Goal: Task Accomplishment & Management: Manage account settings

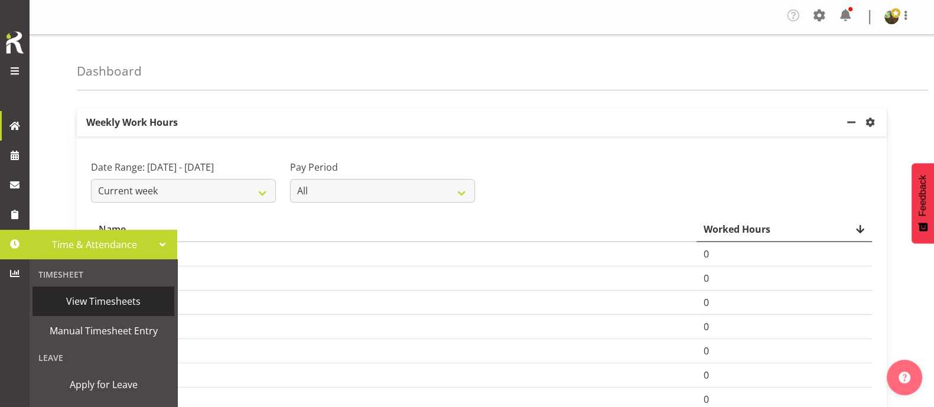
click at [91, 299] on span "View Timesheets" at bounding box center [103, 301] width 130 height 18
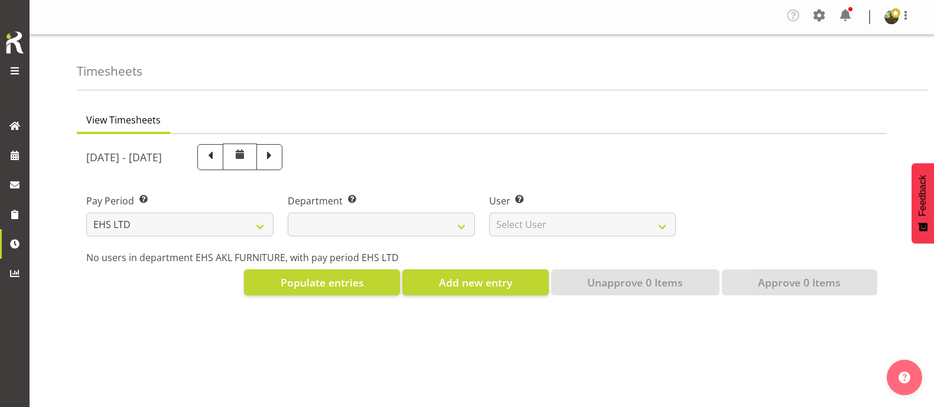
select select "7"
select select
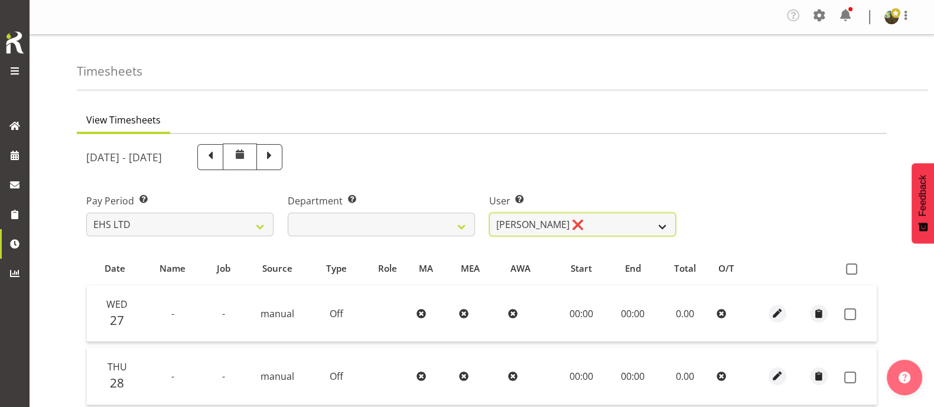
click at [605, 228] on select "[PERSON_NAME] ❌ [PERSON_NAME] ❌ [PERSON_NAME] ✔ [PERSON_NAME] ✔ [PERSON_NAME] ❌…" at bounding box center [582, 225] width 187 height 24
select select "7523"
click at [489, 213] on select "[PERSON_NAME] ❌ [PERSON_NAME] ❌ [PERSON_NAME] ✔ [PERSON_NAME] ✔ [PERSON_NAME] ❌…" at bounding box center [582, 225] width 187 height 24
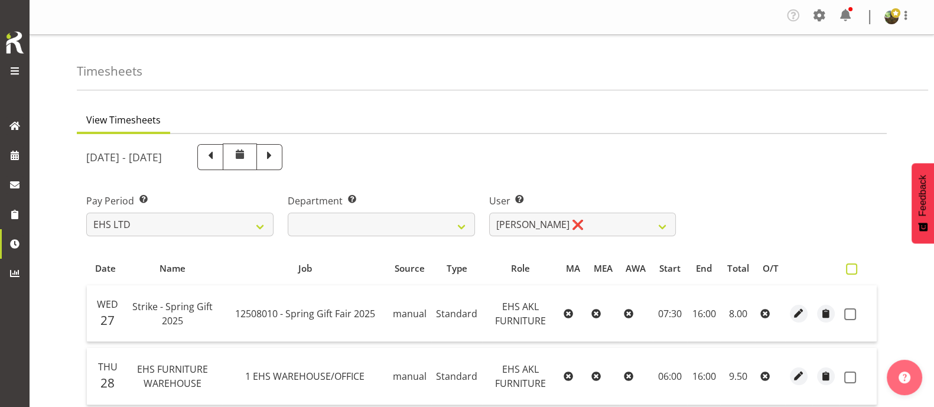
click at [857, 269] on label at bounding box center [854, 268] width 17 height 11
click at [853, 269] on input "checkbox" at bounding box center [850, 269] width 8 height 8
checkbox input "true"
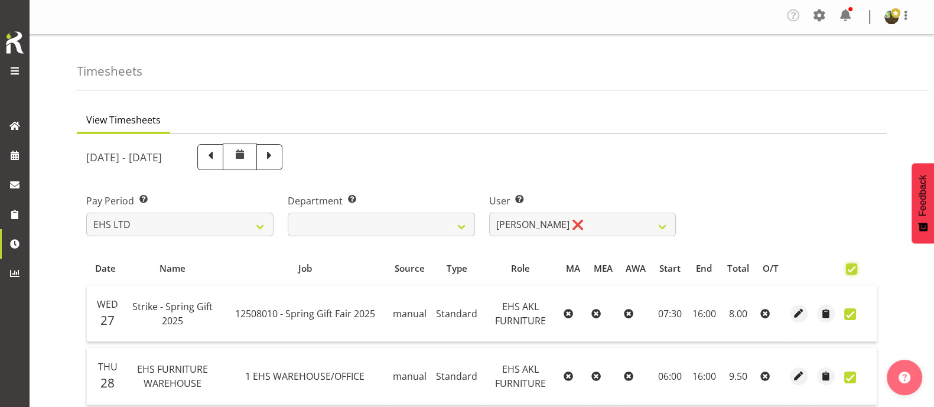
checkbox input "true"
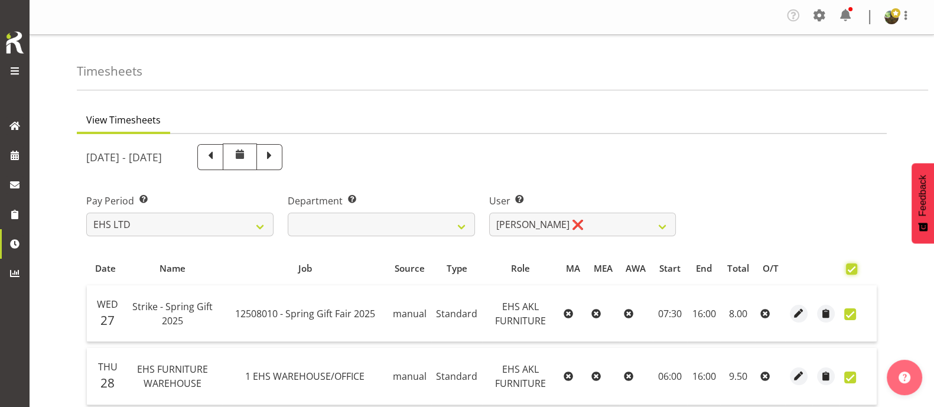
checkbox input "true"
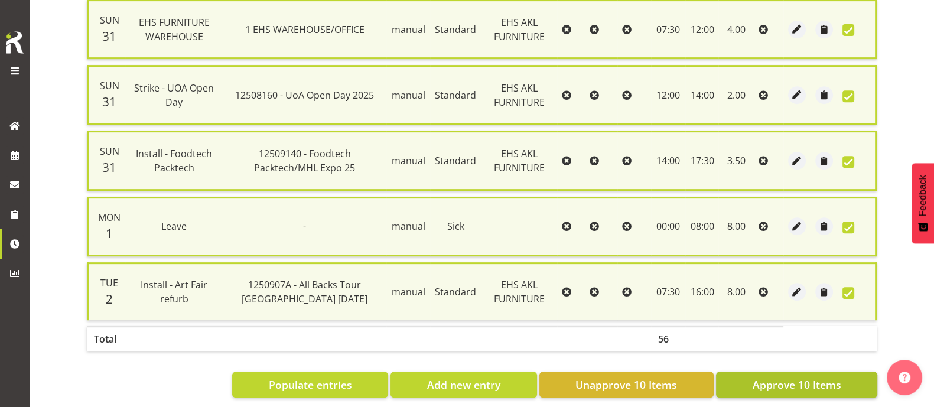
scroll to position [628, 0]
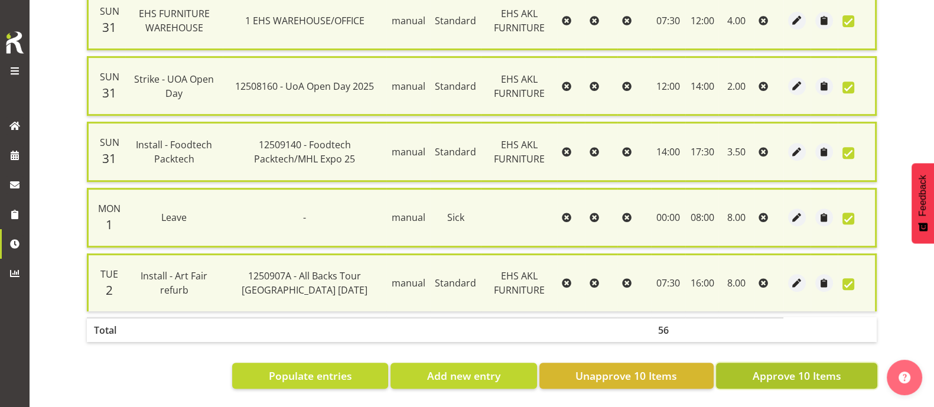
click at [763, 368] on span "Approve 10 Items" at bounding box center [796, 375] width 89 height 15
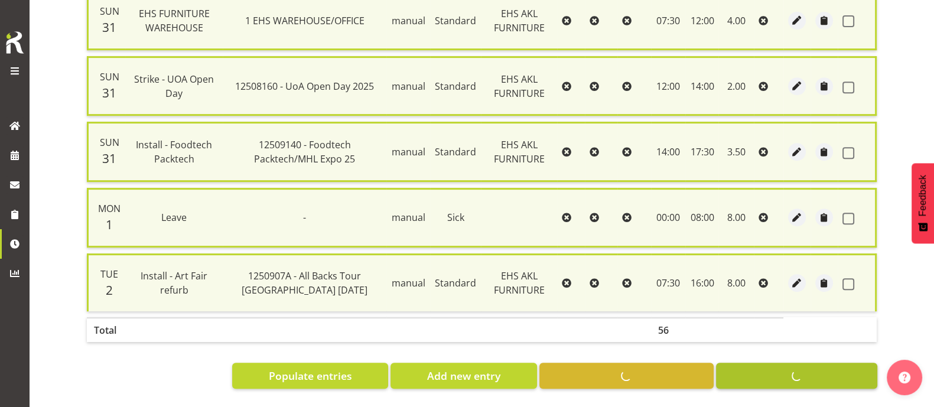
checkbox input "false"
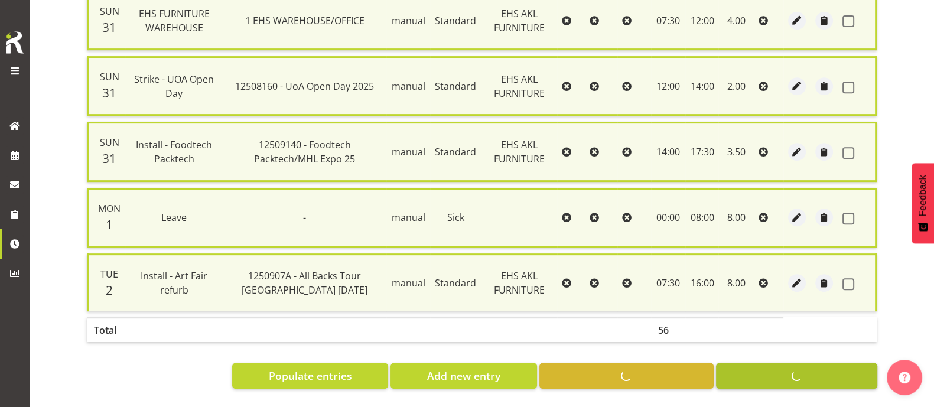
checkbox input "false"
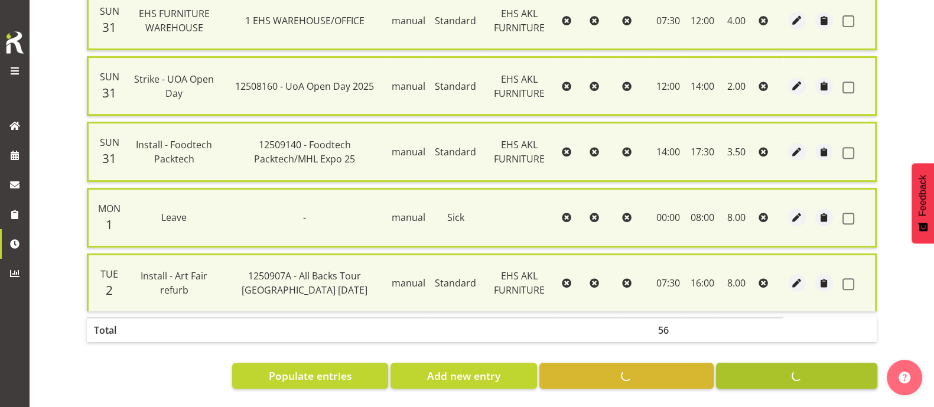
checkbox input "false"
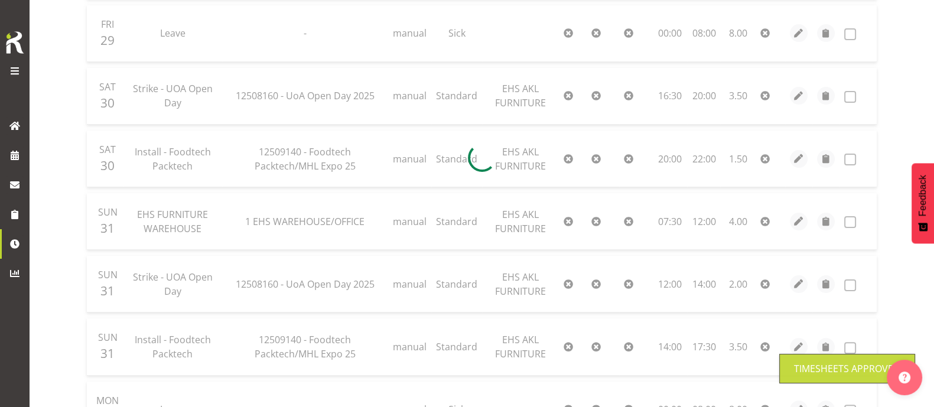
scroll to position [161, 0]
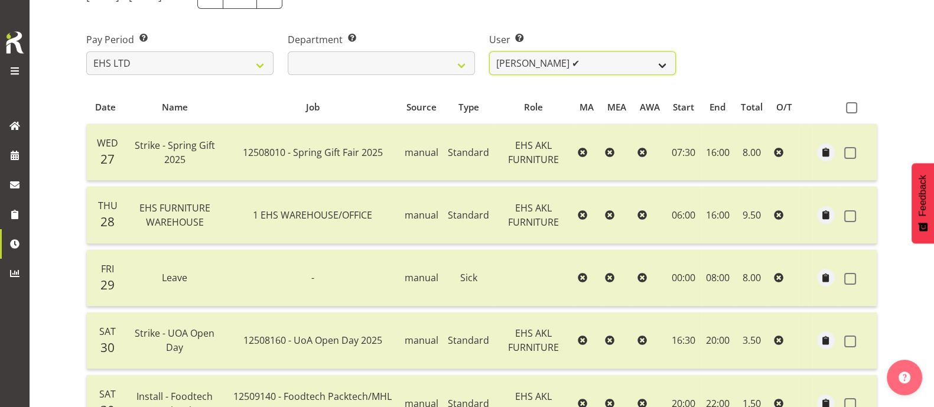
click at [620, 62] on select "[PERSON_NAME] ❌ [PERSON_NAME] ❌ [PERSON_NAME] ✔ [PERSON_NAME] ✔ [PERSON_NAME] ✔…" at bounding box center [582, 63] width 187 height 24
select select "1114"
click at [489, 51] on select "[PERSON_NAME] ❌ [PERSON_NAME] ❌ [PERSON_NAME] ✔ [PERSON_NAME] ✔ [PERSON_NAME] ✔…" at bounding box center [582, 63] width 187 height 24
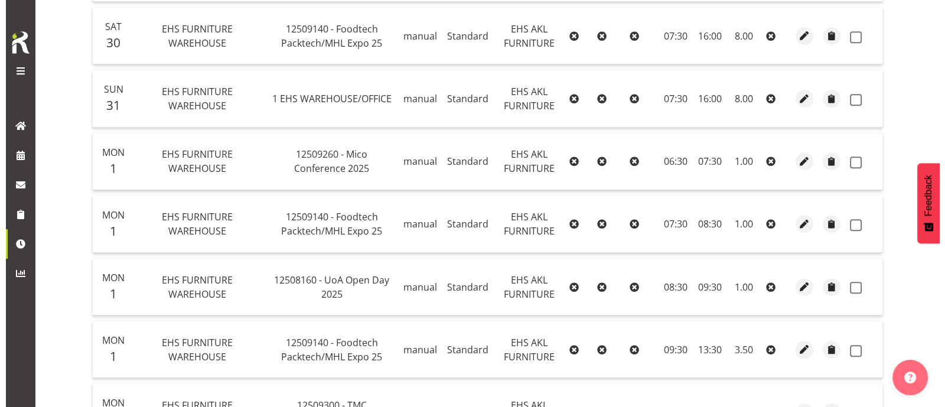
scroll to position [577, 0]
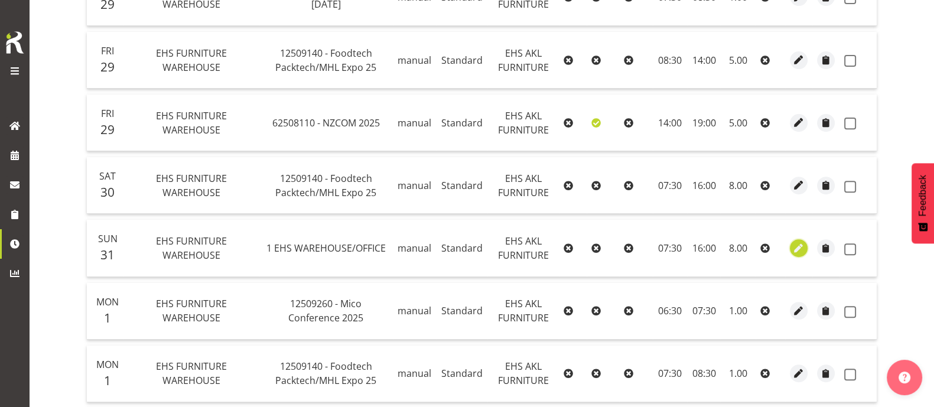
click at [796, 242] on span "button" at bounding box center [799, 249] width 14 height 14
select select "Standard"
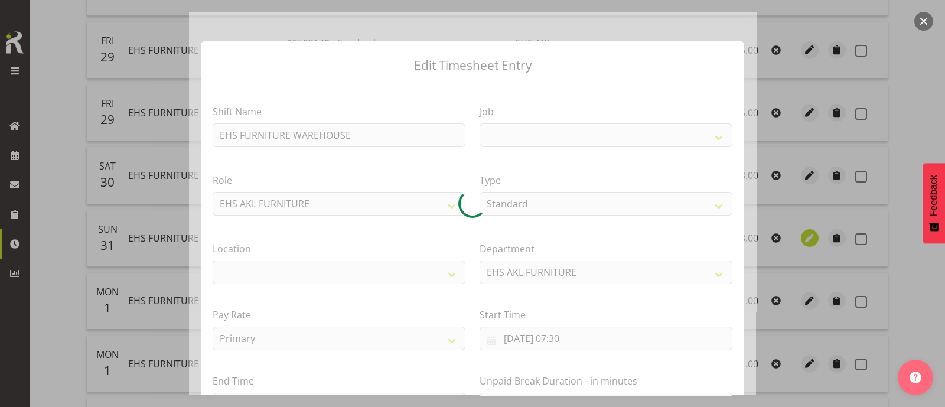
select select
select select "69"
select select "35"
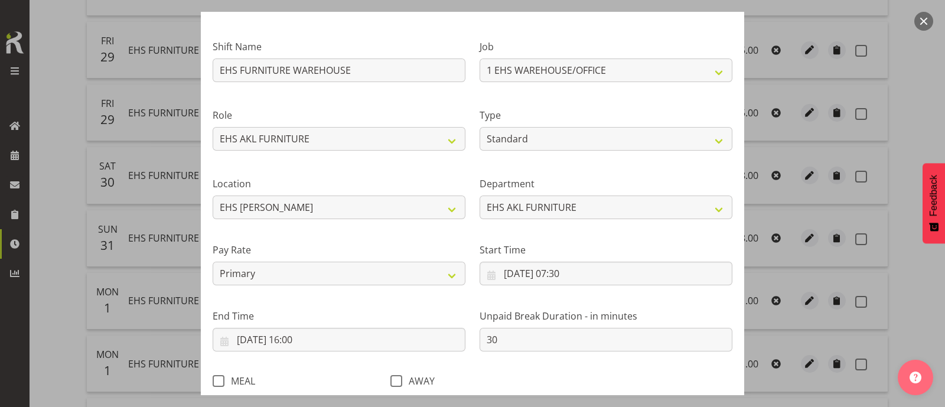
scroll to position [141, 0]
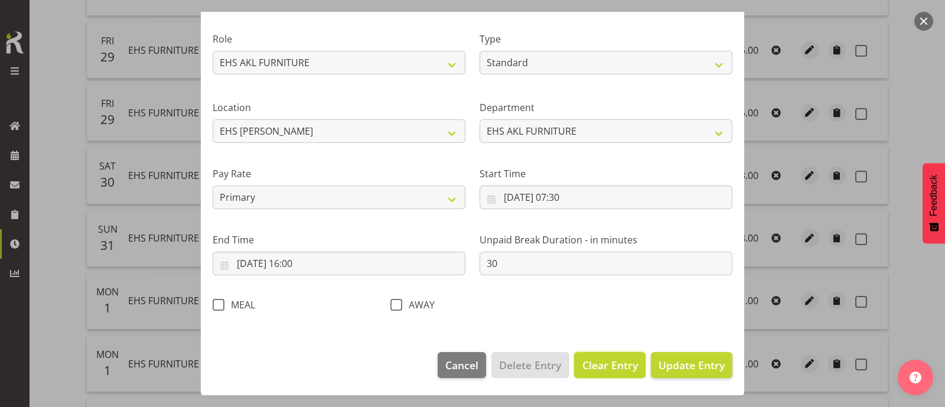
click at [605, 363] on span "Clear Entry" at bounding box center [610, 364] width 56 height 15
select select "Off"
type input "0"
select select
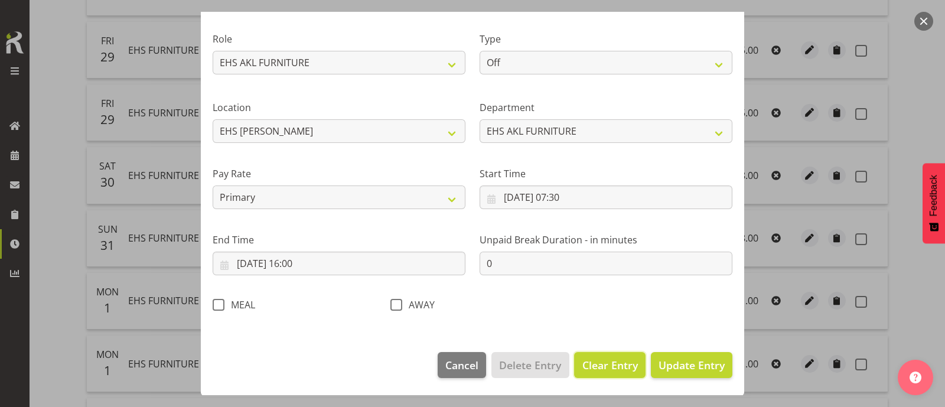
select select
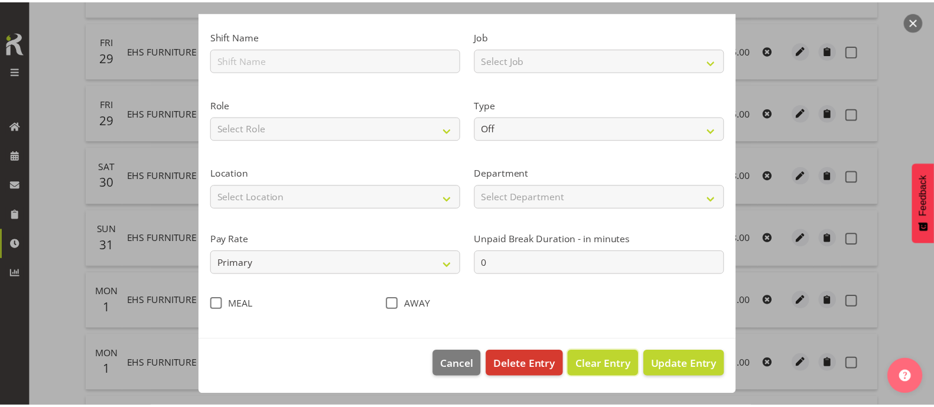
scroll to position [76, 0]
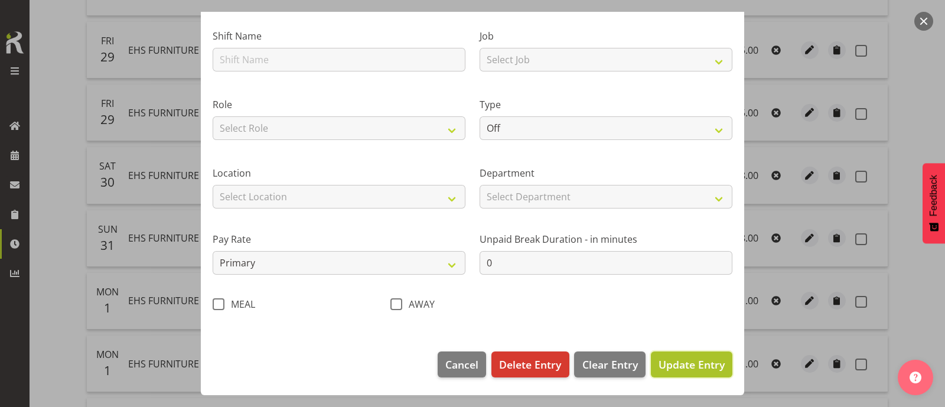
click at [669, 362] on span "Update Entry" at bounding box center [691, 364] width 66 height 14
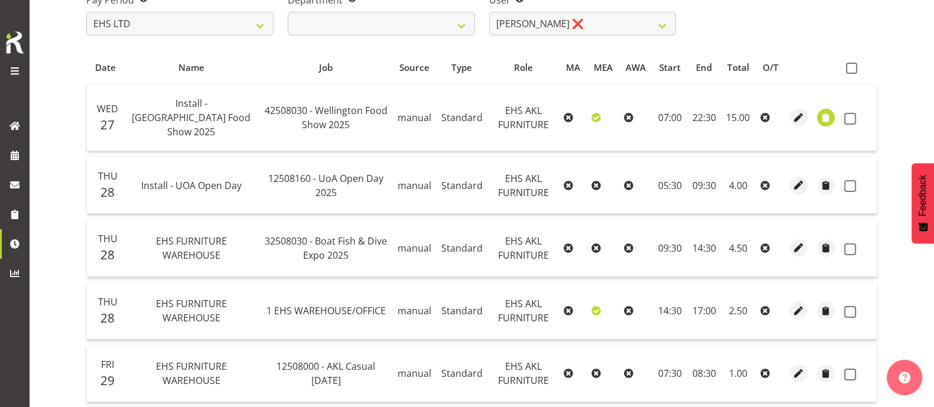
scroll to position [221, 0]
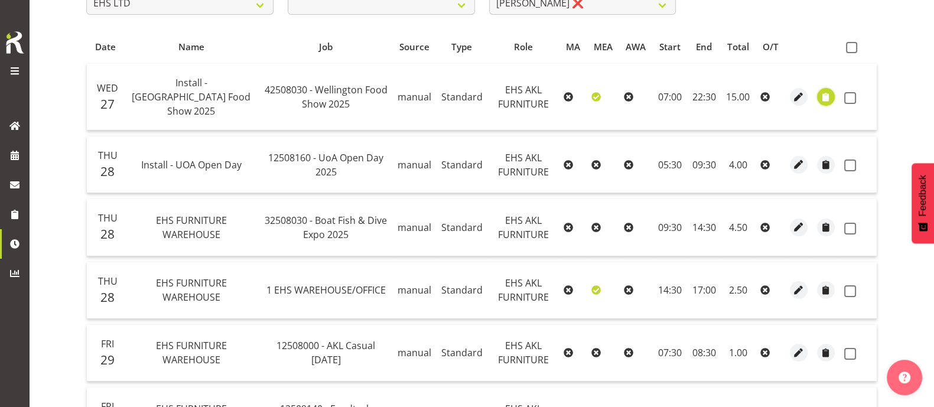
click at [829, 90] on span "button" at bounding box center [826, 97] width 14 height 14
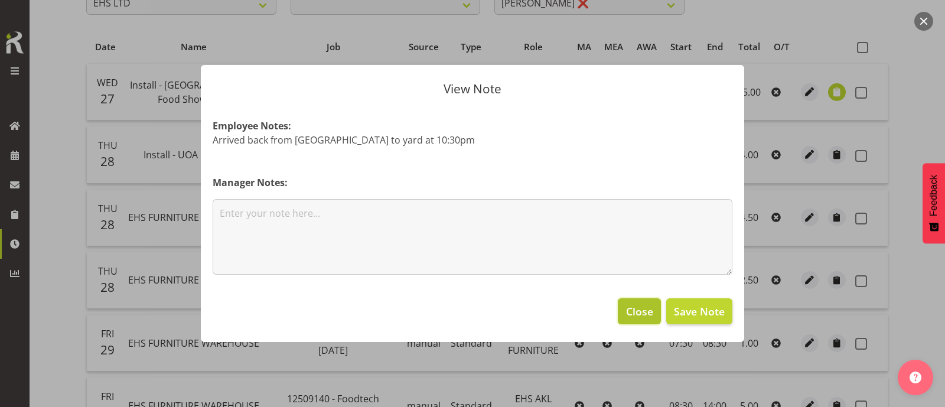
click at [639, 306] on span "Close" at bounding box center [639, 311] width 27 height 15
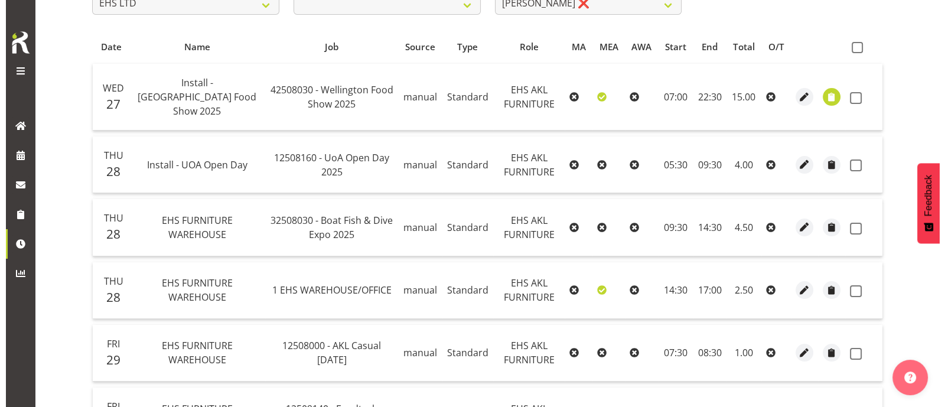
scroll to position [295, 0]
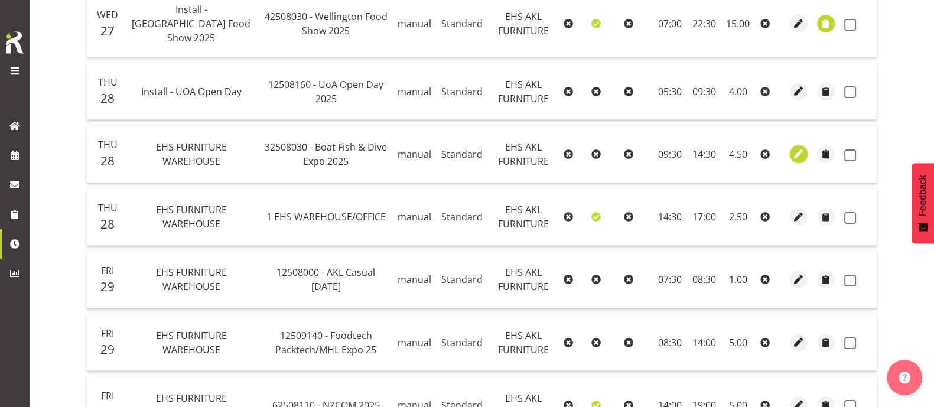
click at [796, 147] on span "button" at bounding box center [799, 154] width 14 height 14
select select "Standard"
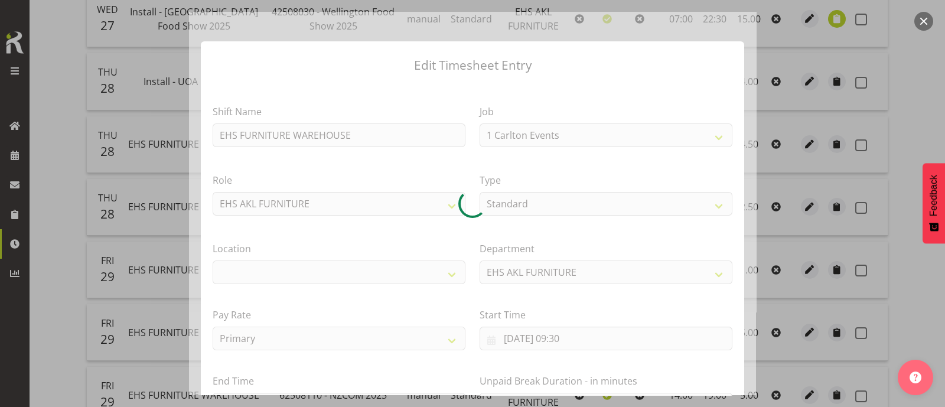
select select "9138"
select select "35"
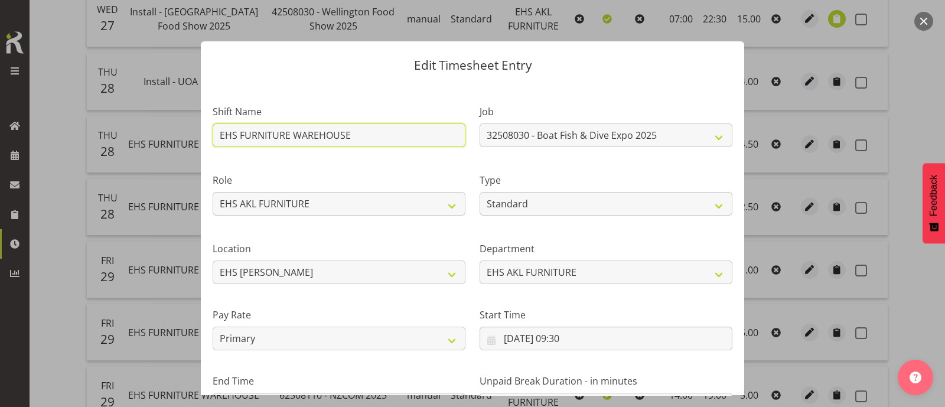
drag, startPoint x: 358, startPoint y: 136, endPoint x: 139, endPoint y: 148, distance: 219.4
click at [139, 148] on div "Edit Timesheet Entry Shift Name EHS FURNITURE WAREHOUSE Job 1 Carlton Events 1 …" at bounding box center [472, 203] width 945 height 407
click at [312, 139] on input "Install - Boat Fish and Dive" at bounding box center [339, 135] width 253 height 24
click at [369, 135] on input "Install - Boat Fish & Dive" at bounding box center [339, 135] width 253 height 24
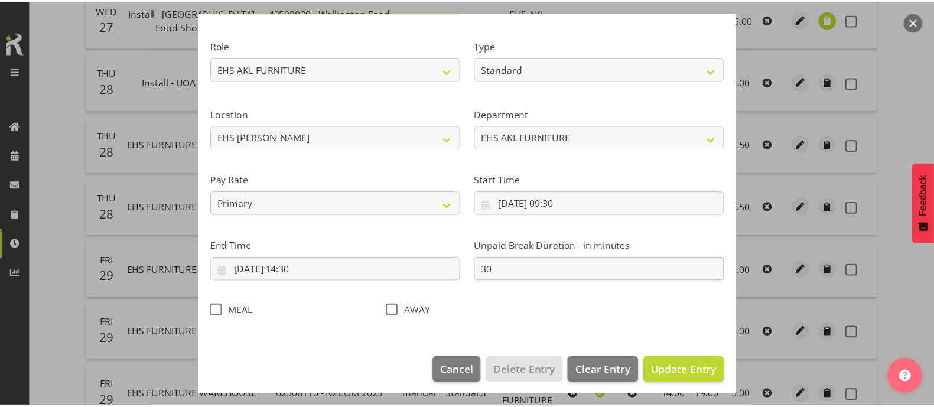
scroll to position [141, 0]
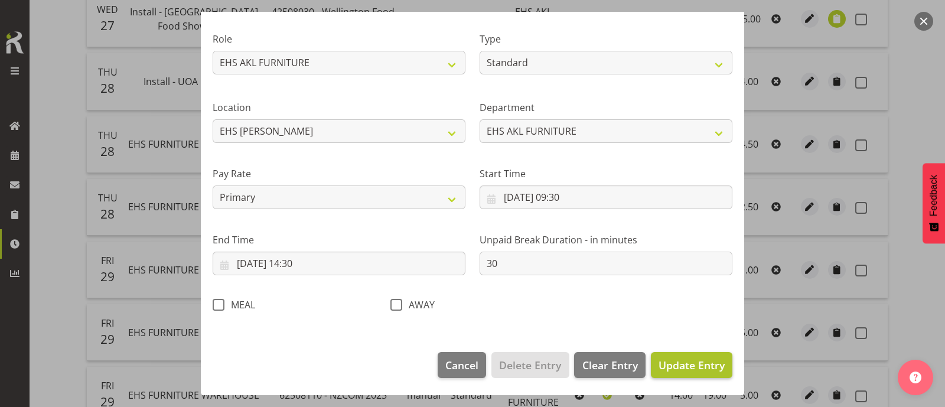
type input "Install - Boat Fish & Dive Expo"
click at [664, 366] on span "Update Entry" at bounding box center [691, 365] width 66 height 14
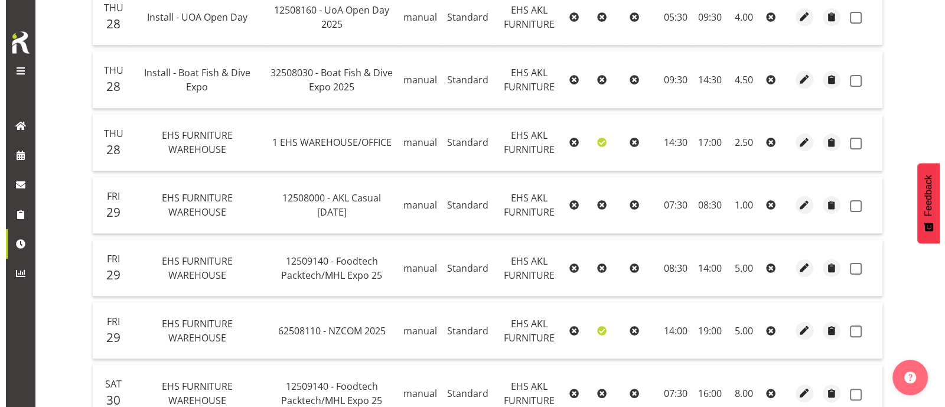
scroll to position [443, 0]
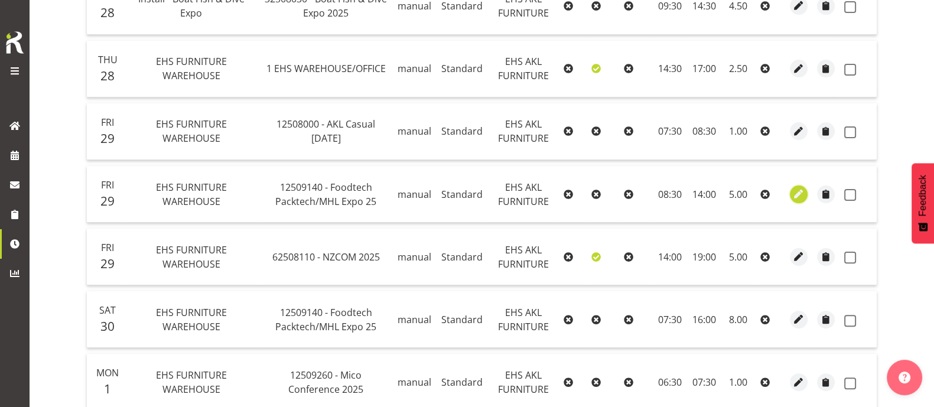
click at [796, 187] on span "button" at bounding box center [799, 194] width 14 height 14
select select "Standard"
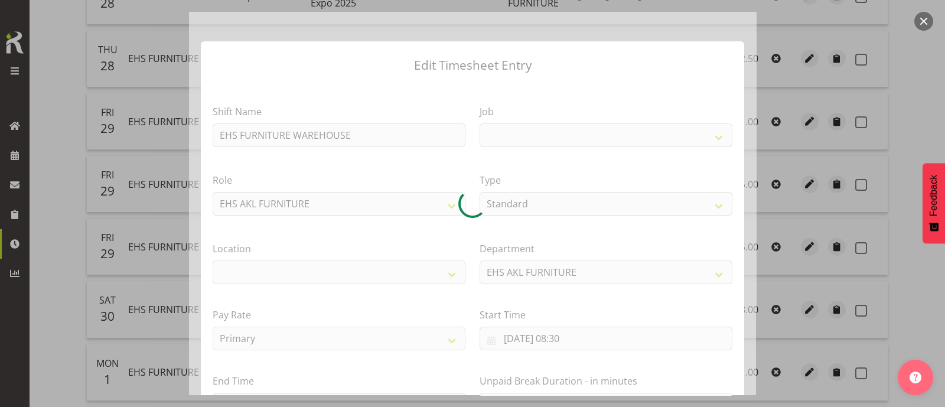
select select
select select "9630"
select select "35"
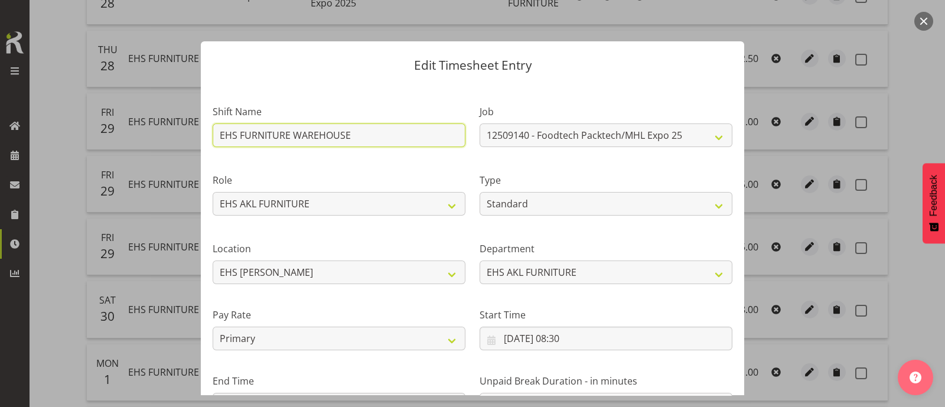
drag, startPoint x: 354, startPoint y: 139, endPoint x: 165, endPoint y: 175, distance: 192.4
click at [165, 175] on div "Edit Timesheet Entry Shift Name EHS FURNITURE WAREHOUSE Job 1 Carlton Events 1 …" at bounding box center [472, 203] width 945 height 407
type input "Install - Foodtech Packtech 2025"
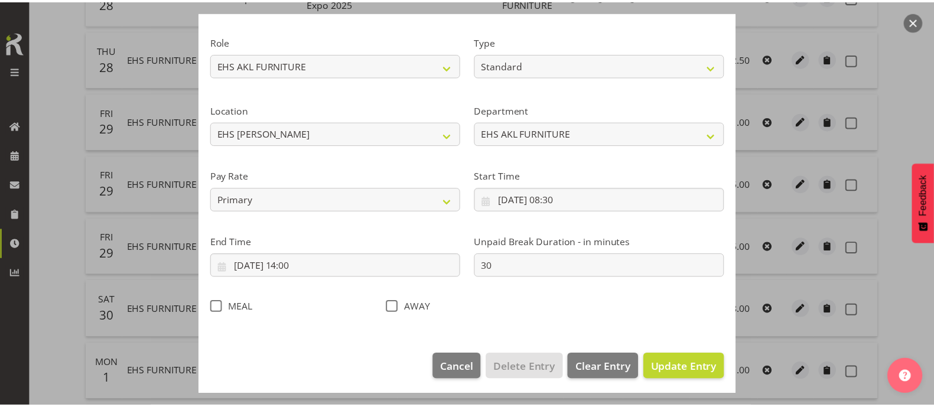
scroll to position [141, 0]
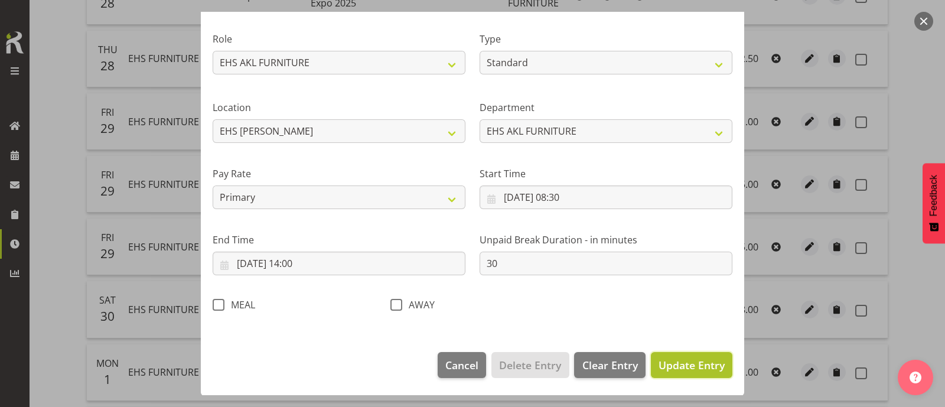
click at [691, 370] on span "Update Entry" at bounding box center [691, 365] width 66 height 14
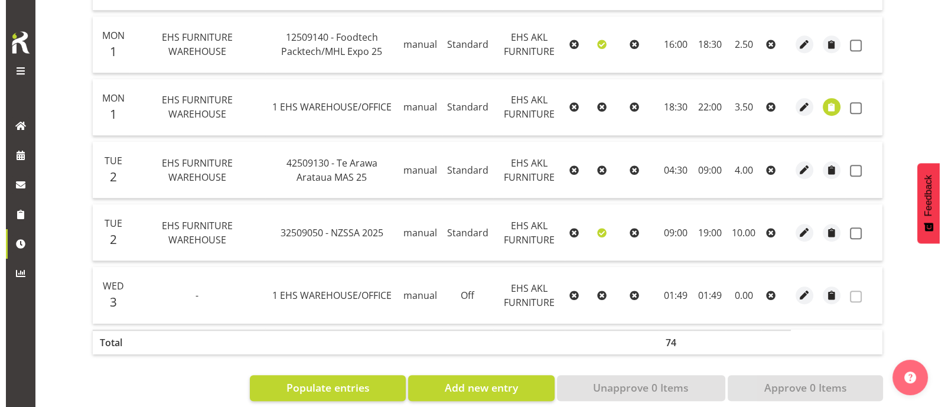
scroll to position [1167, 0]
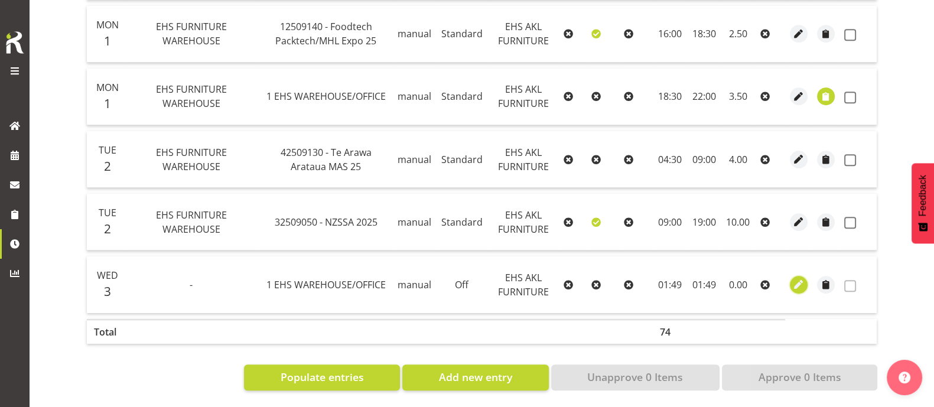
click at [798, 278] on span "button" at bounding box center [799, 285] width 14 height 14
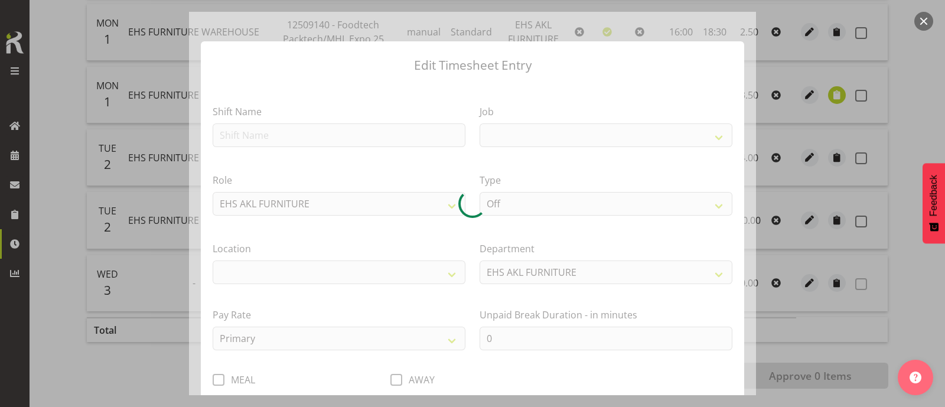
select select
select select "69"
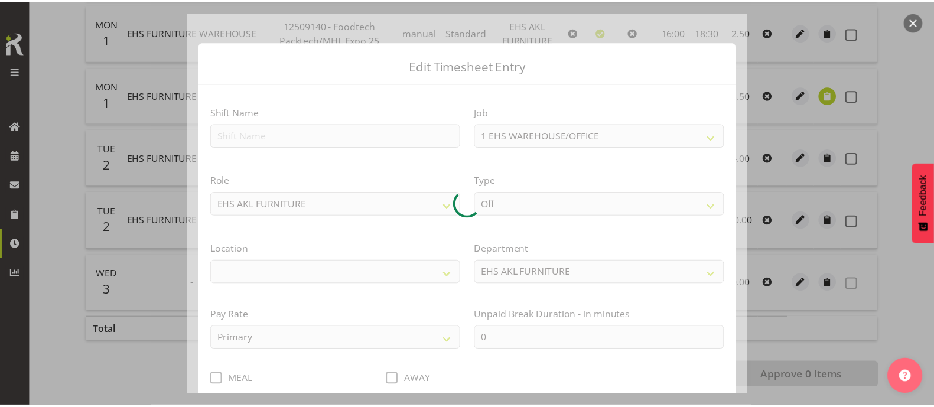
scroll to position [76, 0]
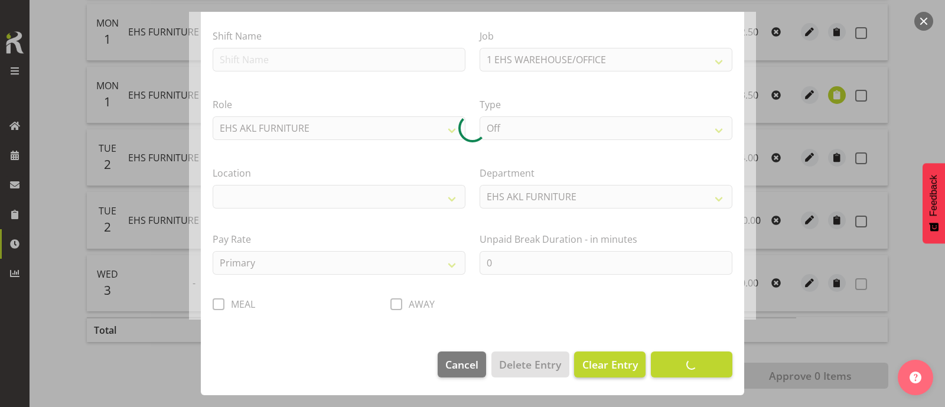
select select "35"
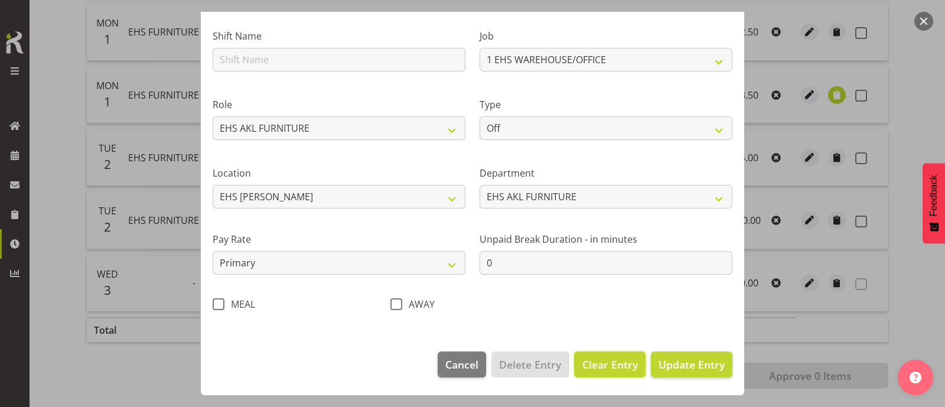
click at [598, 363] on span "Clear Entry" at bounding box center [610, 364] width 56 height 15
select select
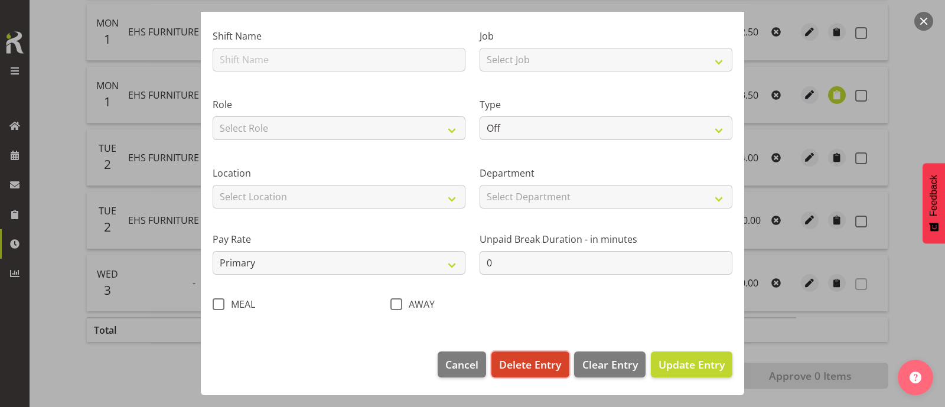
click at [538, 367] on span "Delete Entry" at bounding box center [530, 364] width 62 height 15
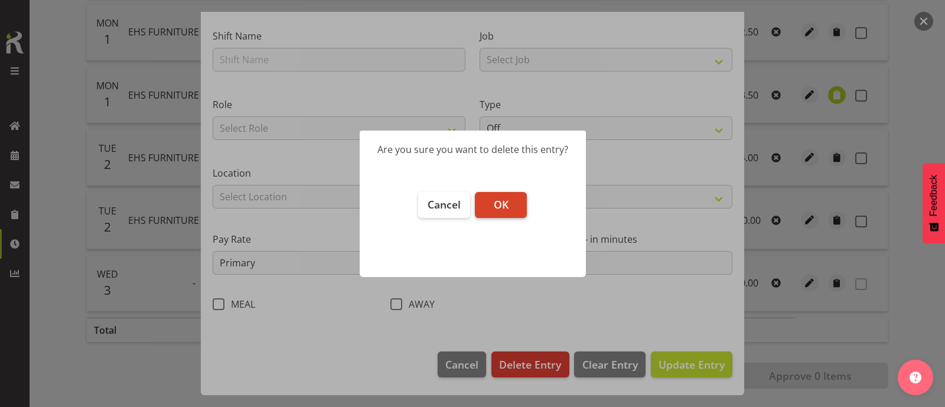
click at [498, 207] on span "OK" at bounding box center [501, 204] width 15 height 14
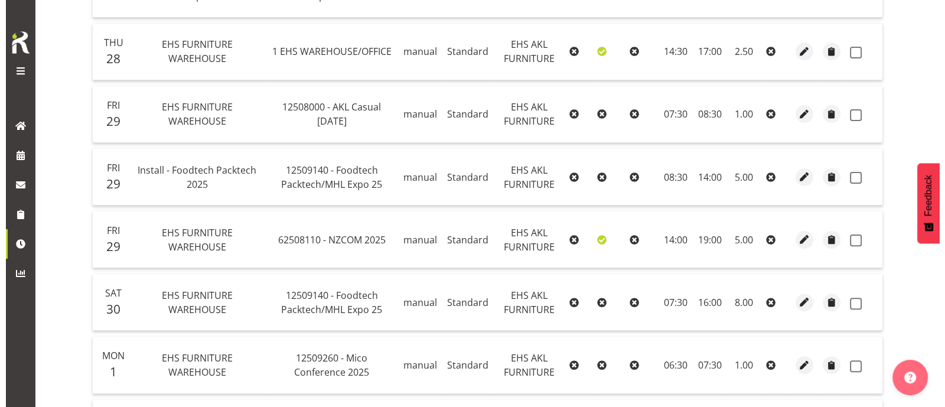
scroll to position [441, 0]
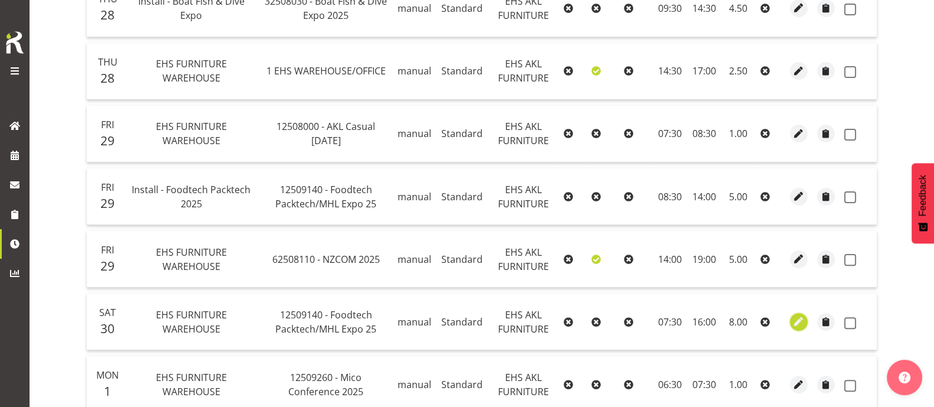
click at [797, 315] on span "button" at bounding box center [799, 322] width 14 height 14
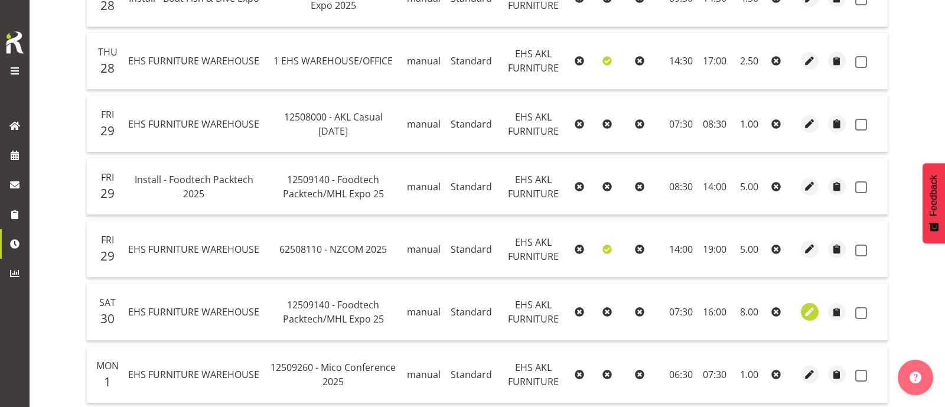
select select "Standard"
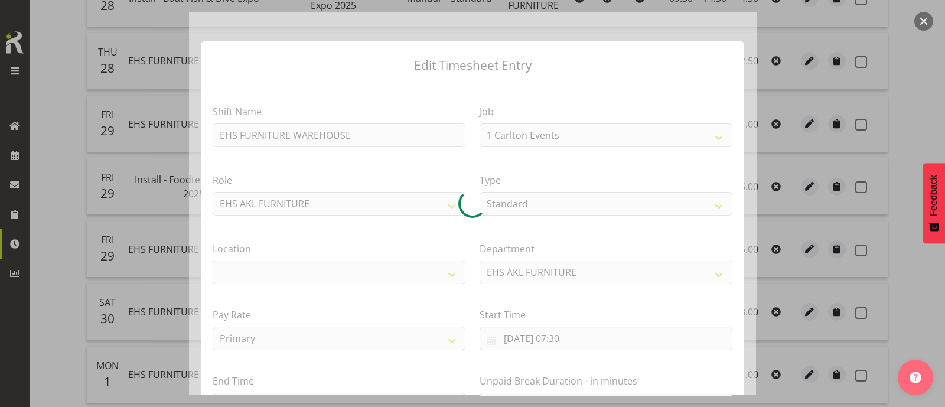
select select "9630"
select select "35"
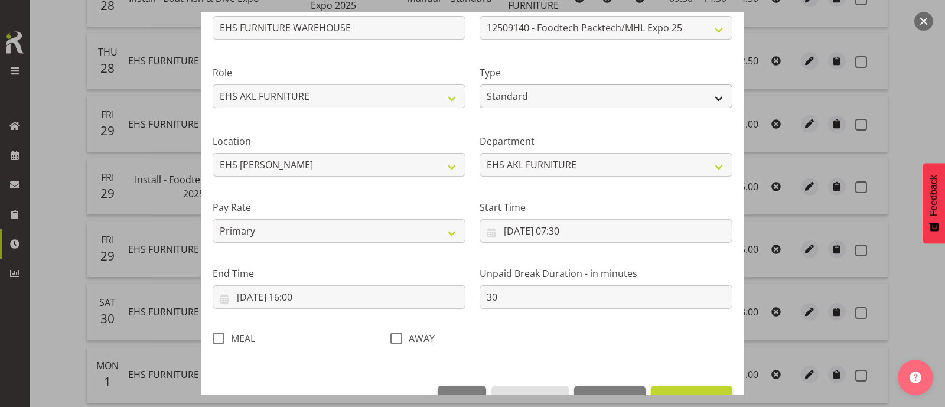
scroll to position [141, 0]
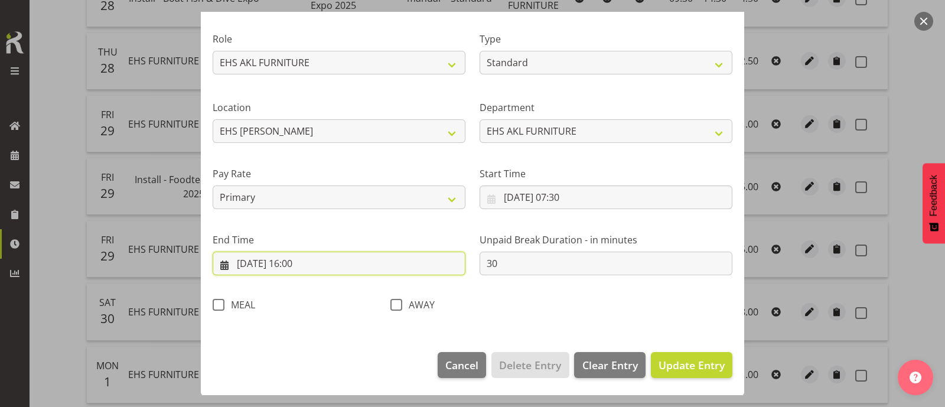
click at [304, 266] on input "[DATE] 16:00" at bounding box center [339, 264] width 253 height 24
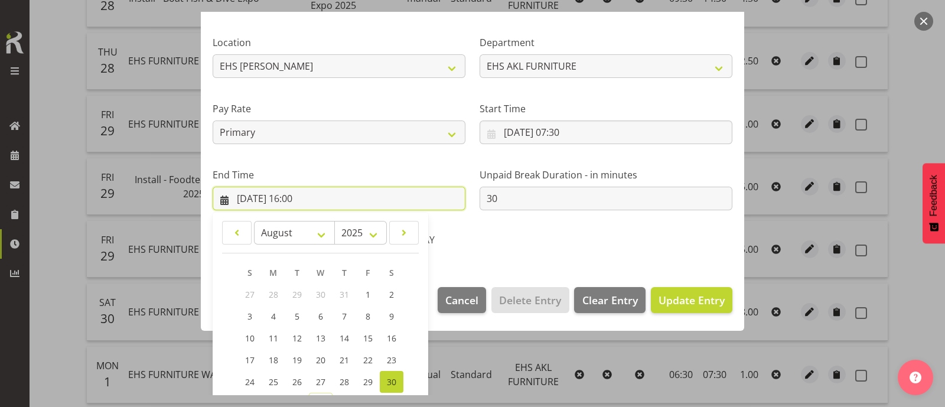
scroll to position [290, 0]
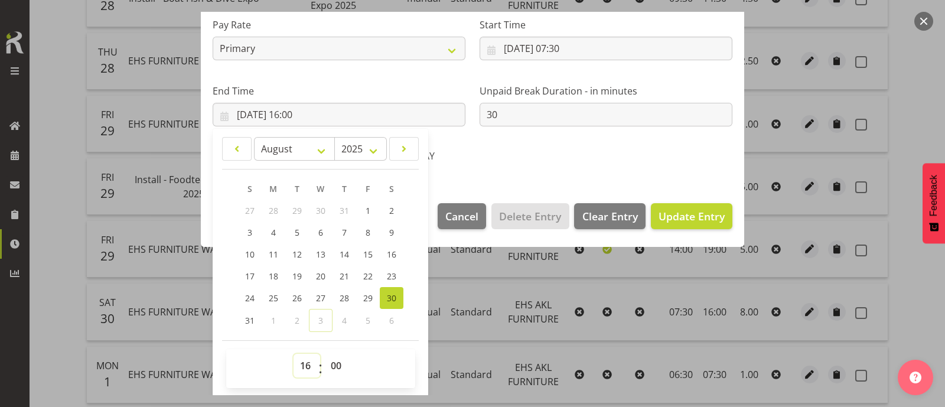
click at [302, 361] on select "00 01 02 03 04 05 06 07 08 09 10 11 12 13 14 15 16 17 18 19 20 21 22 23" at bounding box center [306, 366] width 27 height 24
select select "12"
click at [293, 354] on select "00 01 02 03 04 05 06 07 08 09 10 11 12 13 14 15 16 17 18 19 20 21 22 23" at bounding box center [306, 366] width 27 height 24
type input "[DATE] 12:00"
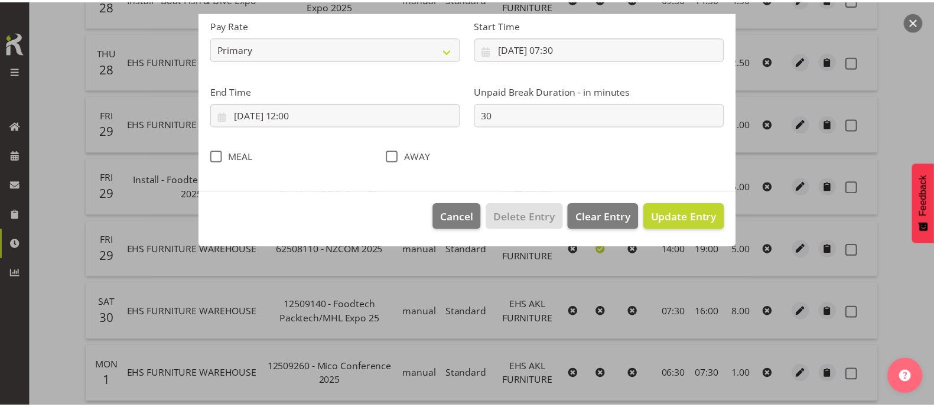
scroll to position [141, 0]
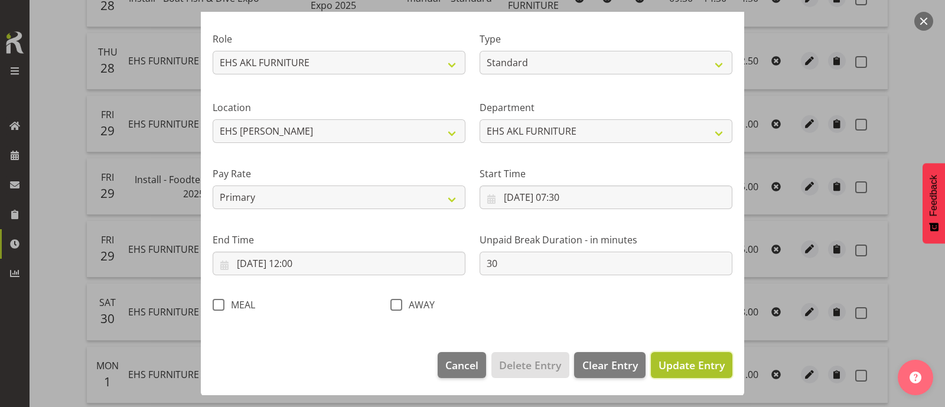
click at [682, 360] on span "Update Entry" at bounding box center [691, 365] width 66 height 14
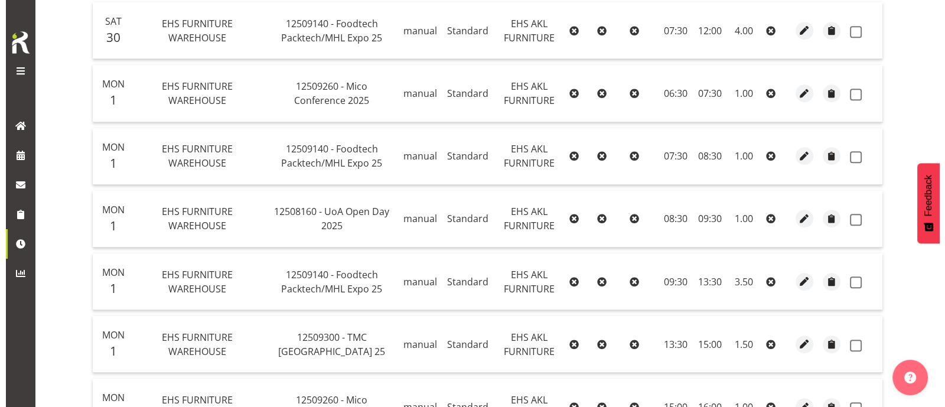
scroll to position [662, 0]
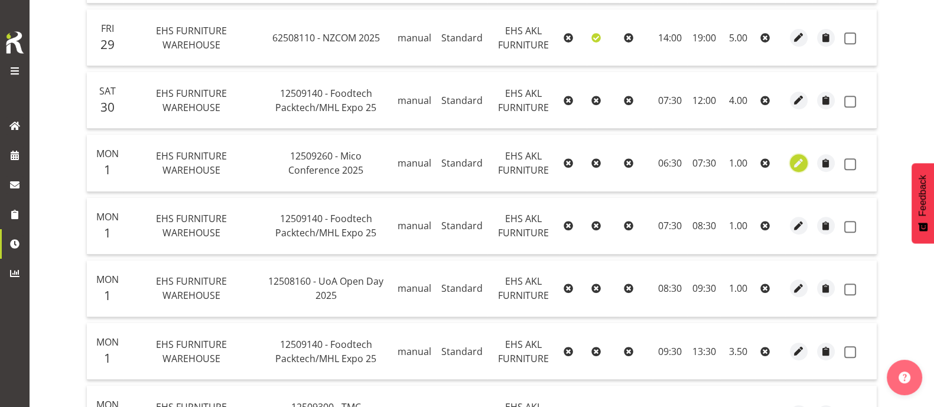
click at [794, 156] on span "button" at bounding box center [799, 163] width 14 height 14
select select "Standard"
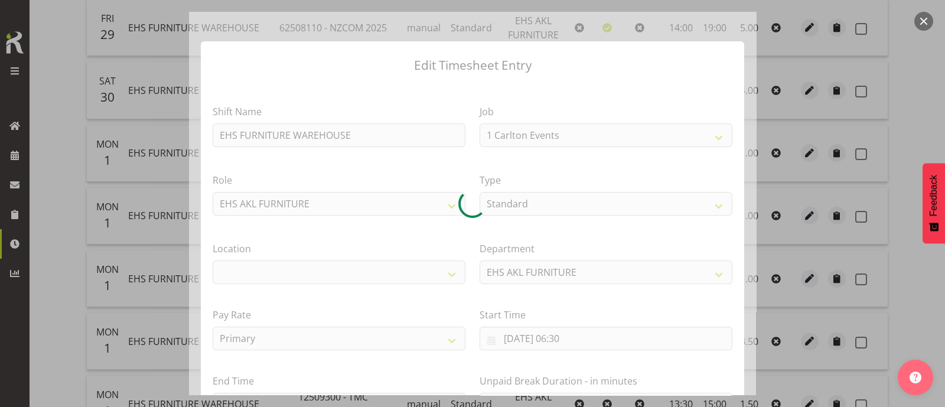
select select "10275"
select select "35"
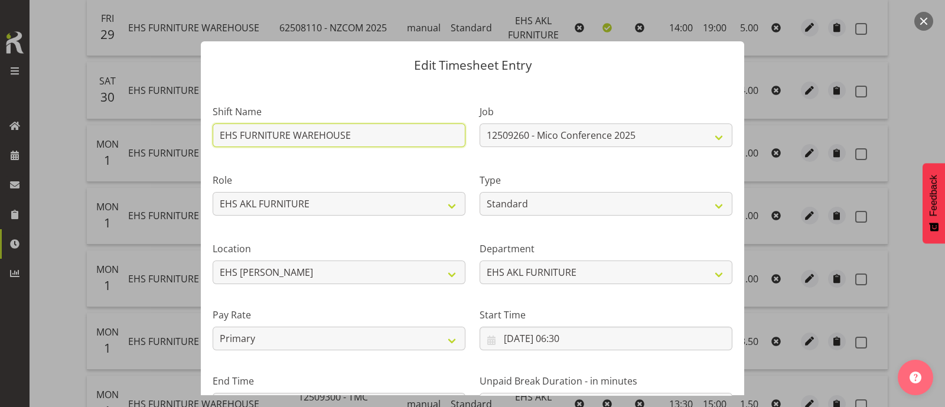
drag, startPoint x: 235, startPoint y: 138, endPoint x: 183, endPoint y: 143, distance: 52.2
click at [183, 143] on div "Edit Timesheet Entry Shift Name EHS FURNITURE WAREHOUSE Job 1 Carlton Events 1 …" at bounding box center [472, 203] width 945 height 407
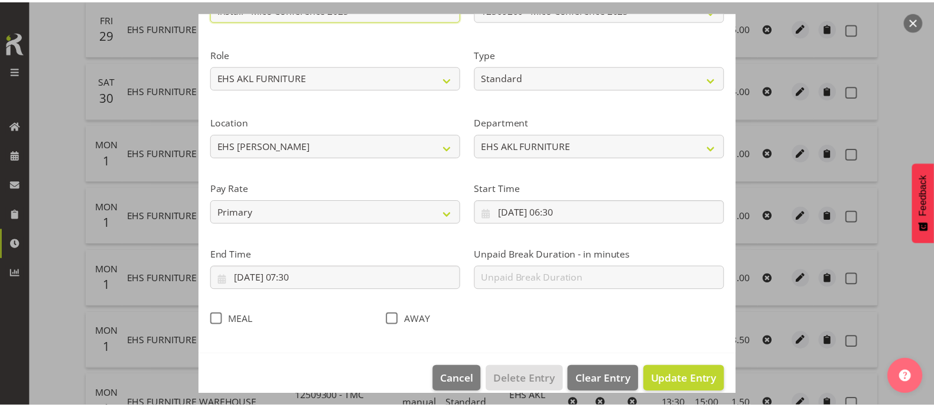
scroll to position [141, 0]
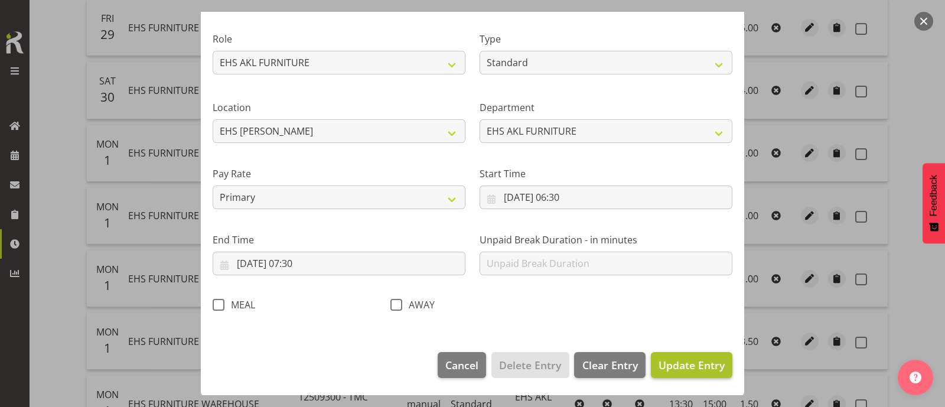
type input "Install - Mico Conference 2025"
click at [677, 361] on span "Update Entry" at bounding box center [691, 365] width 66 height 14
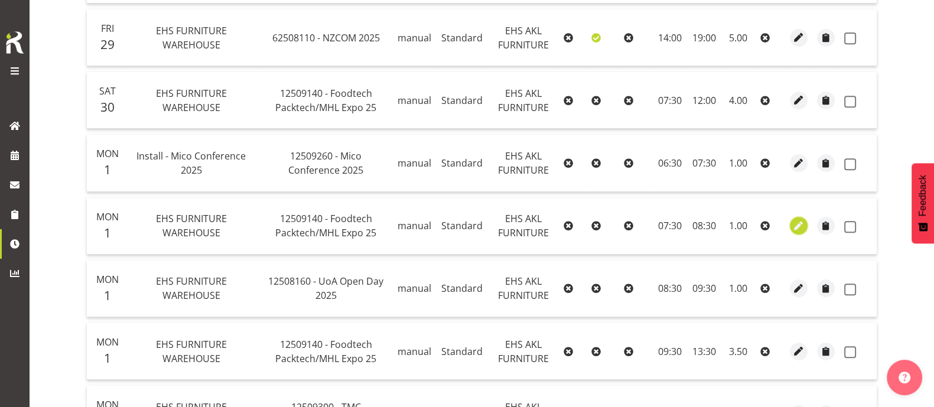
click at [794, 219] on span "button" at bounding box center [799, 226] width 14 height 14
select select "Standard"
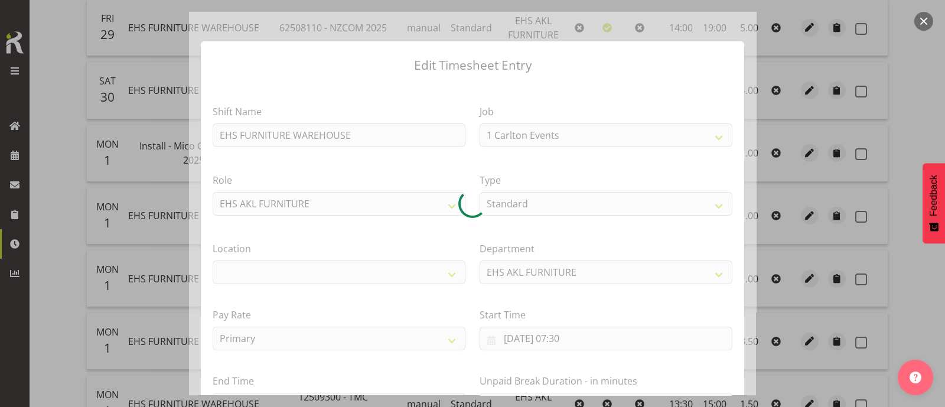
select select "9630"
select select "35"
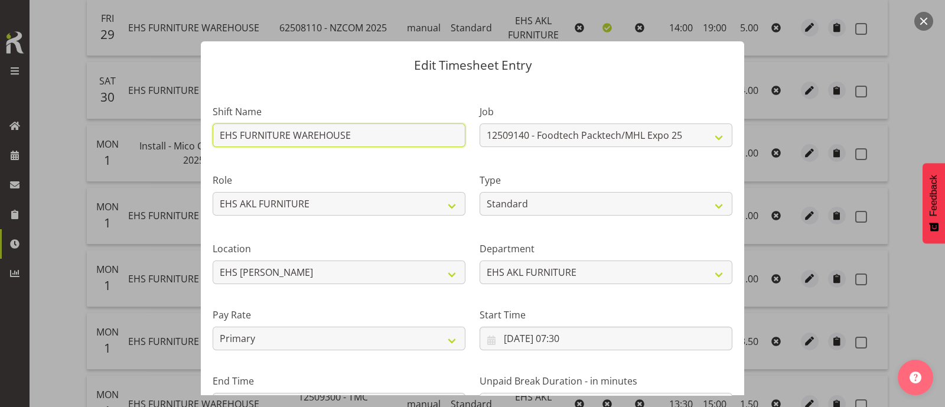
drag, startPoint x: 328, startPoint y: 131, endPoint x: 184, endPoint y: 151, distance: 145.5
click at [184, 151] on div "Edit Timesheet Entry Shift Name EHS FURNITURE WAREHOUSE Job 1 Carlton Events 1 …" at bounding box center [472, 203] width 945 height 407
type input "Service - Foodtech Packtech 2025"
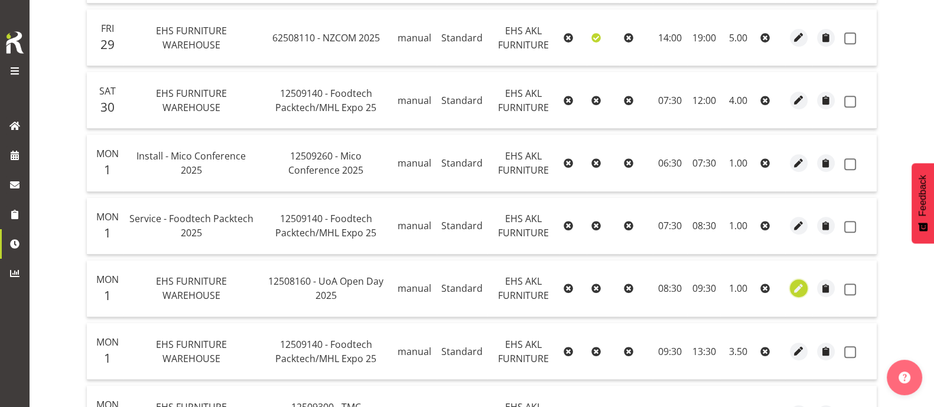
click at [798, 282] on span "button" at bounding box center [799, 289] width 14 height 14
select select "Standard"
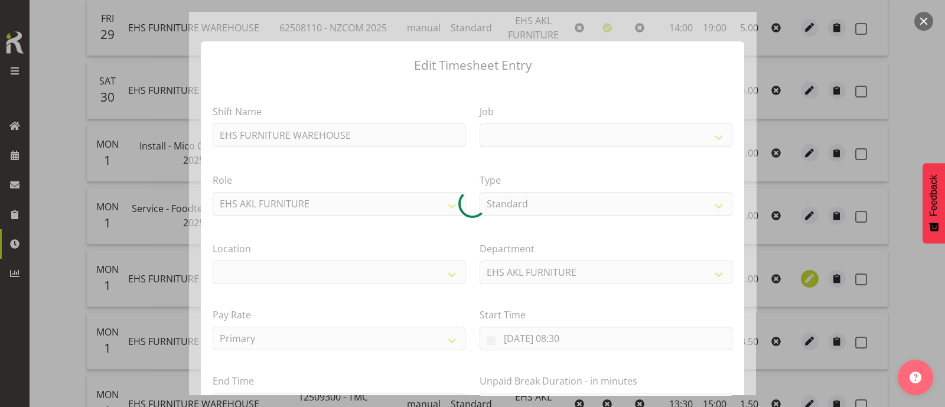
select select
select select "9993"
select select "35"
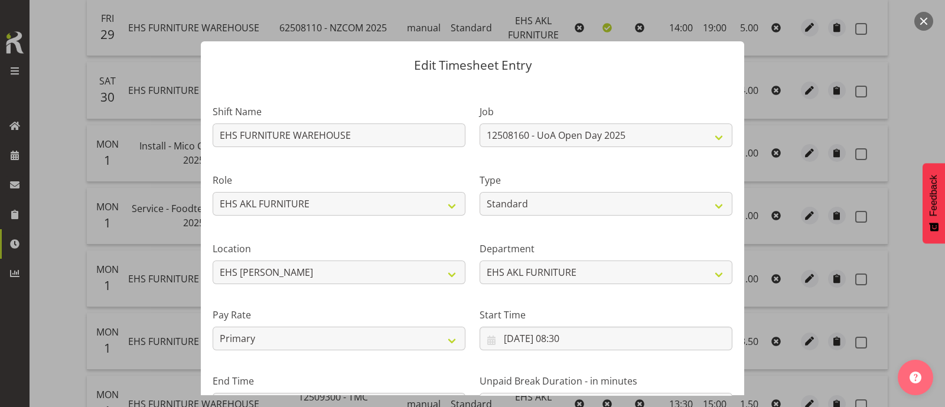
drag, startPoint x: 924, startPoint y: 21, endPoint x: 921, endPoint y: 28, distance: 8.2
click at [924, 21] on button "button" at bounding box center [923, 21] width 19 height 19
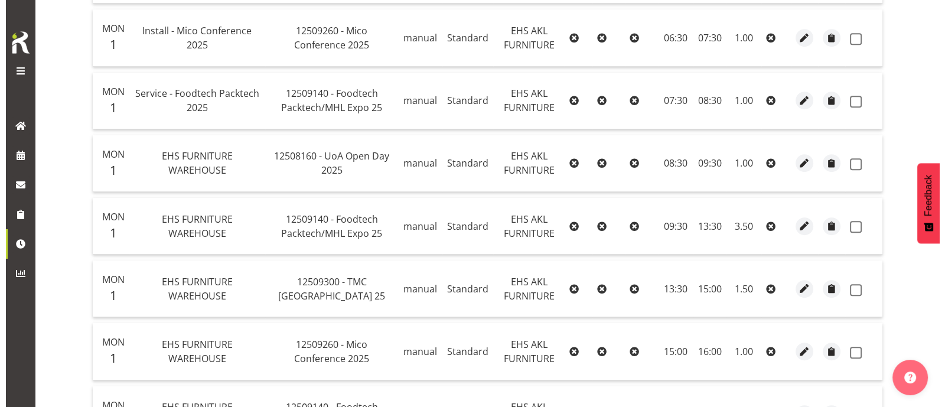
scroll to position [810, 0]
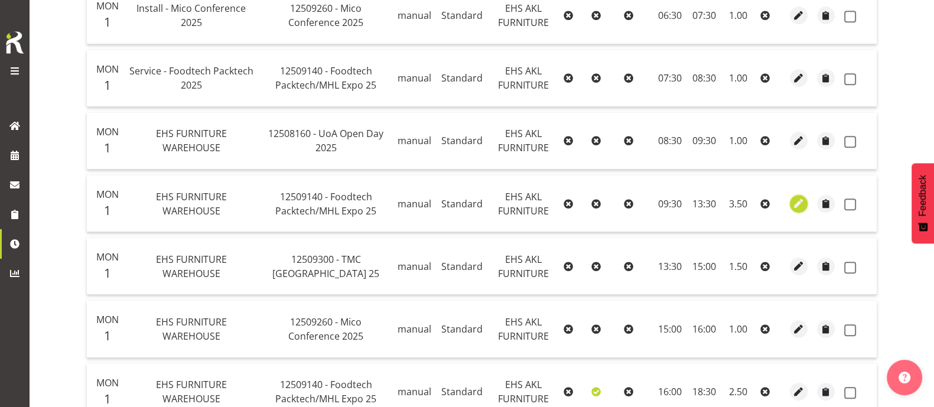
click at [798, 197] on span "button" at bounding box center [799, 204] width 14 height 14
select select "Standard"
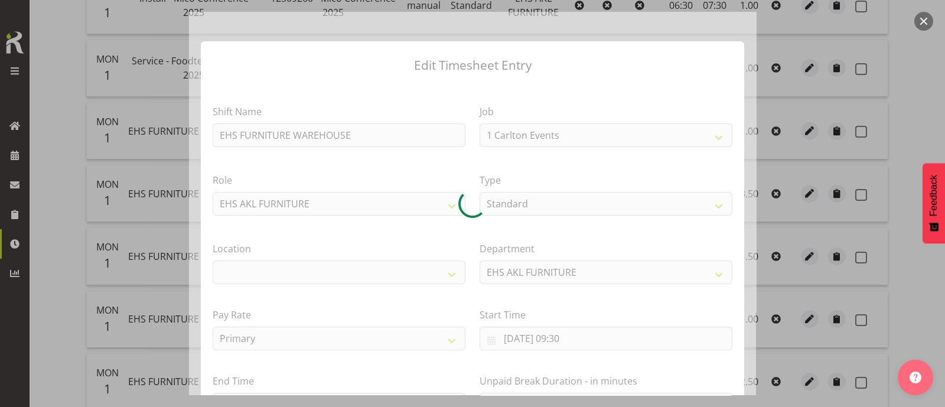
select select "9630"
select select "35"
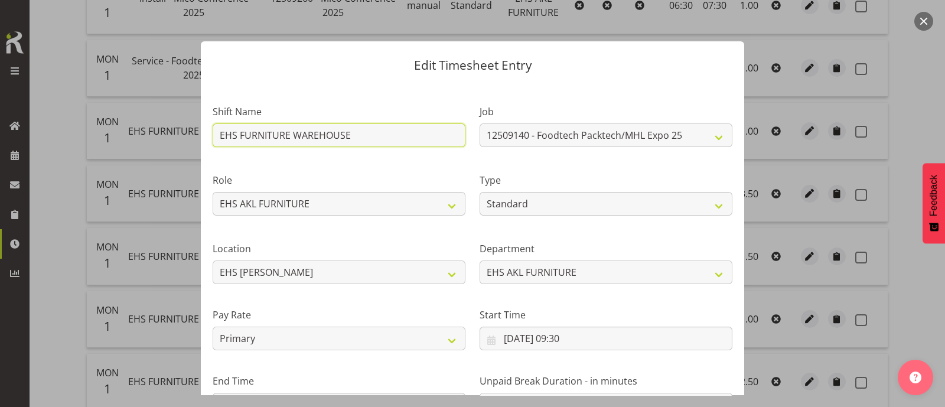
drag, startPoint x: 364, startPoint y: 138, endPoint x: 167, endPoint y: 143, distance: 196.7
click at [167, 143] on div "Edit Timesheet Entry Shift Name EHS FURNITURE WAREHOUSE Job 1 Carlton Events 1 …" at bounding box center [472, 203] width 945 height 407
type input "Service - Foodtech Packech 2025"
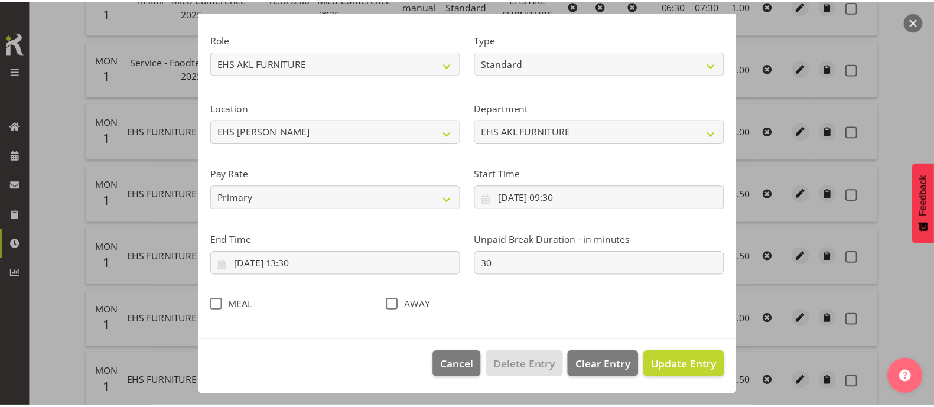
scroll to position [141, 0]
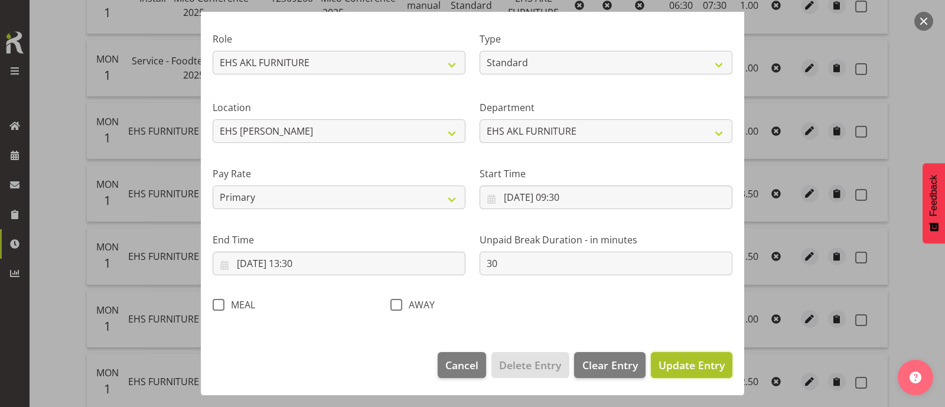
click at [661, 373] on button "Update Entry" at bounding box center [691, 365] width 81 height 26
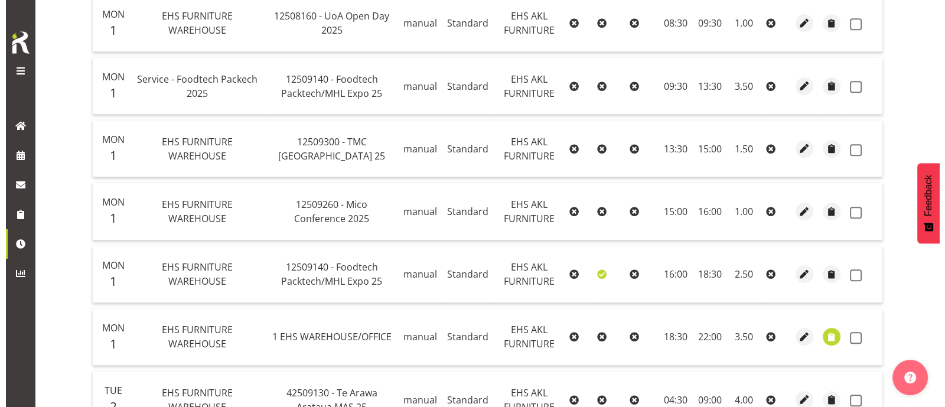
scroll to position [957, 0]
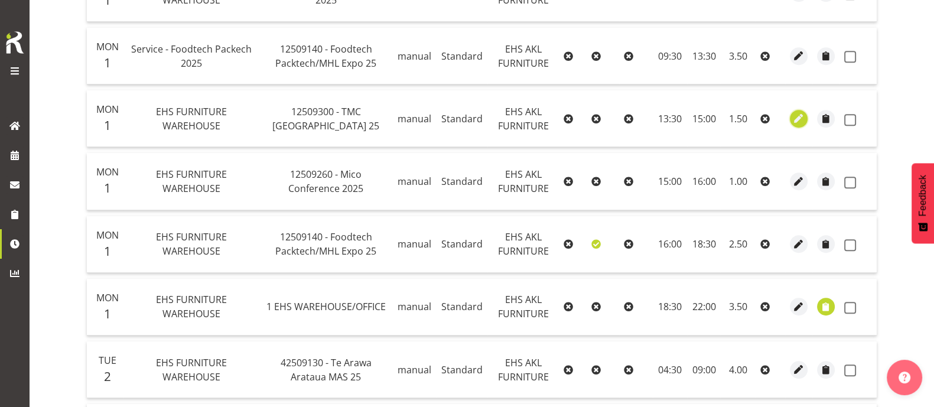
click at [800, 112] on span "button" at bounding box center [799, 119] width 14 height 14
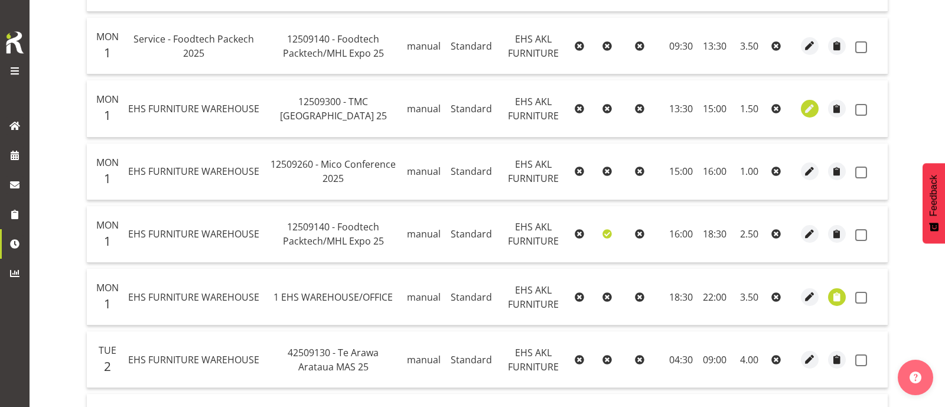
select select "Standard"
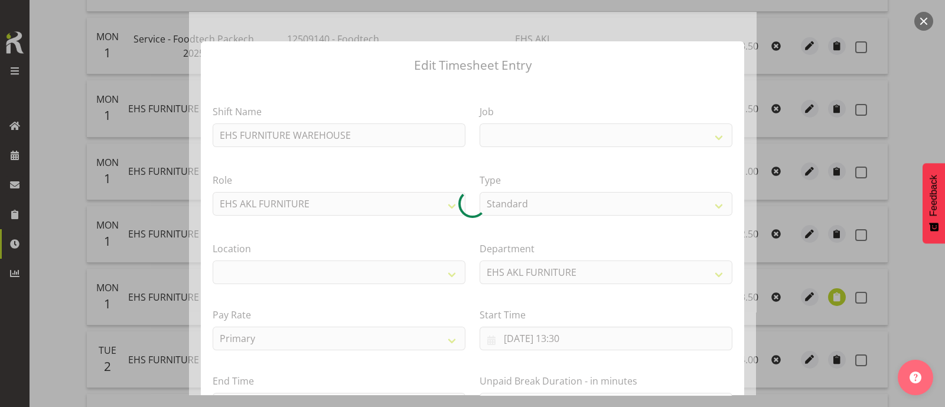
select select
select select "10396"
select select "35"
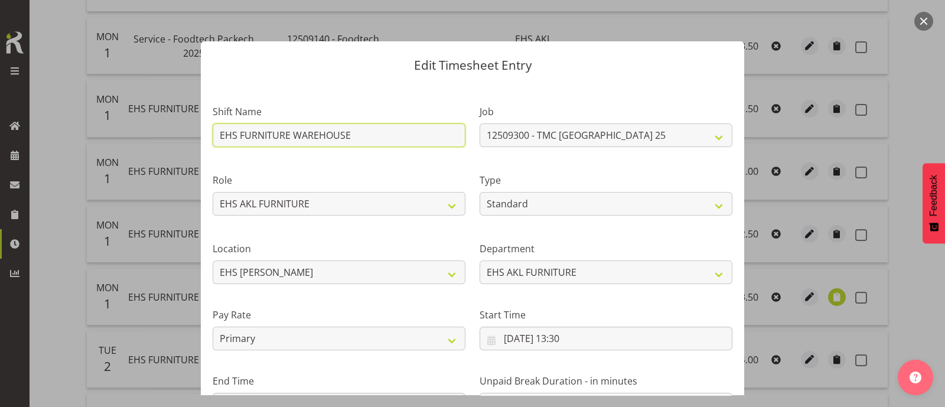
drag, startPoint x: 271, startPoint y: 136, endPoint x: 83, endPoint y: 143, distance: 188.5
click at [83, 143] on div "Edit Timesheet Entry Shift Name EHS FURNITURE WAREHOUSE Job 1 Carlton Events 1 …" at bounding box center [472, 203] width 945 height 407
type input "S"
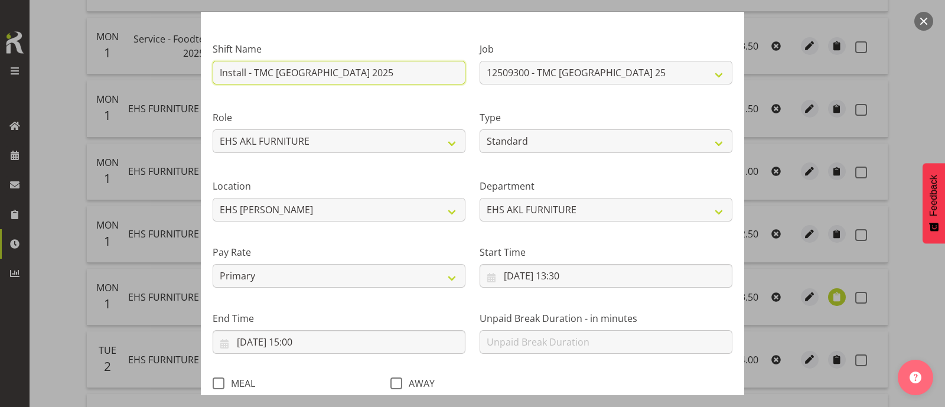
scroll to position [141, 0]
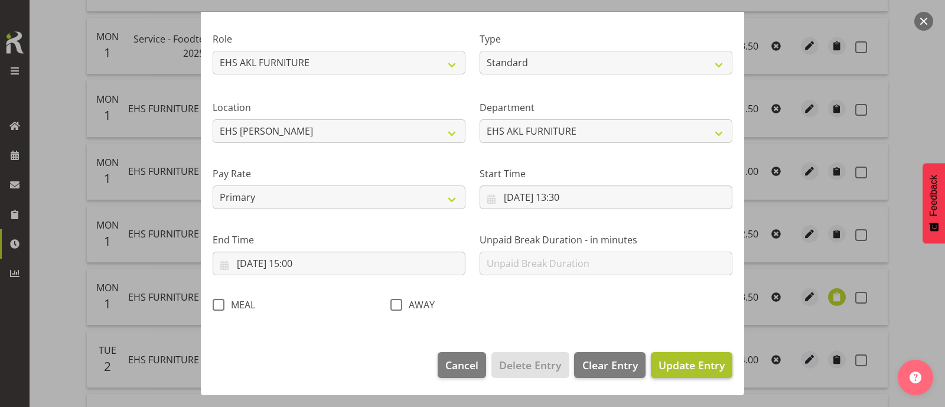
type input "Install - TMC [GEOGRAPHIC_DATA] 2025"
click at [707, 363] on span "Update Entry" at bounding box center [691, 365] width 66 height 14
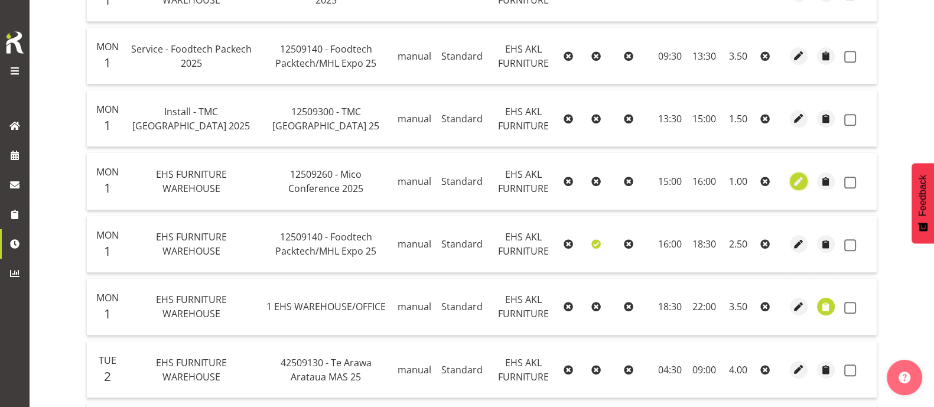
click at [800, 175] on span "button" at bounding box center [799, 182] width 14 height 14
select select "Standard"
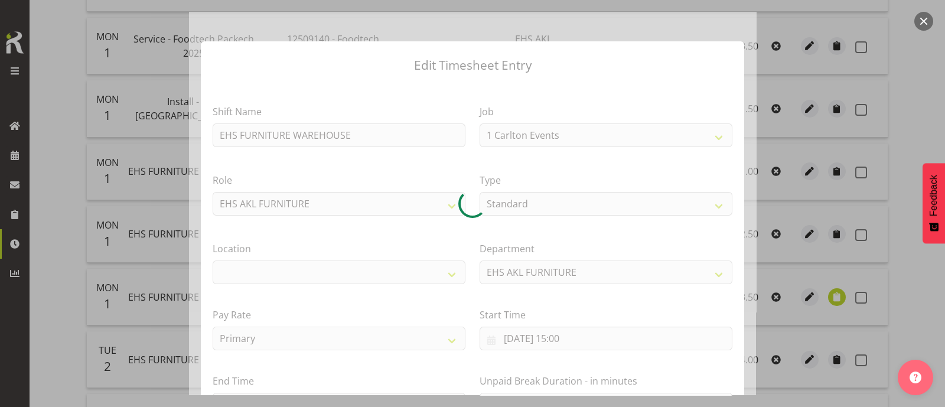
select select "10275"
select select "35"
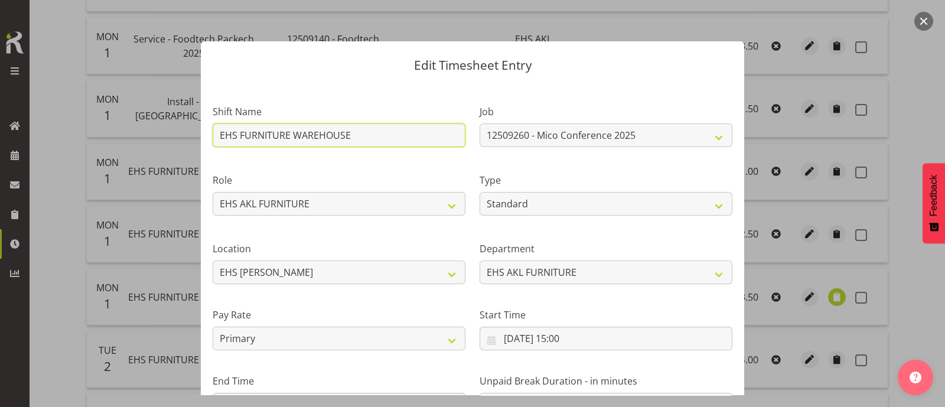
drag, startPoint x: 355, startPoint y: 133, endPoint x: 162, endPoint y: 133, distance: 192.5
click at [181, 132] on div "Edit Timesheet Entry Shift Name EHS FURNITURE WAREHOUSE Job 1 Carlton Events 1 …" at bounding box center [472, 203] width 945 height 407
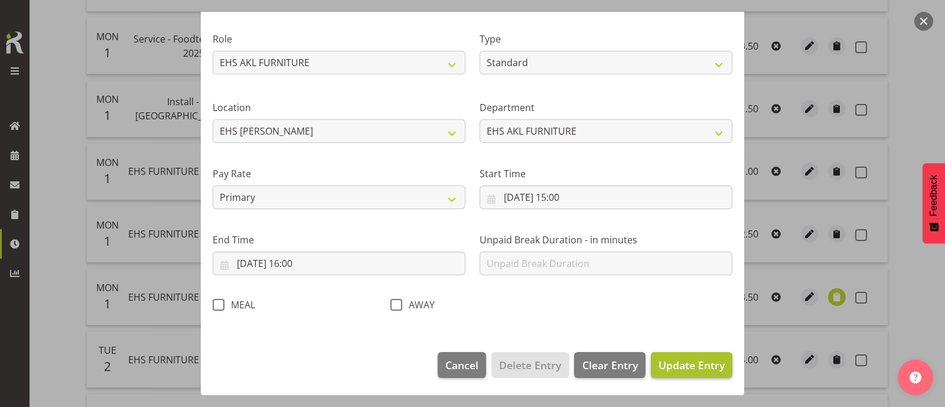
type input "Service - Mico Conference 2025"
click at [670, 360] on span "Update Entry" at bounding box center [691, 365] width 66 height 14
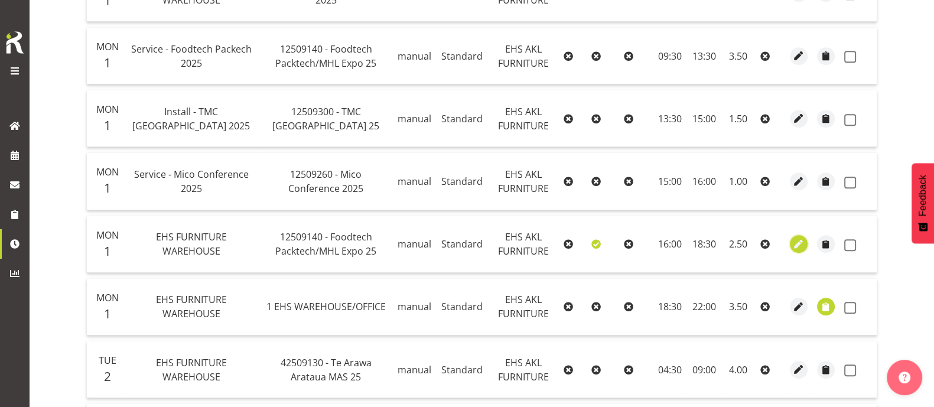
click at [797, 237] on span "button" at bounding box center [799, 244] width 14 height 14
select select "Standard"
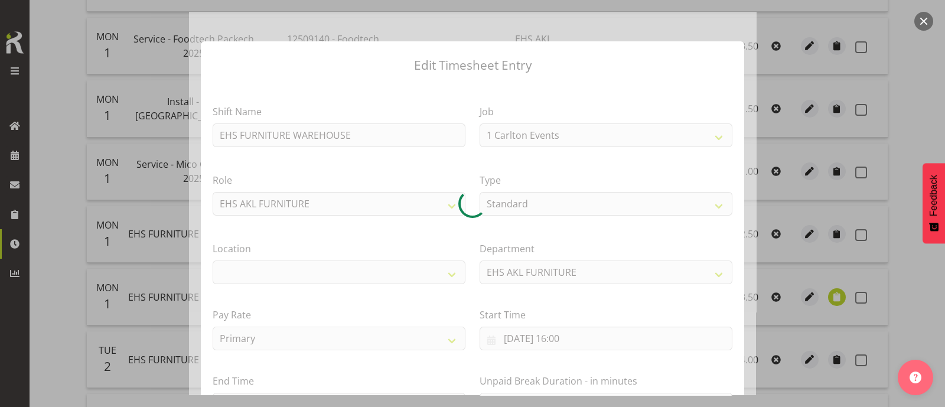
select select "9630"
select select "35"
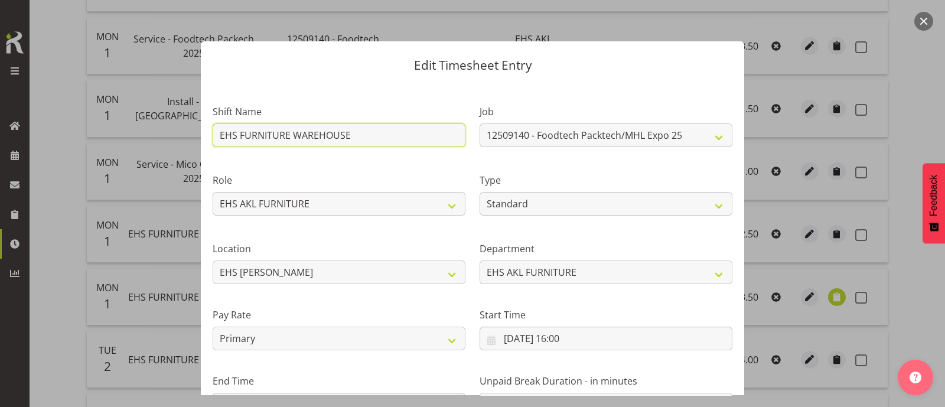
drag, startPoint x: 380, startPoint y: 135, endPoint x: 147, endPoint y: 139, distance: 233.3
click at [147, 139] on div "Edit Timesheet Entry Shift Name EHS FURNITURE WAREHOUSE Job 1 Carlton Events 1 …" at bounding box center [472, 203] width 945 height 407
type input "Service - Foodtech Packech 2025"
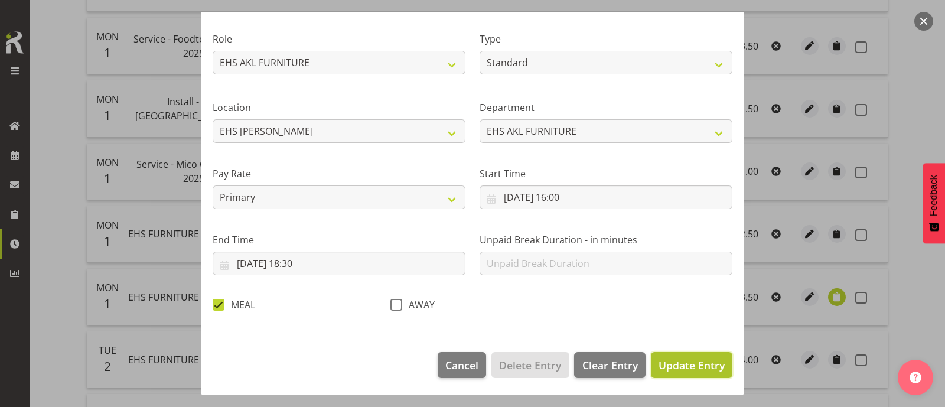
click at [663, 360] on span "Update Entry" at bounding box center [691, 365] width 66 height 14
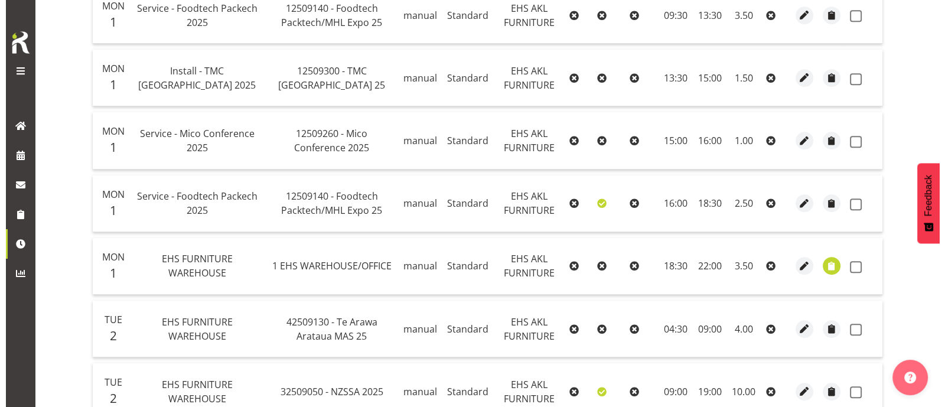
scroll to position [1105, 0]
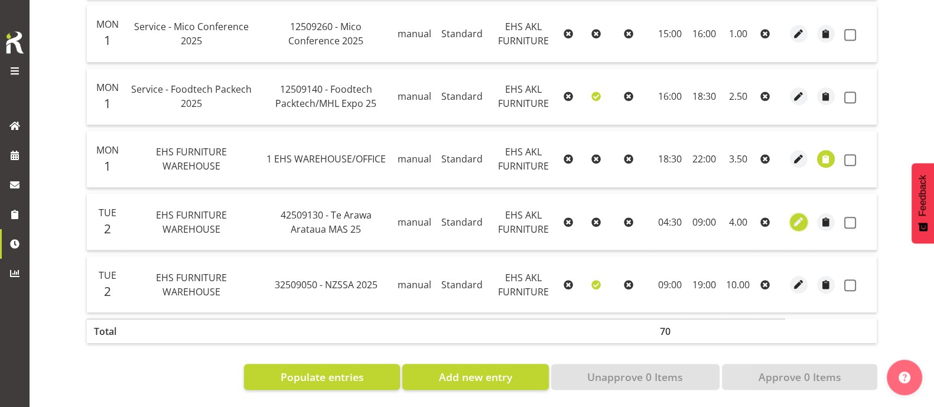
click at [797, 215] on span "button" at bounding box center [799, 222] width 14 height 14
select select "Standard"
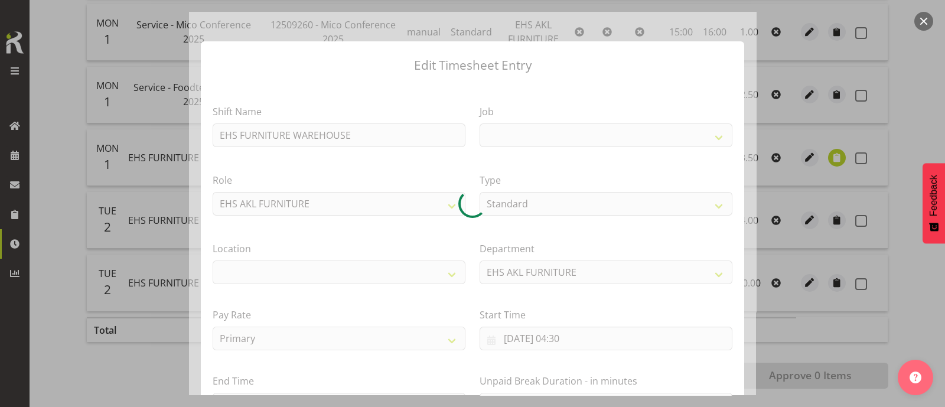
select select
select select "10387"
select select "35"
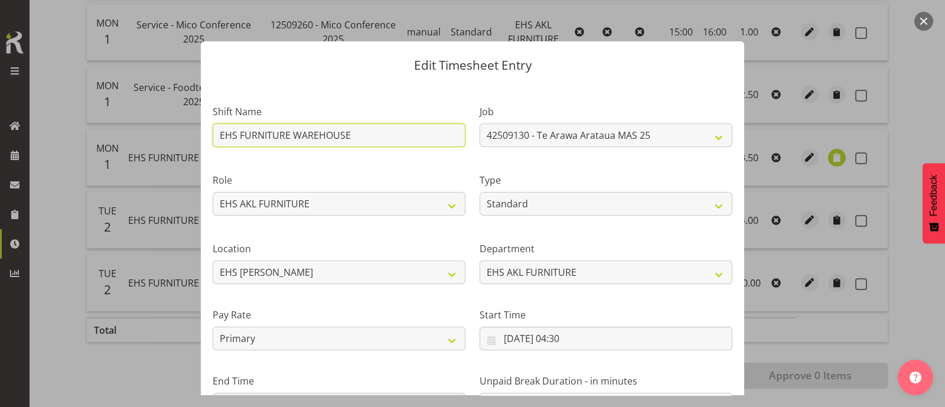
drag, startPoint x: 361, startPoint y: 134, endPoint x: 113, endPoint y: 133, distance: 248.6
click at [113, 133] on div "Edit Timesheet Entry Shift Name EHS FURNITURE WAREHOUSE Job 1 Carlton Events 1 …" at bounding box center [472, 203] width 945 height 407
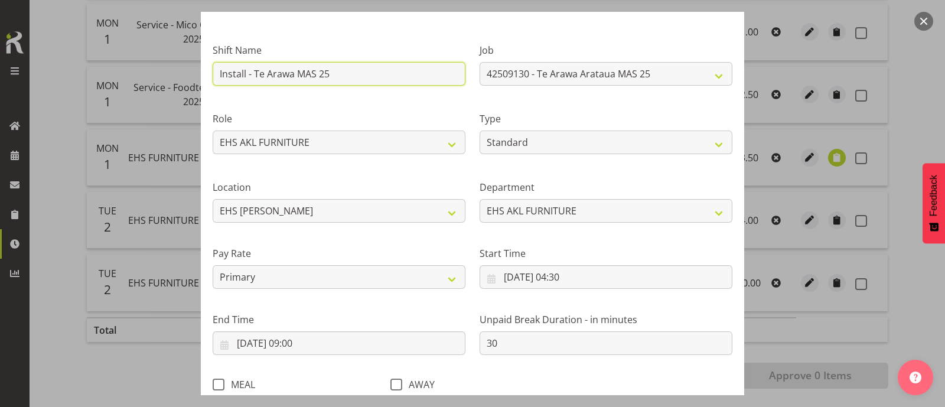
scroll to position [141, 0]
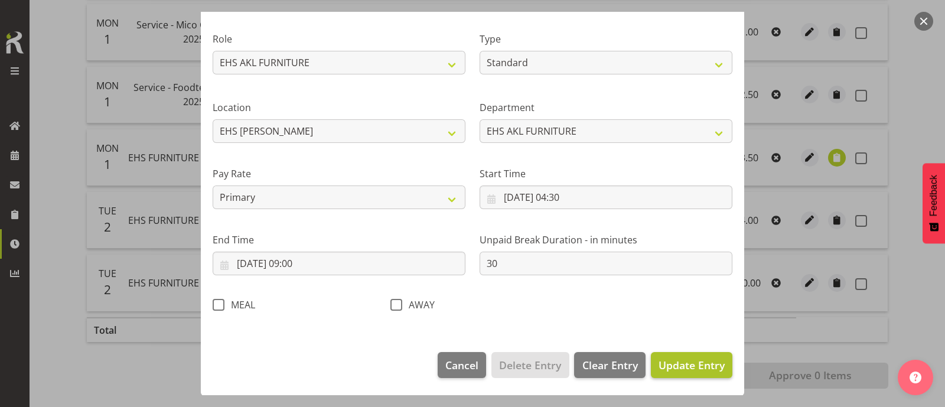
type input "Install - Te Arawa MAS 25"
click at [694, 364] on span "Update Entry" at bounding box center [691, 365] width 66 height 14
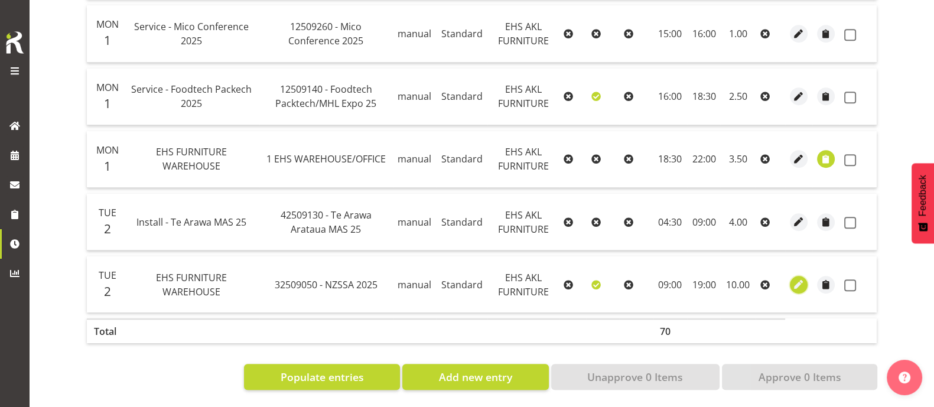
click at [798, 278] on span "button" at bounding box center [799, 285] width 14 height 14
select select "Standard"
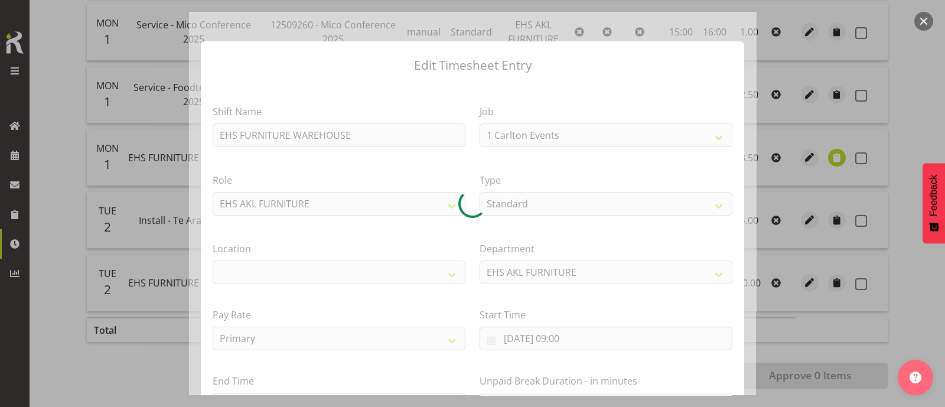
select select "9321"
select select "35"
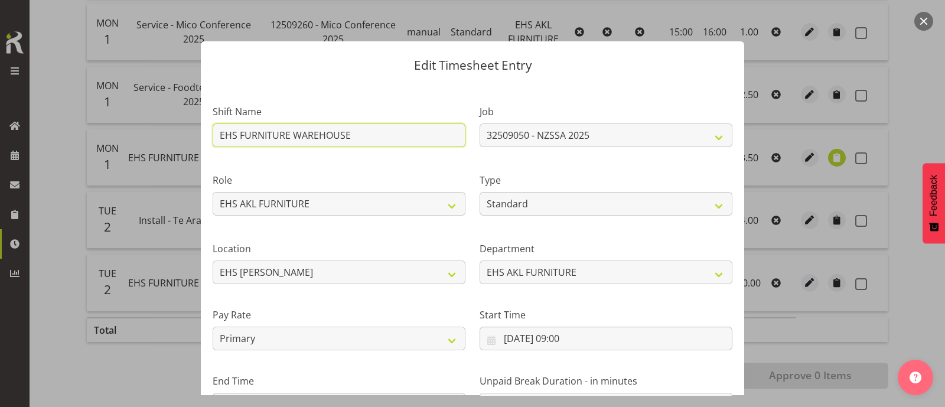
drag, startPoint x: 305, startPoint y: 138, endPoint x: 162, endPoint y: 145, distance: 143.0
click at [162, 145] on div "Edit Timesheet Entry Shift Name EHS FURNITURE WAREHOUSE Job 1 Carlton Events 1 …" at bounding box center [472, 203] width 945 height 407
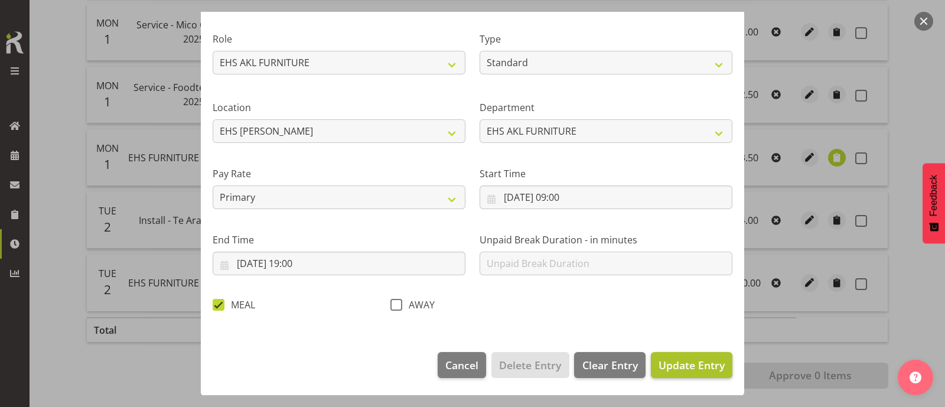
type input "Install - NSSA 2025"
click at [688, 365] on span "Update Entry" at bounding box center [691, 365] width 66 height 14
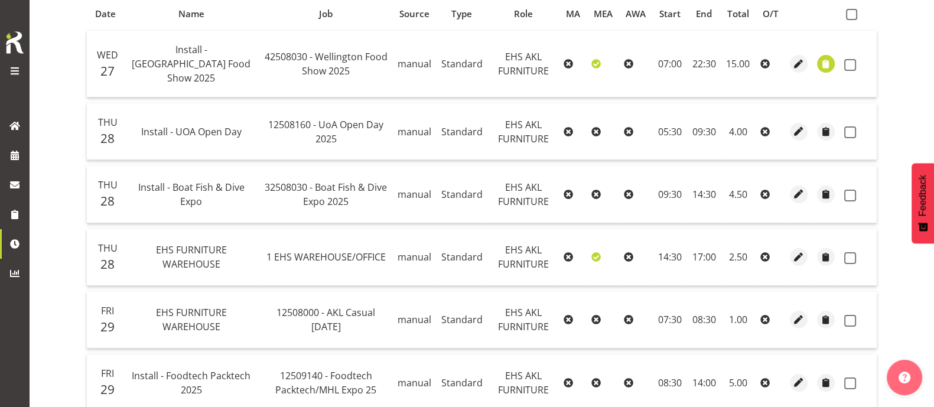
scroll to position [219, 0]
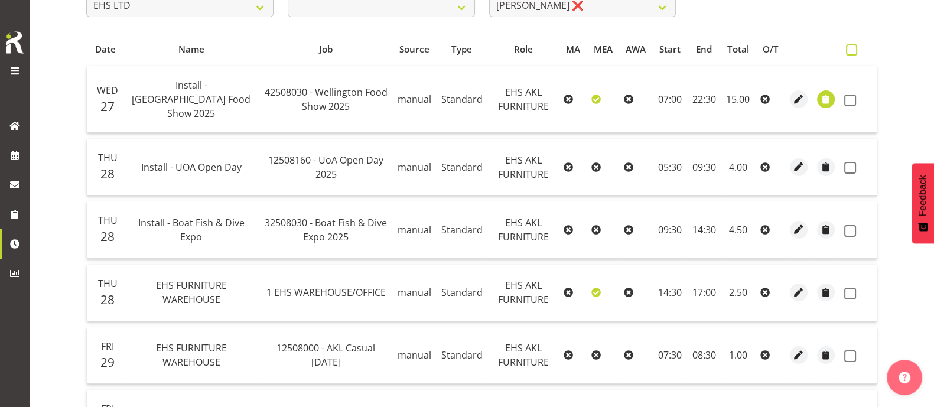
click at [850, 44] on span at bounding box center [851, 49] width 11 height 11
click at [850, 46] on input "checkbox" at bounding box center [850, 50] width 8 height 8
checkbox input "true"
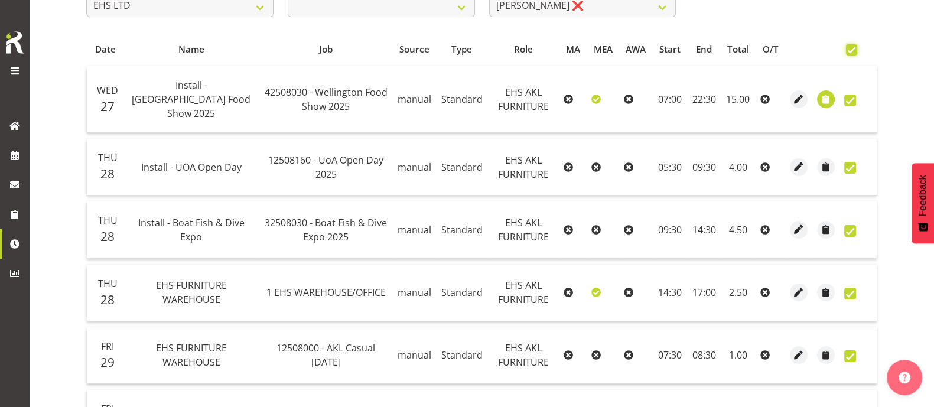
checkbox input "true"
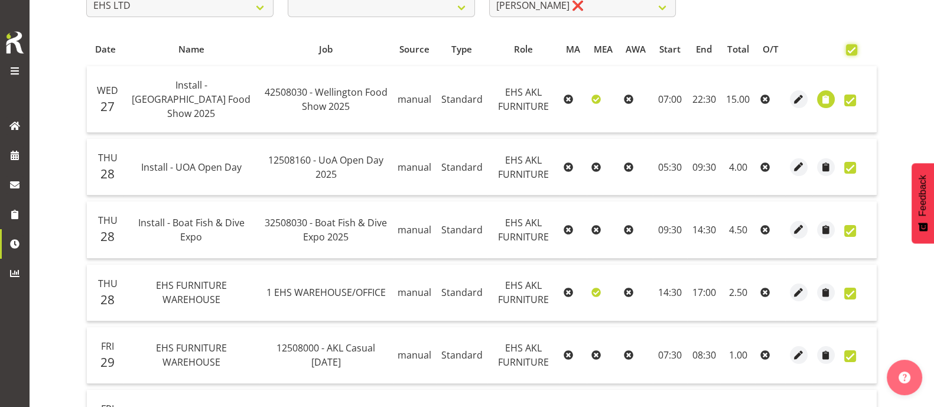
checkbox input "true"
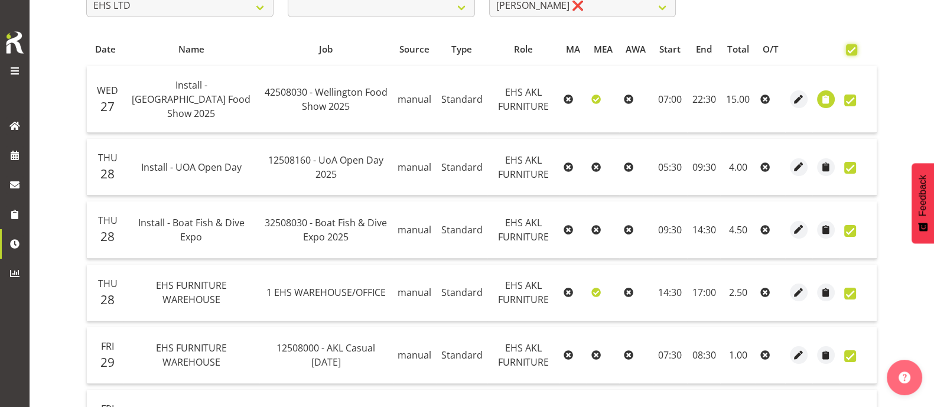
checkbox input "true"
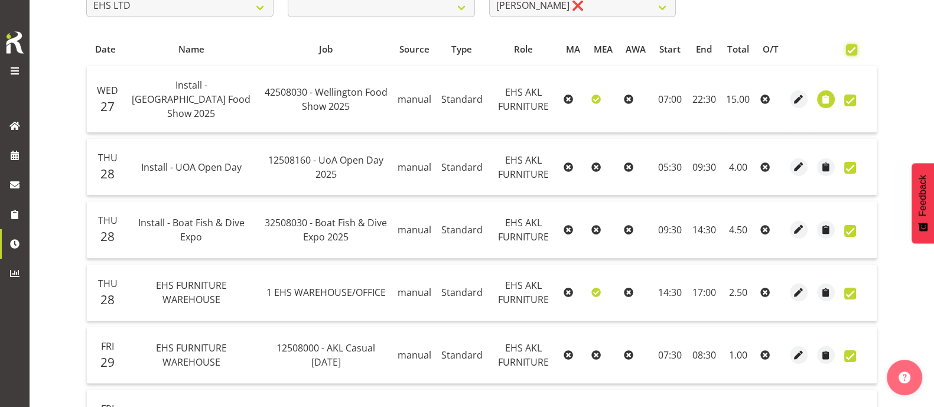
checkbox input "true"
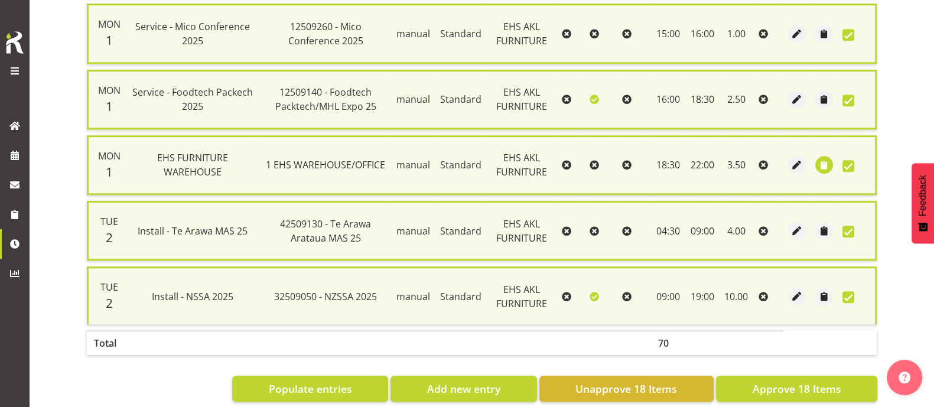
scroll to position [1148, 0]
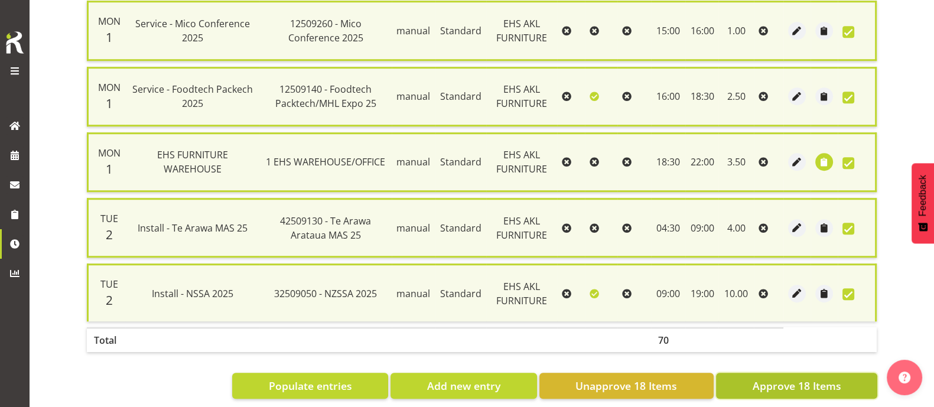
click at [776, 378] on span "Approve 18 Items" at bounding box center [796, 385] width 89 height 15
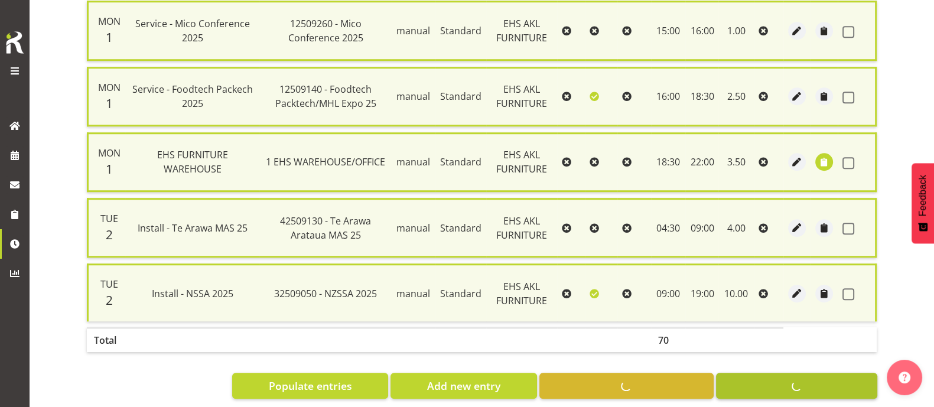
checkbox input "false"
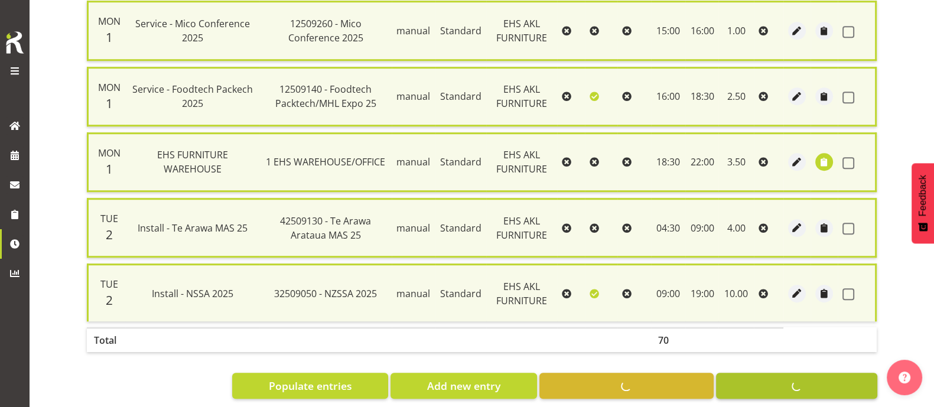
checkbox input "false"
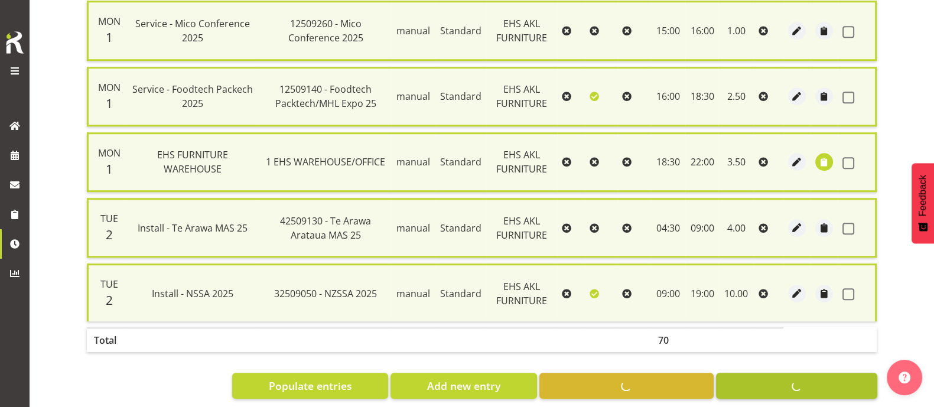
checkbox input "false"
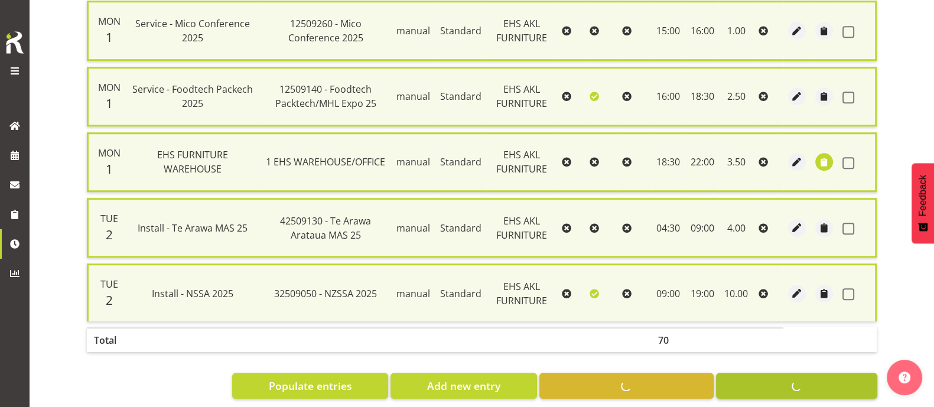
checkbox input "false"
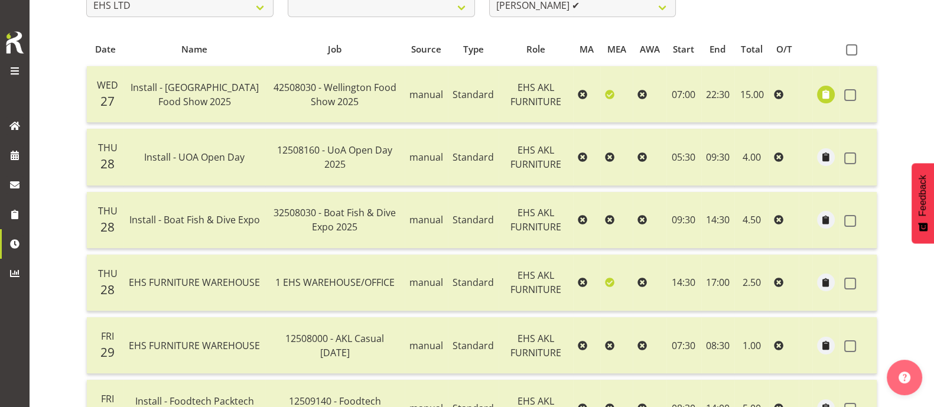
scroll to position [0, 0]
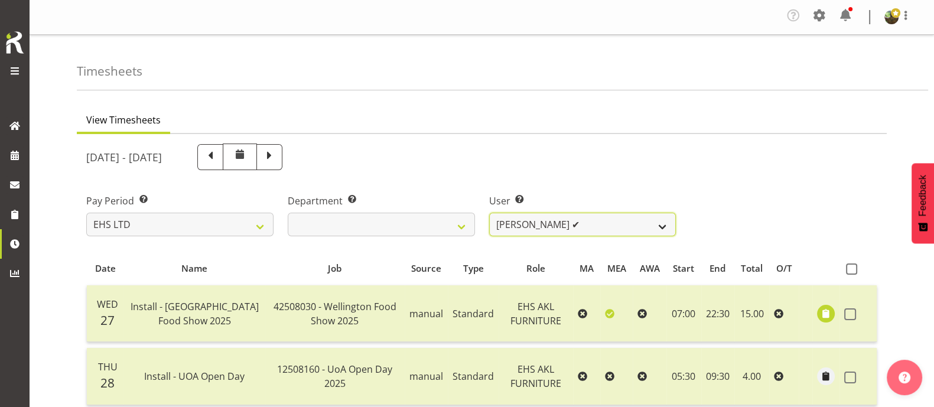
click at [596, 226] on select "[PERSON_NAME] ❌ [PERSON_NAME] ❌ [PERSON_NAME] ✔ [PERSON_NAME] ✔ [PERSON_NAME] ✔…" at bounding box center [582, 225] width 187 height 24
click at [489, 213] on select "[PERSON_NAME] ❌ [PERSON_NAME] ❌ [PERSON_NAME] ✔ [PERSON_NAME] ✔ [PERSON_NAME] ✔…" at bounding box center [582, 225] width 187 height 24
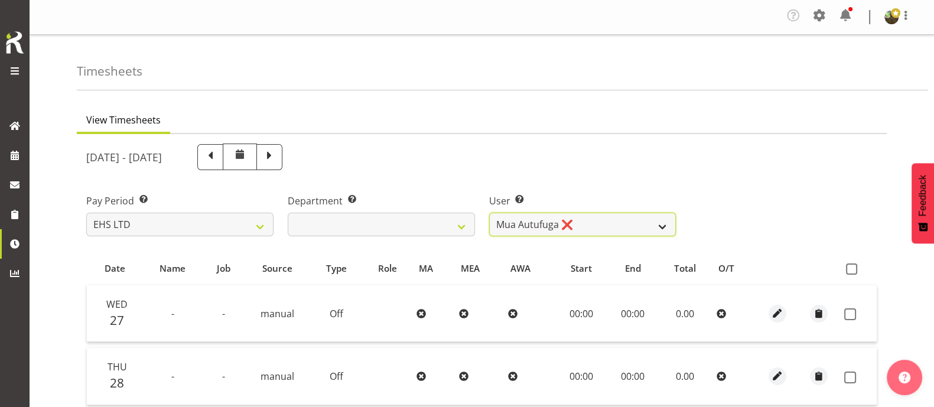
click at [631, 225] on select "[PERSON_NAME] ❌ [PERSON_NAME] ❌ [PERSON_NAME] ✔ [PERSON_NAME] ✔ [PERSON_NAME] ✔…" at bounding box center [582, 225] width 187 height 24
click at [489, 213] on select "[PERSON_NAME] ❌ [PERSON_NAME] ❌ [PERSON_NAME] ✔ [PERSON_NAME] ✔ [PERSON_NAME] ✔…" at bounding box center [582, 225] width 187 height 24
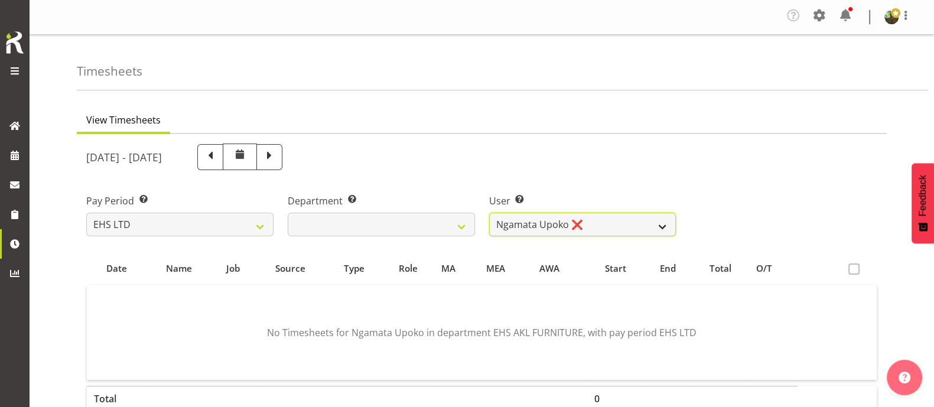
click at [630, 229] on select "[PERSON_NAME] ❌ [PERSON_NAME] ❌ [PERSON_NAME] ✔ [PERSON_NAME] ✔ [PERSON_NAME] ✔…" at bounding box center [582, 225] width 187 height 24
select select "8681"
click at [489, 213] on select "[PERSON_NAME] ❌ [PERSON_NAME] ❌ [PERSON_NAME] ✔ [PERSON_NAME] ✔ [PERSON_NAME] ✔…" at bounding box center [582, 225] width 187 height 24
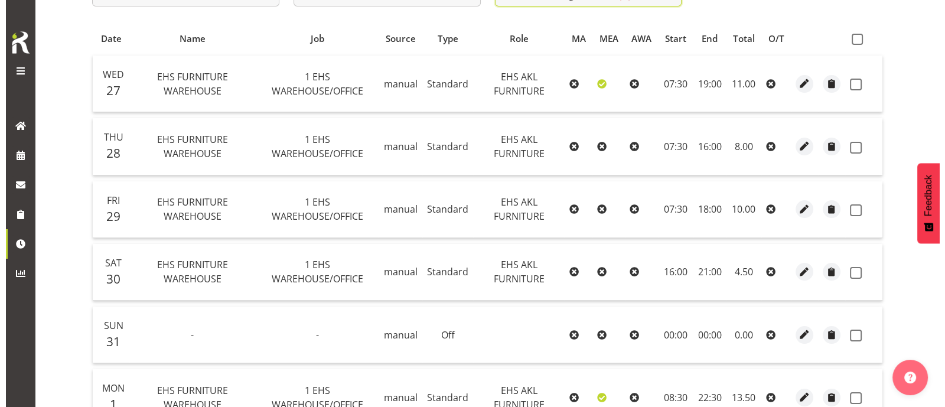
scroll to position [295, 0]
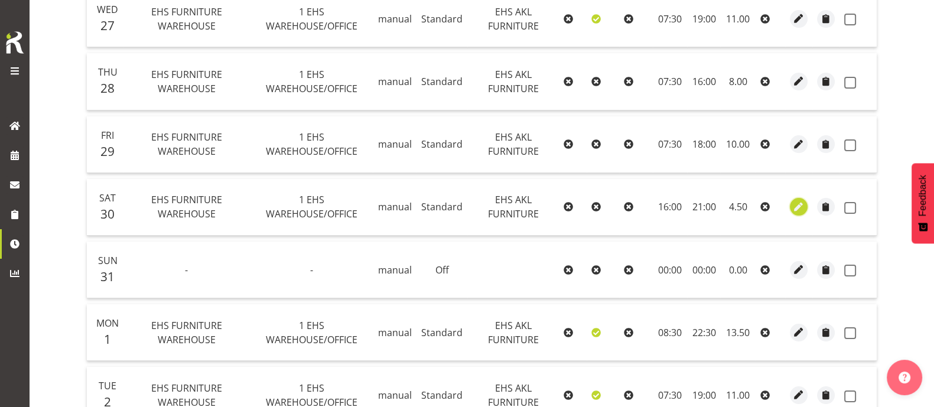
click at [797, 205] on span "button" at bounding box center [799, 207] width 14 height 14
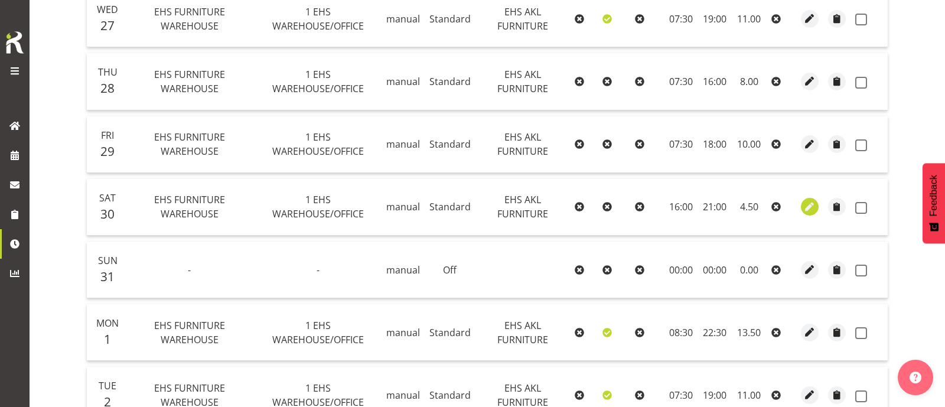
select select "Standard"
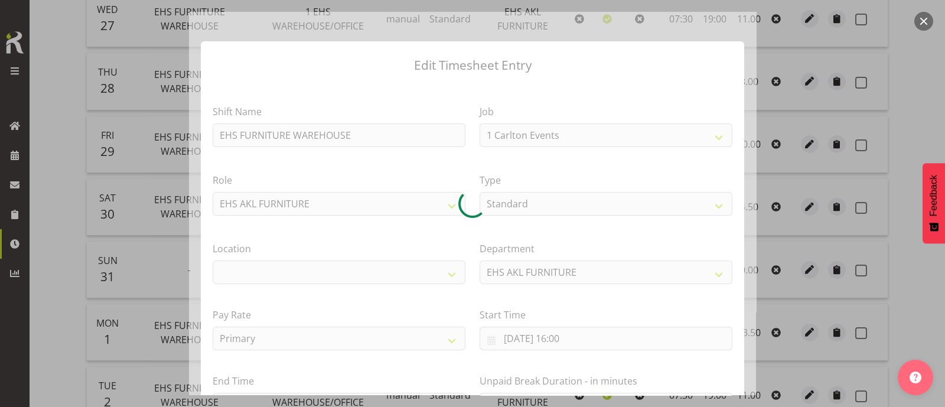
select select "69"
select select "35"
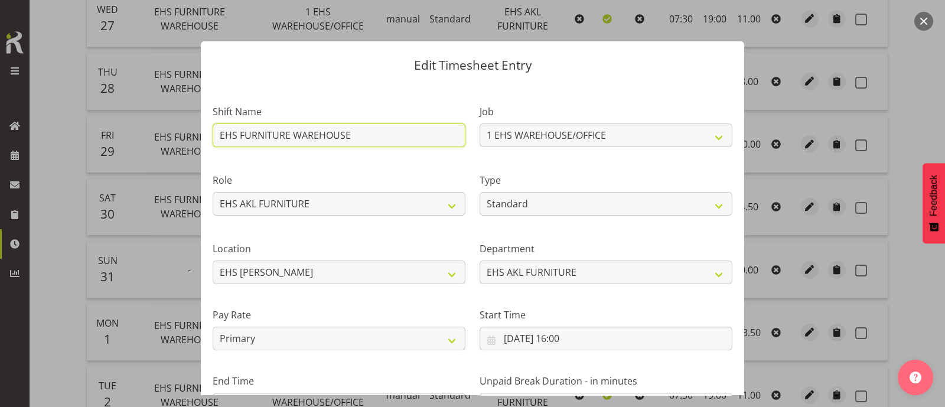
drag, startPoint x: 366, startPoint y: 137, endPoint x: 133, endPoint y: 131, distance: 232.7
click at [133, 131] on div "Edit Timesheet Entry Shift Name EHS FURNITURE WAREHOUSE Job 1 Carlton Events 1 …" at bounding box center [472, 203] width 945 height 407
type input "Strike - UOA Open Day 2025"
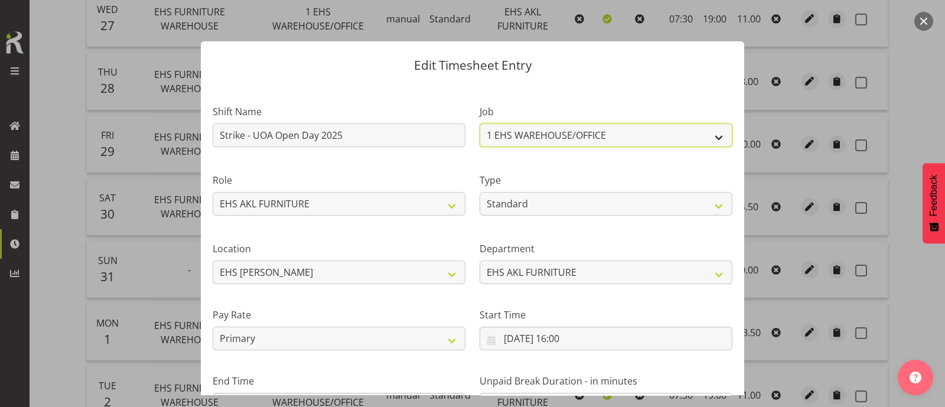
click at [667, 131] on select "1 Carlton Events 1 [PERSON_NAME] 1 [PERSON_NAME][GEOGRAPHIC_DATA] 1 EHS WAREHOU…" at bounding box center [605, 135] width 253 height 24
select select "9993"
click at [479, 123] on select "1 Carlton Events 1 [PERSON_NAME] 1 [PERSON_NAME][GEOGRAPHIC_DATA] 1 EHS WAREHOU…" at bounding box center [605, 135] width 253 height 24
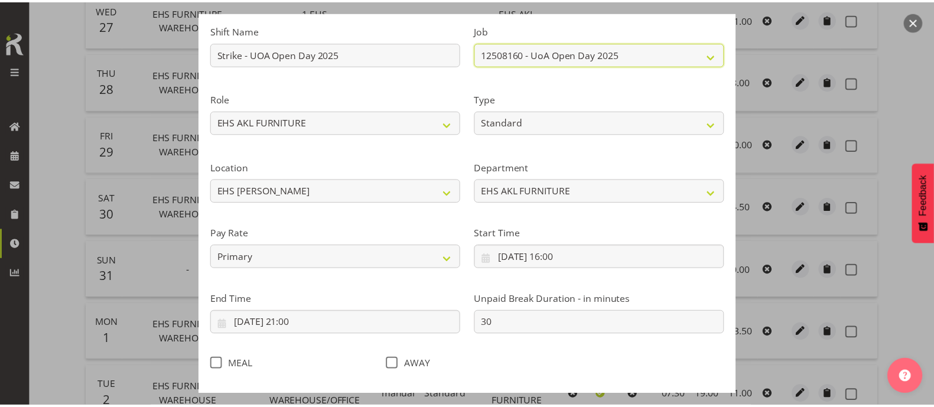
scroll to position [141, 0]
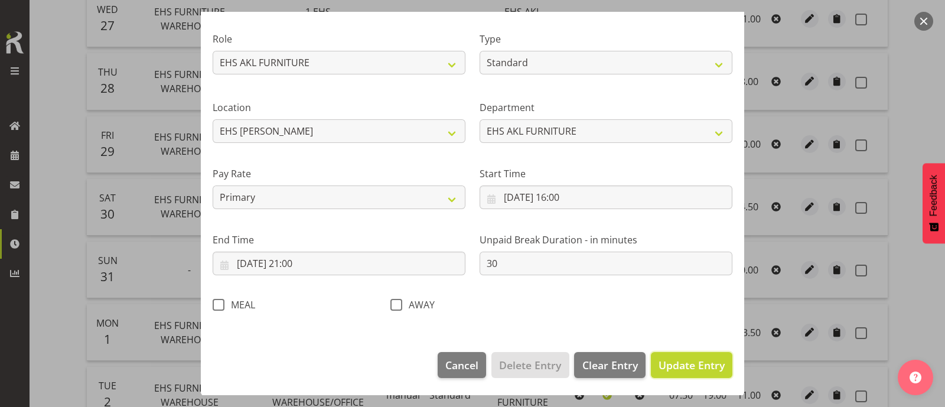
click at [666, 369] on span "Update Entry" at bounding box center [691, 365] width 66 height 14
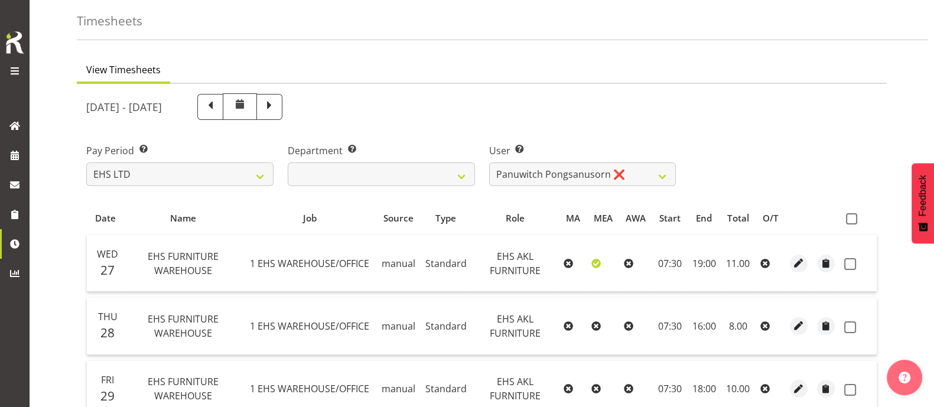
scroll to position [0, 0]
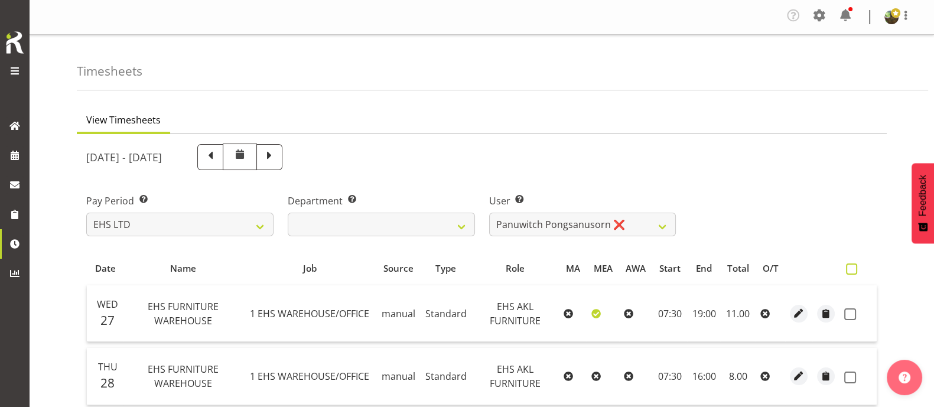
click at [851, 272] on span at bounding box center [851, 268] width 11 height 11
click at [851, 272] on input "checkbox" at bounding box center [850, 269] width 8 height 8
checkbox input "true"
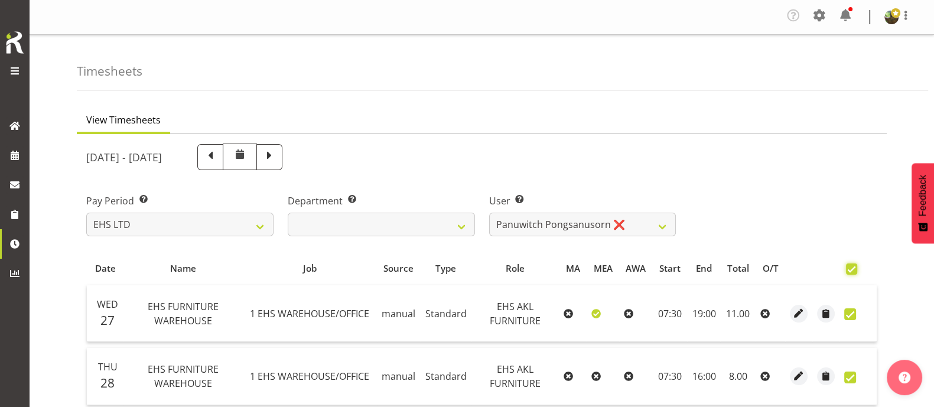
checkbox input "true"
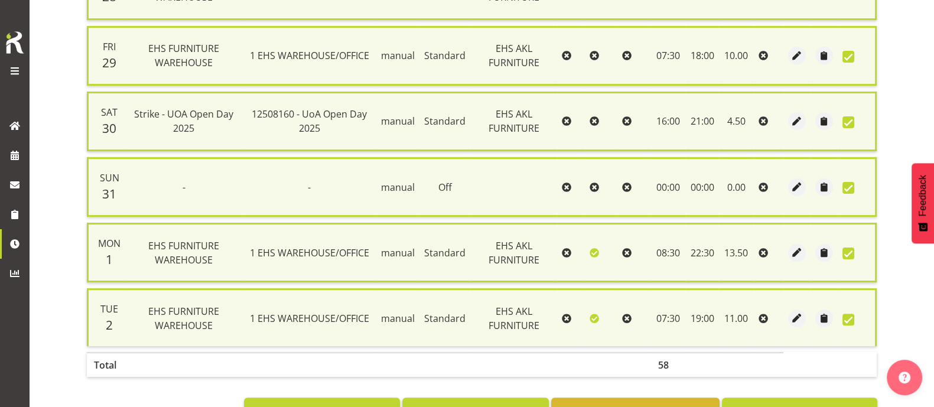
scroll to position [432, 0]
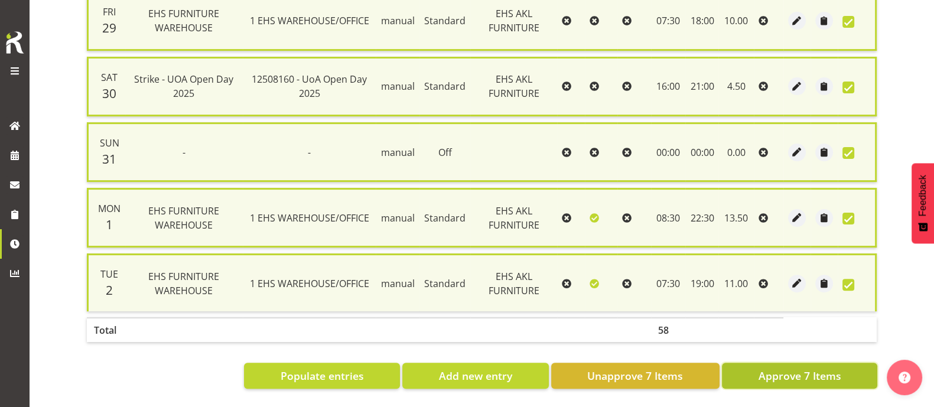
click at [833, 368] on span "Approve 7 Items" at bounding box center [799, 375] width 83 height 15
checkbox input "false"
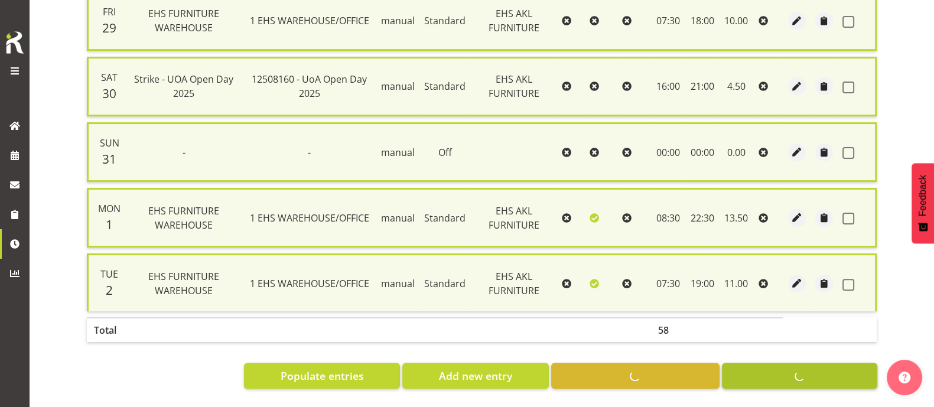
checkbox input "false"
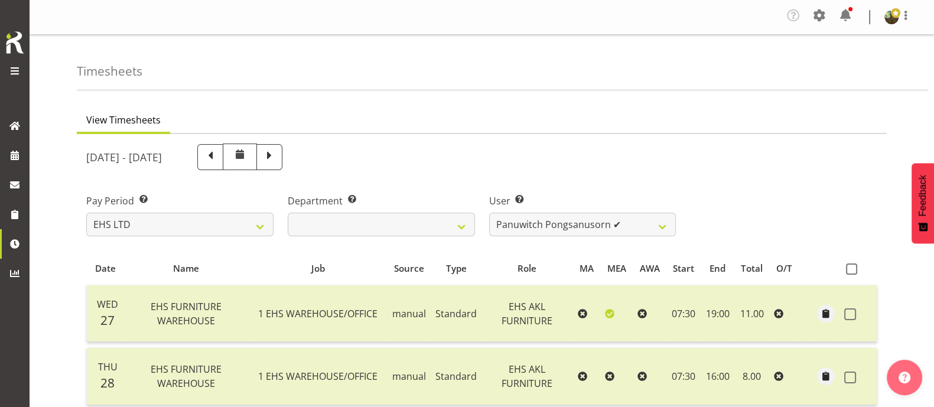
scroll to position [0, 0]
click at [630, 223] on select "[PERSON_NAME] ❌ [PERSON_NAME] ❌ [PERSON_NAME] ✔ [PERSON_NAME] ✔ [PERSON_NAME] ✔…" at bounding box center [582, 225] width 187 height 24
click at [489, 213] on select "[PERSON_NAME] ❌ [PERSON_NAME] ❌ [PERSON_NAME] ✔ [PERSON_NAME] ✔ [PERSON_NAME] ✔…" at bounding box center [582, 225] width 187 height 24
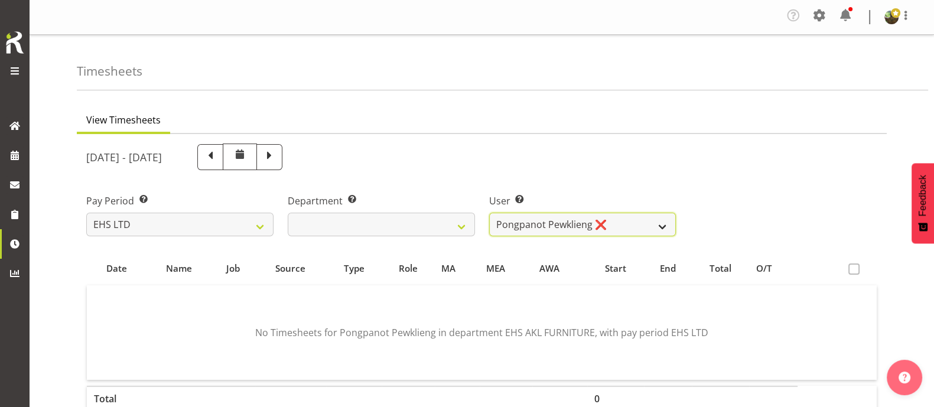
click at [630, 224] on select "[PERSON_NAME] ❌ [PERSON_NAME] ❌ [PERSON_NAME] ✔ [PERSON_NAME] ✔ [PERSON_NAME] ✔…" at bounding box center [582, 225] width 187 height 24
select select "1115"
click at [489, 213] on select "[PERSON_NAME] ❌ [PERSON_NAME] ❌ [PERSON_NAME] ✔ [PERSON_NAME] ✔ [PERSON_NAME] ✔…" at bounding box center [582, 225] width 187 height 24
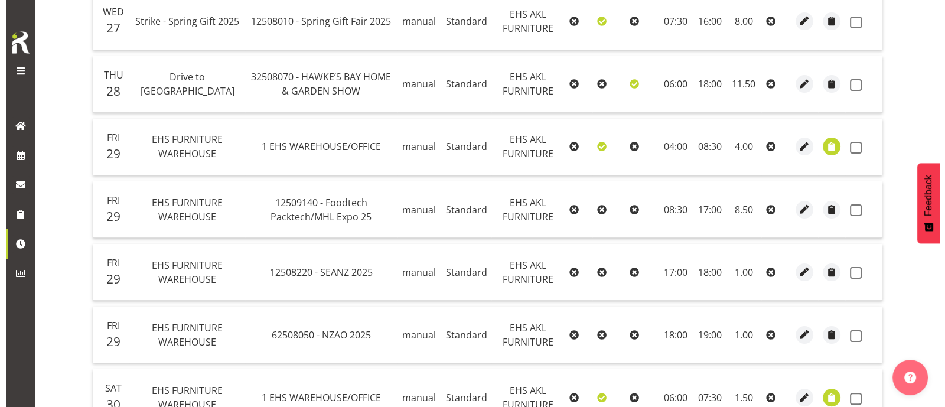
scroll to position [378, 0]
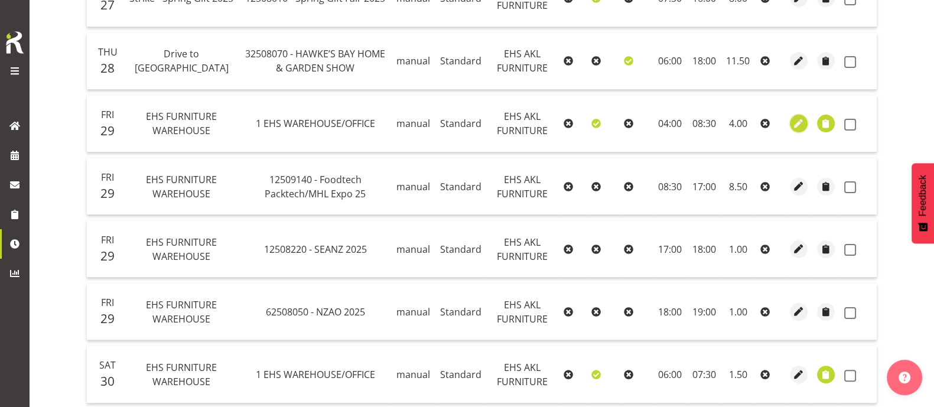
click at [794, 123] on span "button" at bounding box center [799, 124] width 14 height 14
select select "Standard"
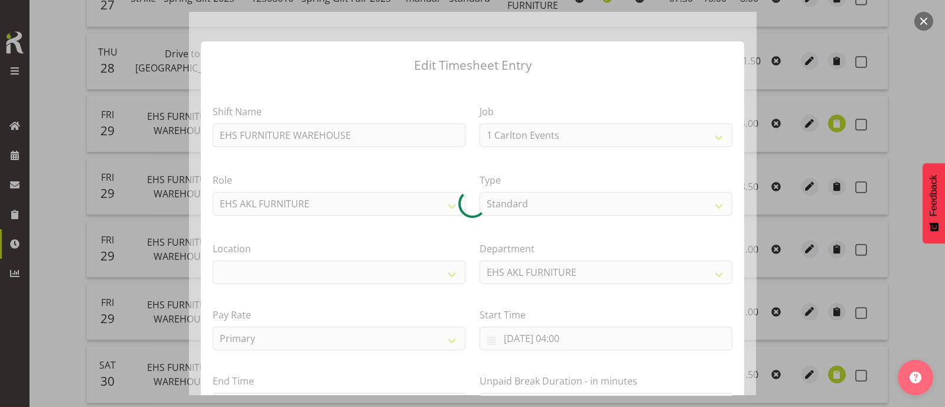
select select "69"
select select "35"
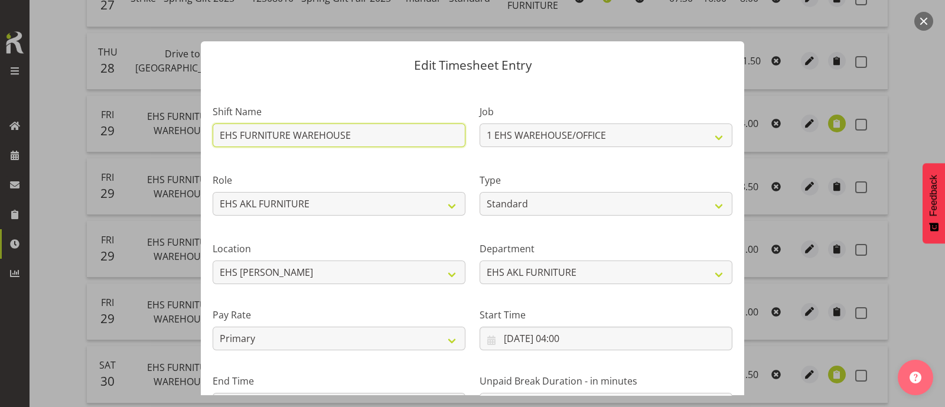
drag, startPoint x: 355, startPoint y: 133, endPoint x: 152, endPoint y: 137, distance: 203.8
click at [152, 137] on div "Edit Timesheet Entry Shift Name EHS FURNITURE WAREHOUSE Job 1 Carlton Events 1 …" at bounding box center [472, 203] width 945 height 407
type input "Drive to [GEOGRAPHIC_DATA]"
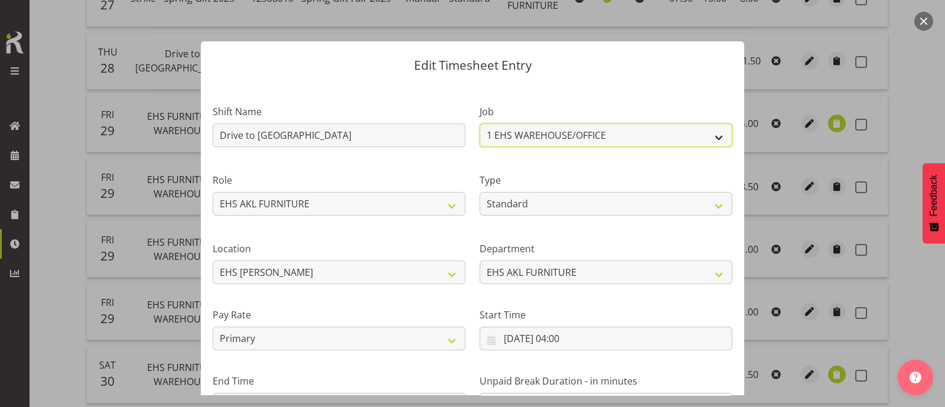
click at [641, 133] on select "1 Carlton Events 1 [PERSON_NAME] 1 [PERSON_NAME][GEOGRAPHIC_DATA] 1 EHS WAREHOU…" at bounding box center [605, 135] width 253 height 24
click at [652, 133] on select "1 Carlton Events 1 [PERSON_NAME] 1 [PERSON_NAME][GEOGRAPHIC_DATA] 1 EHS WAREHOU…" at bounding box center [605, 135] width 253 height 24
click at [621, 124] on select "1 Carlton Events 1 [PERSON_NAME] 1 [PERSON_NAME][GEOGRAPHIC_DATA] 1 EHS WAREHOU…" at bounding box center [605, 135] width 253 height 24
click at [632, 133] on select "1 Carlton Events 1 [PERSON_NAME] 1 [PERSON_NAME][GEOGRAPHIC_DATA] 1 EHS WAREHOU…" at bounding box center [605, 135] width 253 height 24
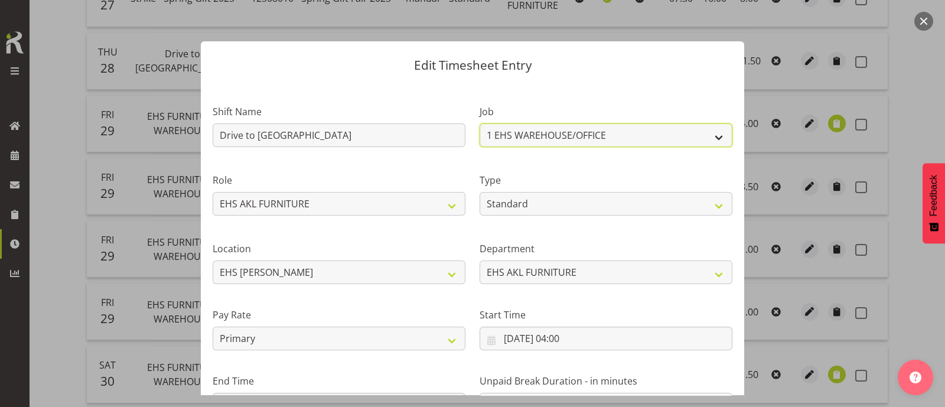
click at [479, 123] on select "1 Carlton Events 1 [PERSON_NAME] 1 [PERSON_NAME][GEOGRAPHIC_DATA] 1 EHS WAREHOU…" at bounding box center [605, 135] width 253 height 24
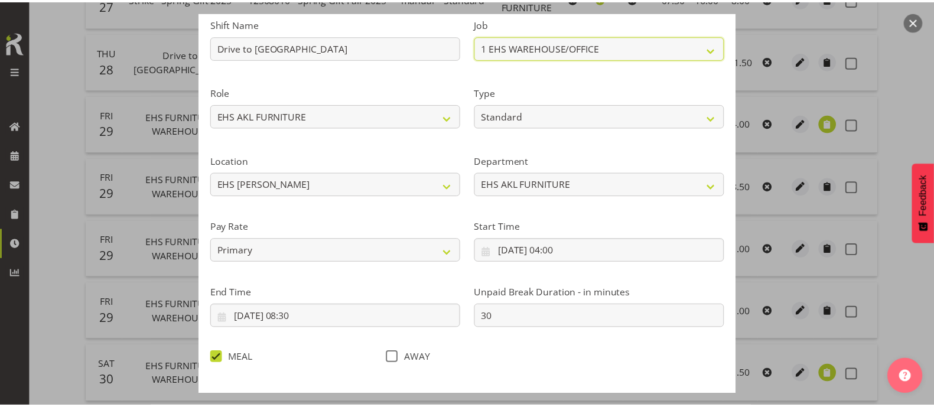
scroll to position [141, 0]
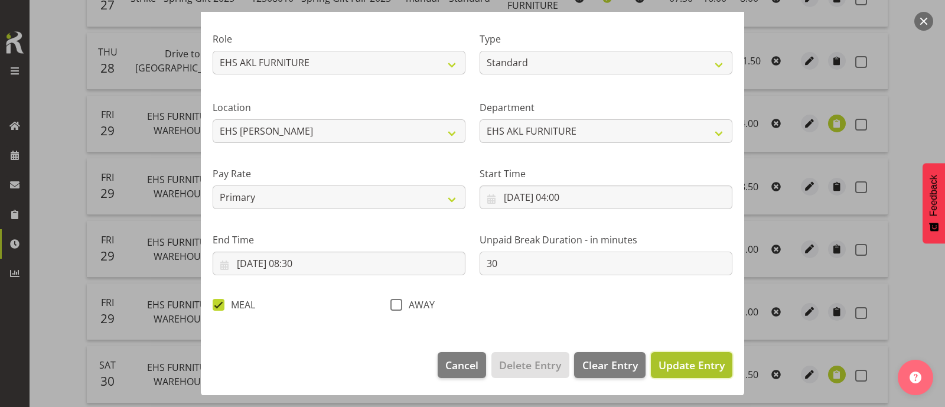
click at [683, 361] on span "Update Entry" at bounding box center [691, 365] width 66 height 14
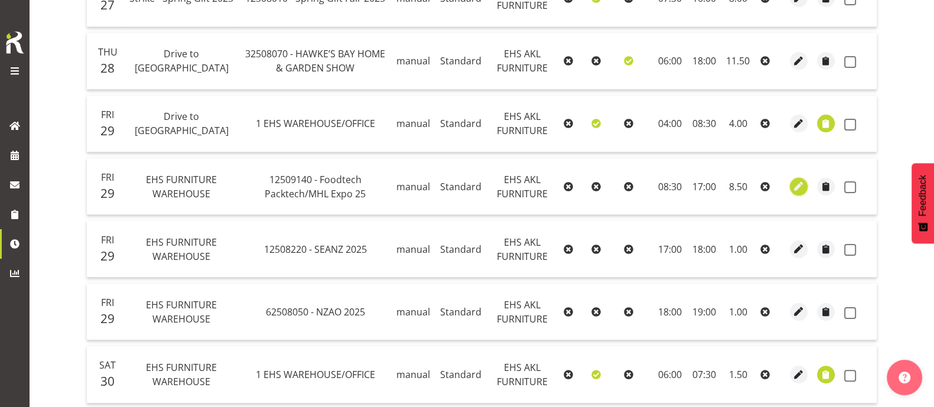
click at [803, 187] on span "button" at bounding box center [799, 187] width 14 height 14
select select "Standard"
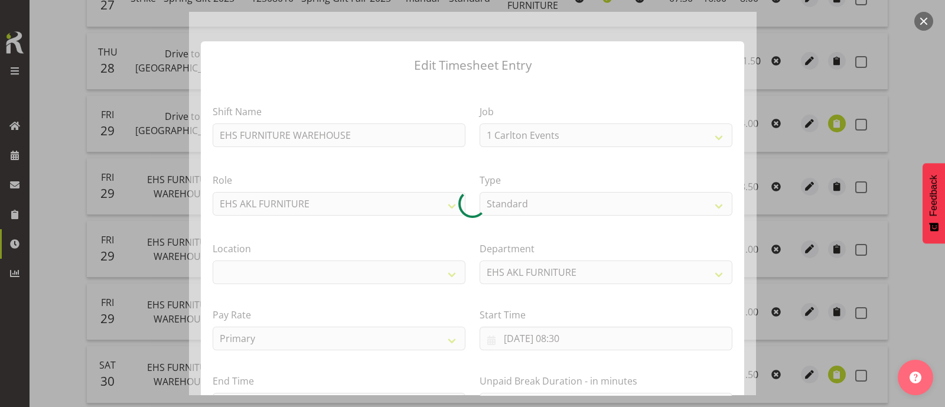
select select "9630"
select select "35"
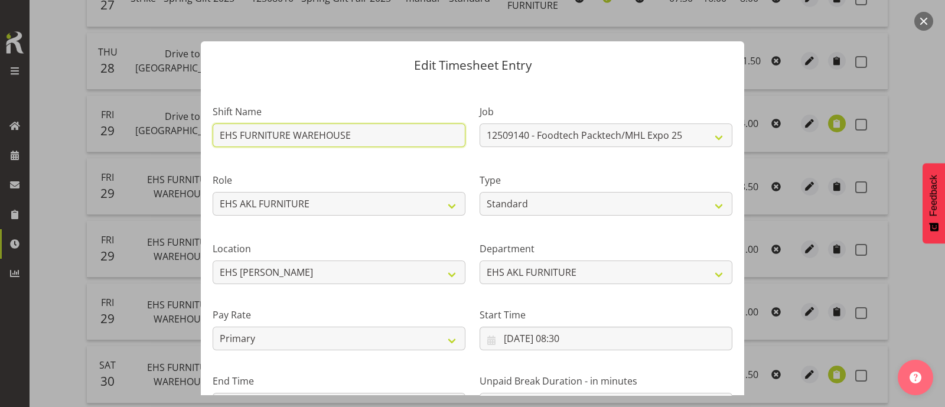
drag, startPoint x: 338, startPoint y: 133, endPoint x: 148, endPoint y: 141, distance: 190.9
click at [148, 141] on div "Edit Timesheet Entry Shift Name EHS FURNITURE WAREHOUSE Job 1 Carlton Events 1 …" at bounding box center [472, 203] width 945 height 407
type input "I"
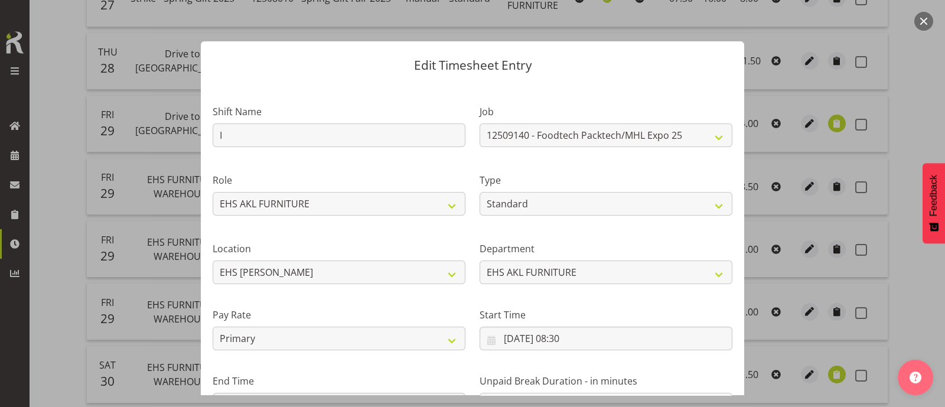
click at [139, 147] on div at bounding box center [472, 203] width 945 height 407
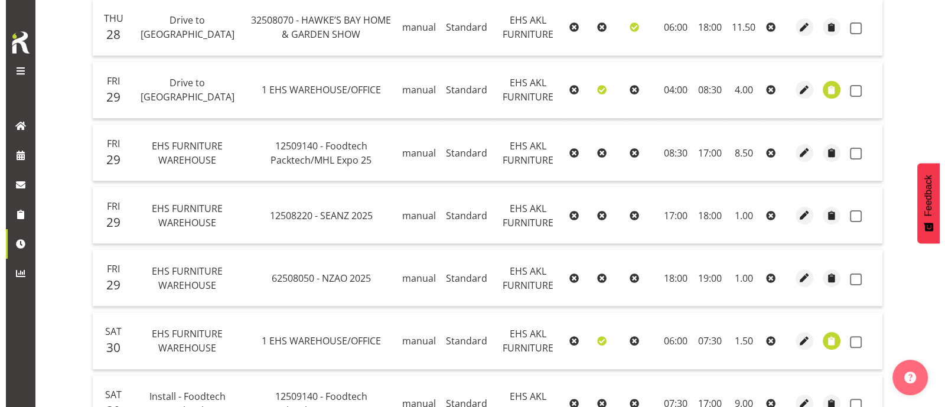
scroll to position [378, 0]
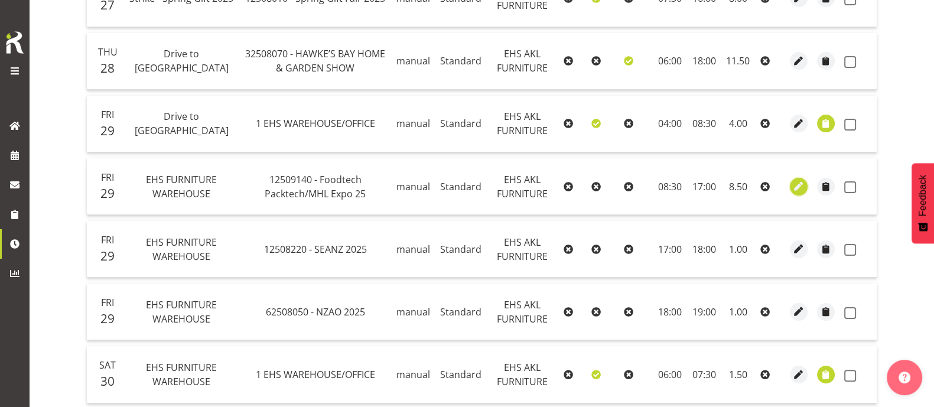
click at [797, 183] on span "button" at bounding box center [799, 187] width 14 height 14
select select "Standard"
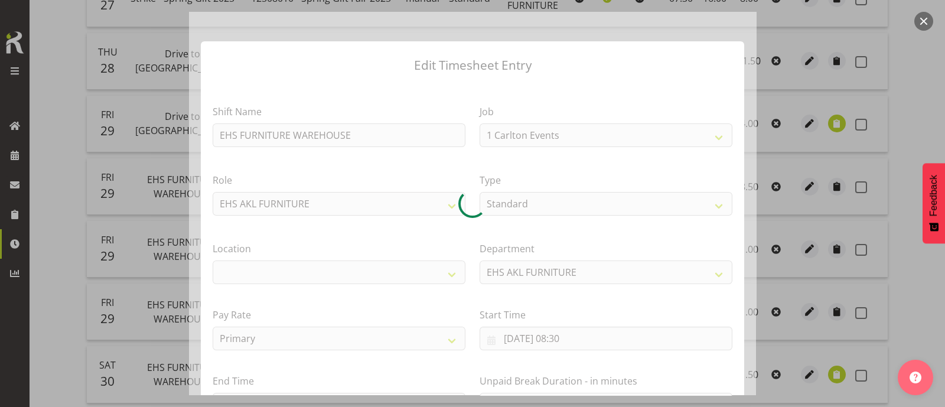
select select "9630"
click at [360, 137] on div at bounding box center [472, 203] width 567 height 383
select select "35"
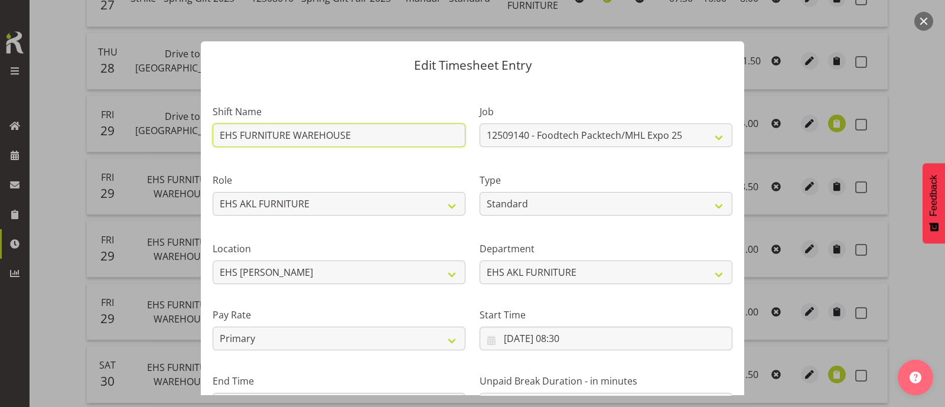
drag, startPoint x: 360, startPoint y: 133, endPoint x: 140, endPoint y: 143, distance: 220.5
click at [140, 143] on div "Edit Timesheet Entry Shift Name EHS FURNITURE WAREHOUSE Job 1 Carlton Events 1 …" at bounding box center [472, 203] width 945 height 407
click at [247, 140] on input "Install Foodtech" at bounding box center [339, 135] width 253 height 24
click at [316, 138] on input "Install - Foodtech" at bounding box center [339, 135] width 253 height 24
type input "Install - Foodtech Packtech 2025"
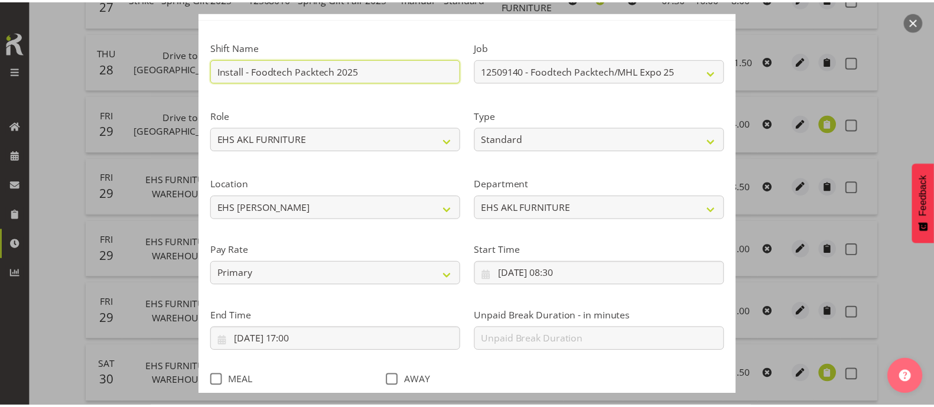
scroll to position [141, 0]
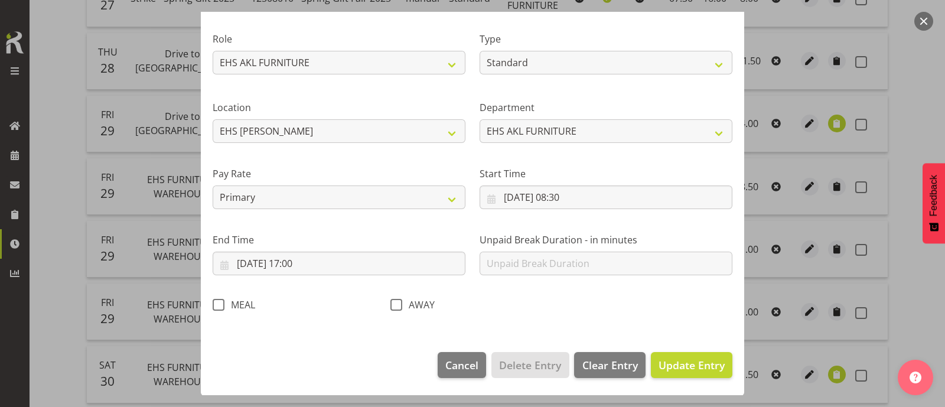
click at [661, 378] on footer "Cancel Delete Entry Clear Entry Update Entry" at bounding box center [472, 368] width 543 height 56
click at [658, 368] on span "Update Entry" at bounding box center [691, 365] width 66 height 14
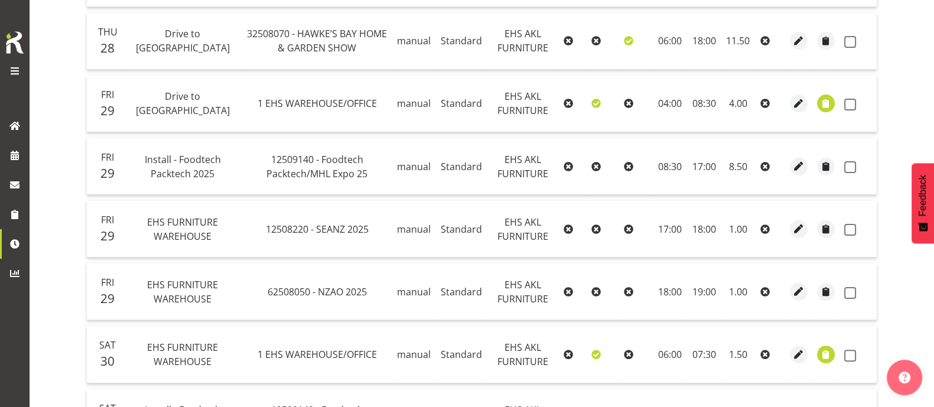
scroll to position [452, 0]
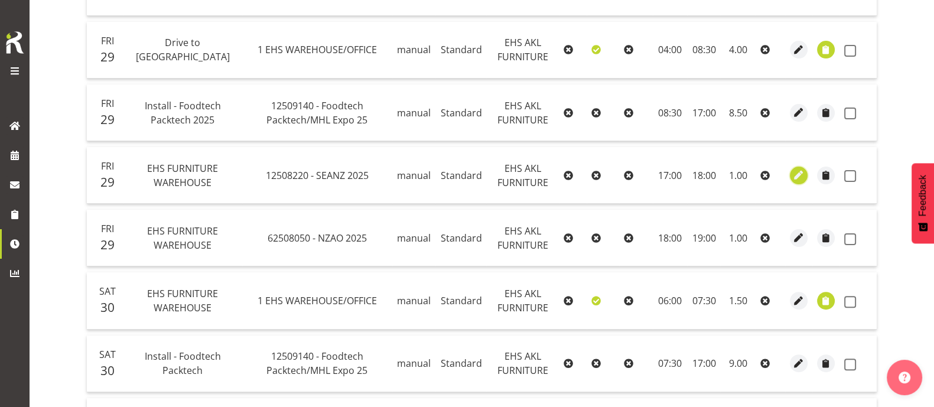
click at [800, 174] on span "button" at bounding box center [799, 175] width 14 height 14
select select "Standard"
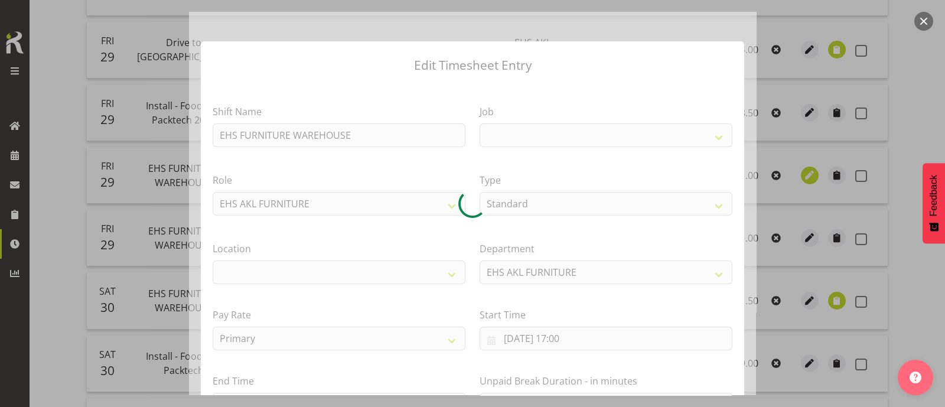
select select
select select "10251"
select select "35"
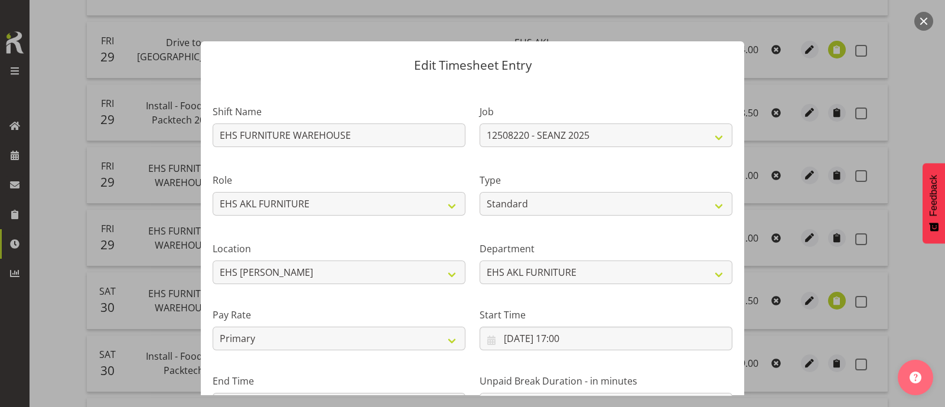
click at [927, 19] on button "button" at bounding box center [923, 21] width 19 height 19
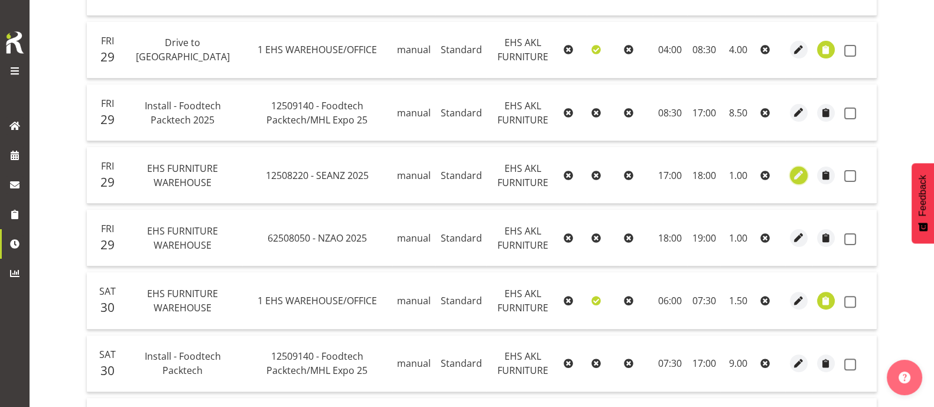
click at [796, 174] on span "button" at bounding box center [799, 175] width 14 height 14
select select "Standard"
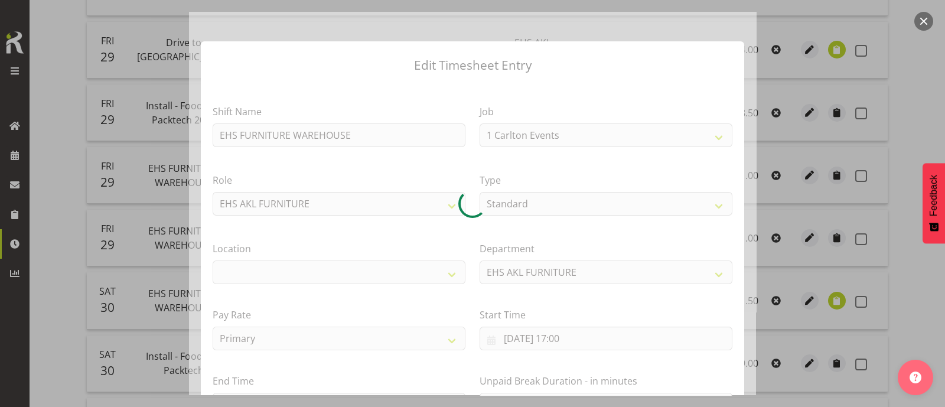
select select "10251"
select select "35"
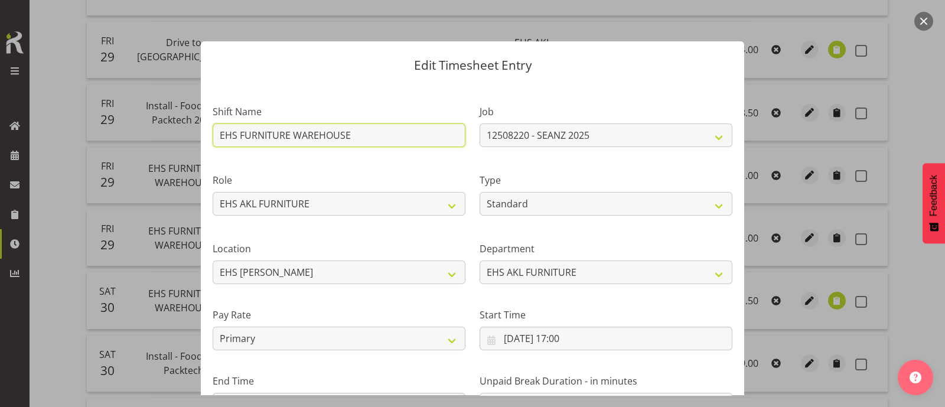
drag, startPoint x: 364, startPoint y: 143, endPoint x: 167, endPoint y: 126, distance: 198.5
click at [167, 126] on div "Edit Timesheet Entry Shift Name EHS FURNITURE WAREHOUSE Job 1 Carlton Events 1 …" at bounding box center [472, 203] width 945 height 407
type input "Strike - SEANZ 20256"
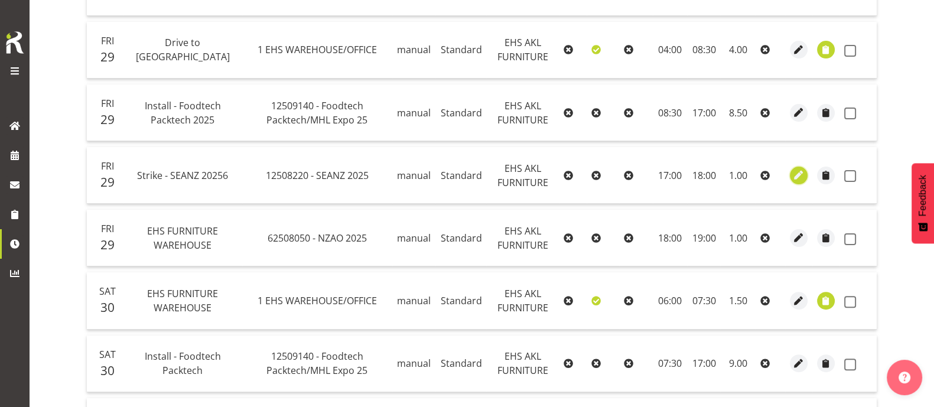
click at [800, 172] on span "button" at bounding box center [799, 175] width 14 height 14
select select "Standard"
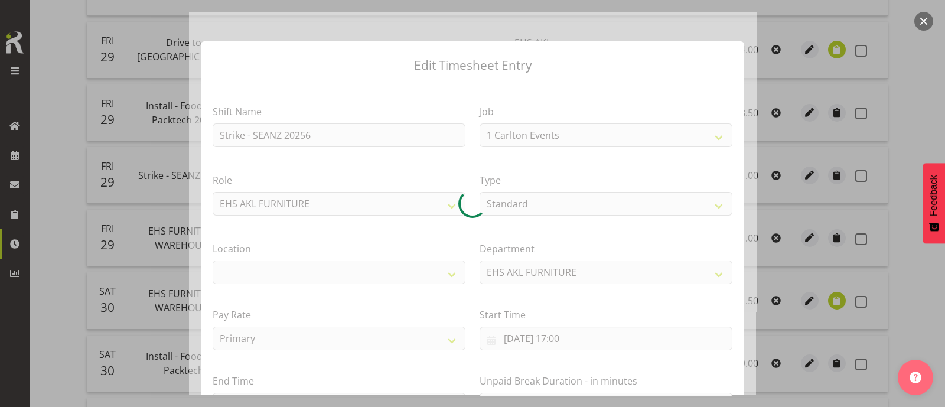
select select "10251"
select select "35"
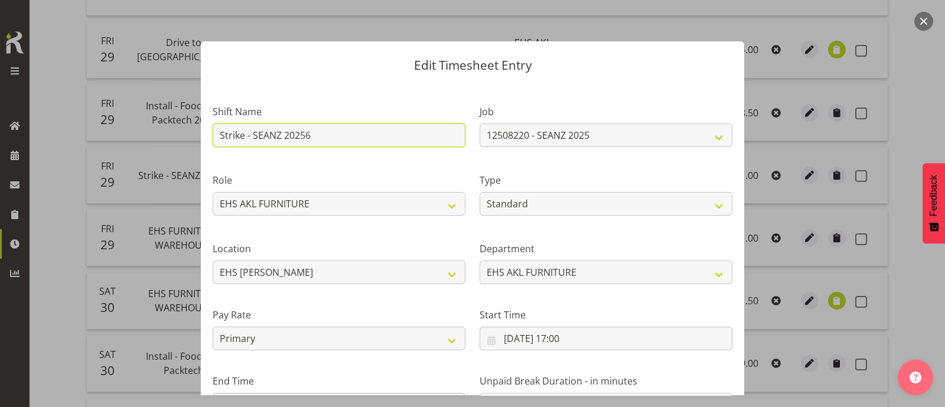
click at [360, 134] on input "Strike - SEANZ 20256" at bounding box center [339, 135] width 253 height 24
type input "Strike - SEANZ 2025"
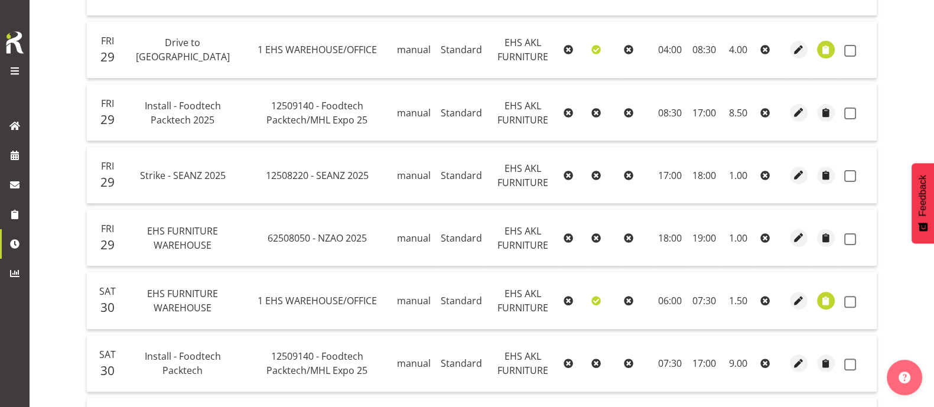
click at [797, 234] on div at bounding box center [482, 330] width 810 height 1297
click at [799, 235] on span "button" at bounding box center [799, 238] width 14 height 14
select select "Standard"
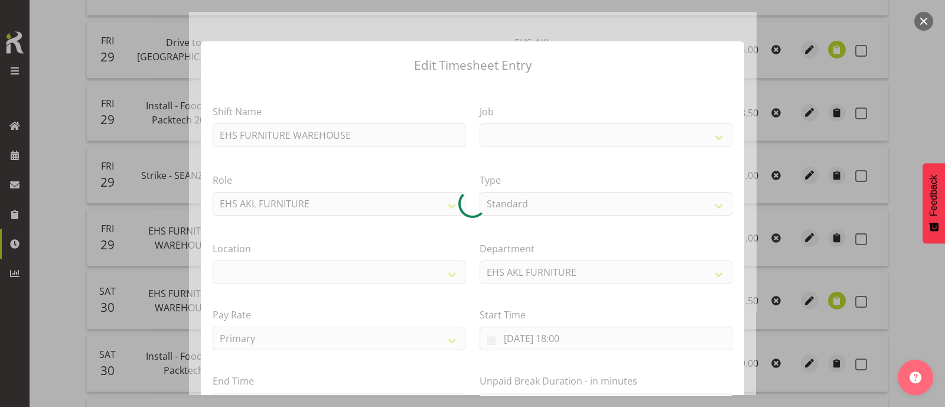
select select
select select "9198"
select select "35"
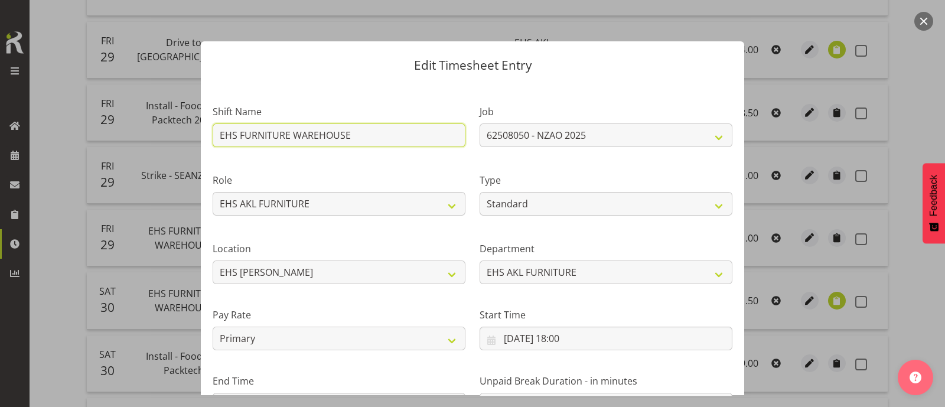
drag, startPoint x: 356, startPoint y: 135, endPoint x: 132, endPoint y: 136, distance: 224.4
click at [132, 136] on div "Edit Timesheet Entry Shift Name EHS FURNITURE WAREHOUSE Job 1 Carlton Events 1 …" at bounding box center [472, 203] width 945 height 407
type input "Strike - NZAO 2025"
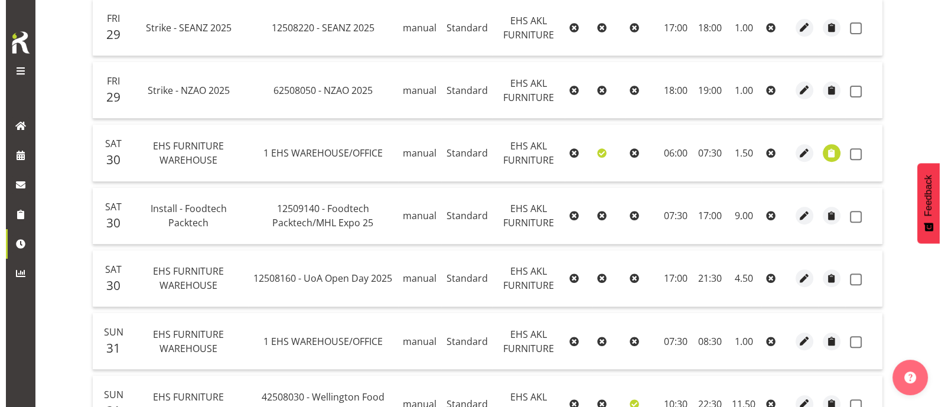
scroll to position [747, 0]
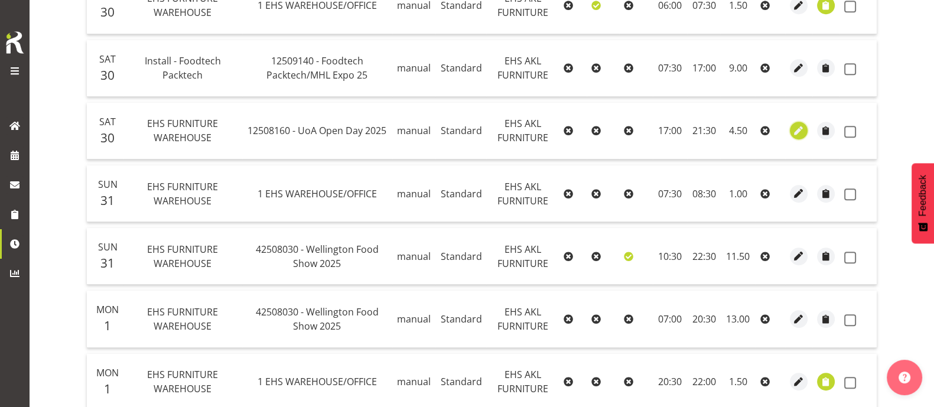
click at [800, 124] on span "button" at bounding box center [799, 131] width 14 height 14
select select "Standard"
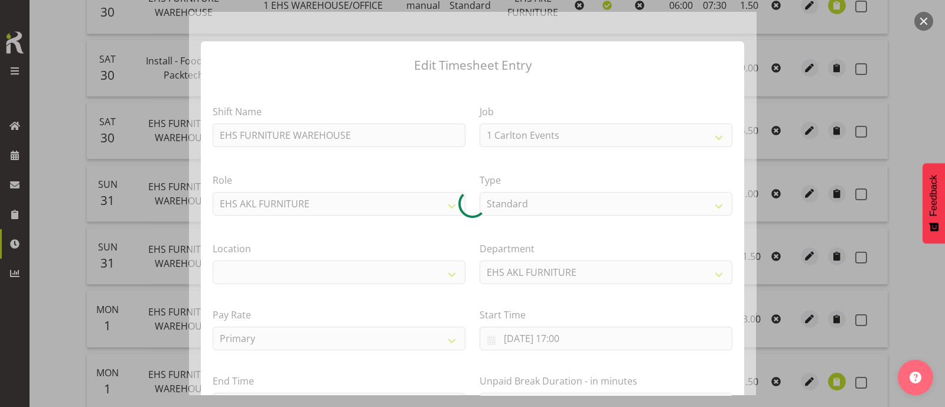
select select "9993"
select select "35"
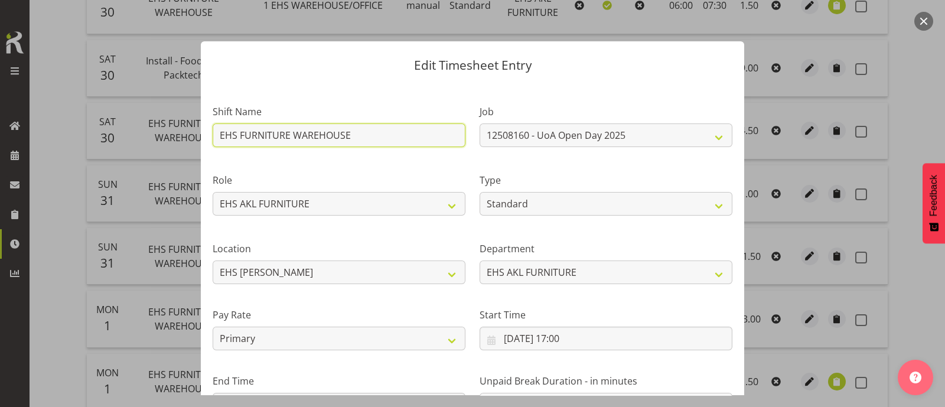
drag, startPoint x: 381, startPoint y: 135, endPoint x: 159, endPoint y: 134, distance: 221.4
click at [159, 134] on div "Edit Timesheet Entry Shift Name EHS FURNITURE WAREHOUSE Job 1 Carlton Events 1 …" at bounding box center [472, 203] width 945 height 407
click at [380, 131] on input "Strike - UOA Open Day" at bounding box center [339, 135] width 253 height 24
type input "Strike - UOA Open Day 2025"
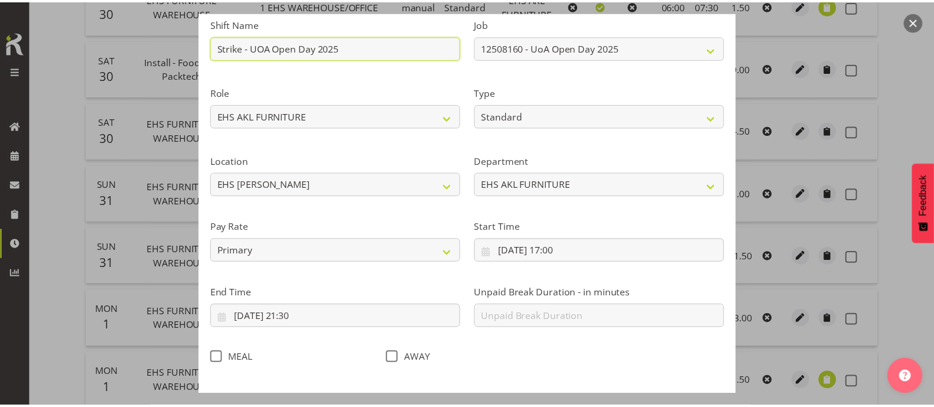
scroll to position [141, 0]
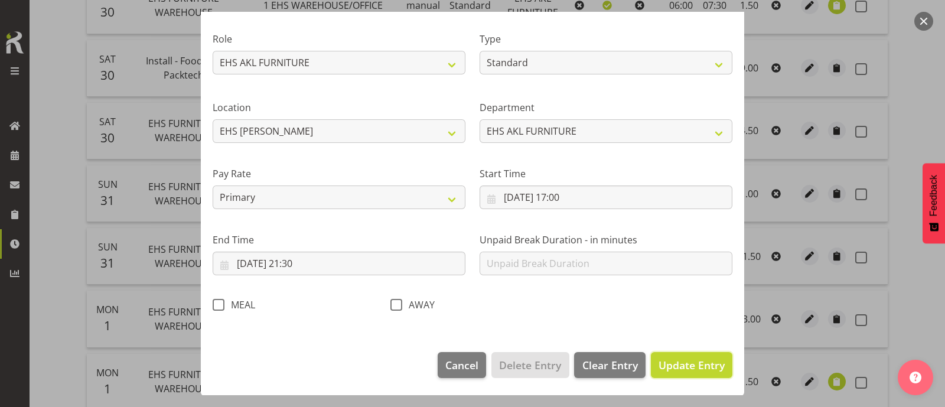
click at [673, 364] on span "Update Entry" at bounding box center [691, 365] width 66 height 14
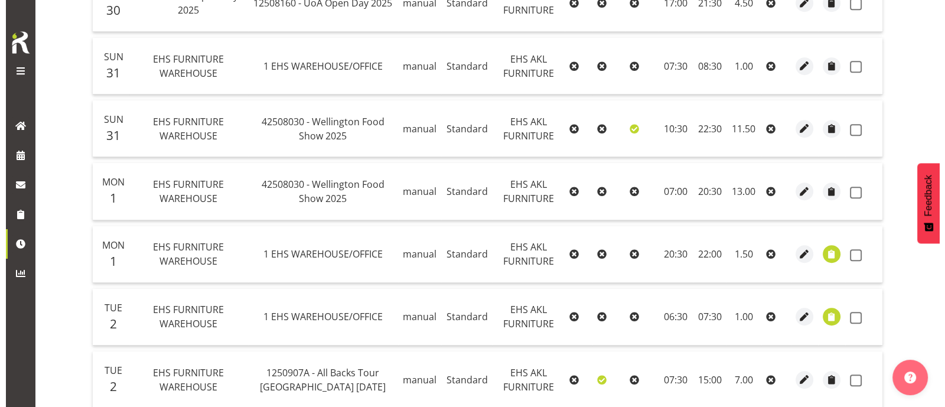
scroll to position [895, 0]
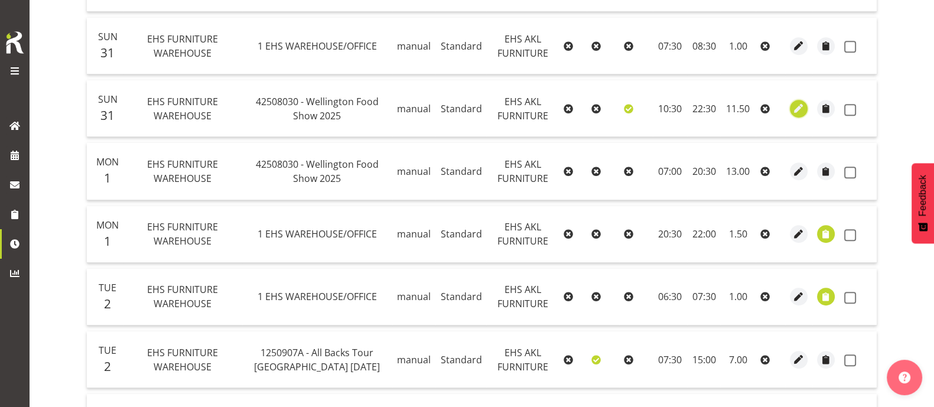
click at [802, 108] on span "button" at bounding box center [799, 109] width 14 height 14
select select "Standard"
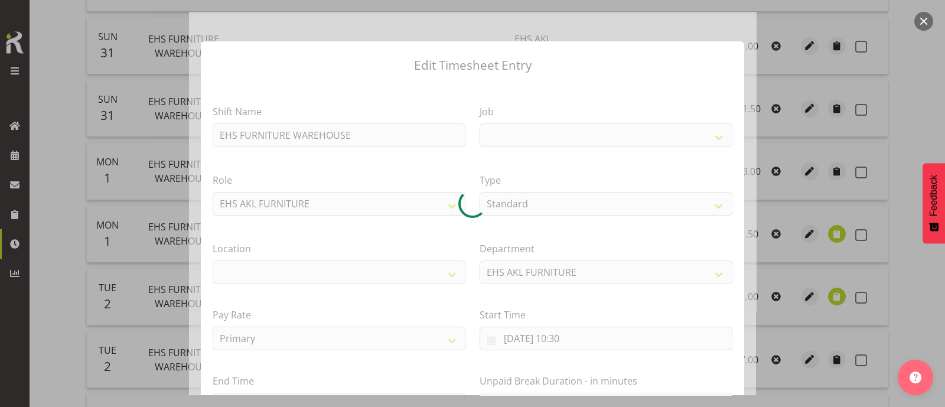
select select
select select "9141"
select select "35"
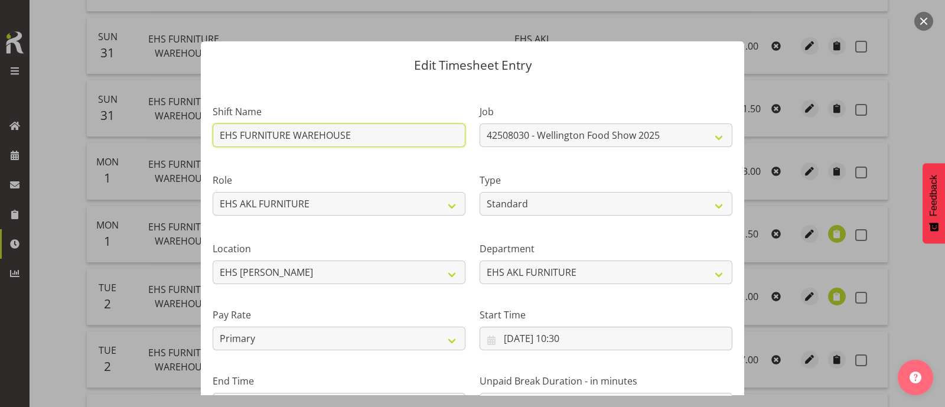
drag, startPoint x: 363, startPoint y: 135, endPoint x: 100, endPoint y: 138, distance: 262.8
click at [108, 135] on div "Edit Timesheet Entry Shift Name EHS FURNITURE WAREHOUSE Job 1 Carlton Events 1 …" at bounding box center [472, 203] width 945 height 407
click at [318, 138] on input "Strike- Wellington Foood Show" at bounding box center [339, 135] width 253 height 24
click at [416, 137] on input "Strike- Wellington Food Show" at bounding box center [339, 135] width 253 height 24
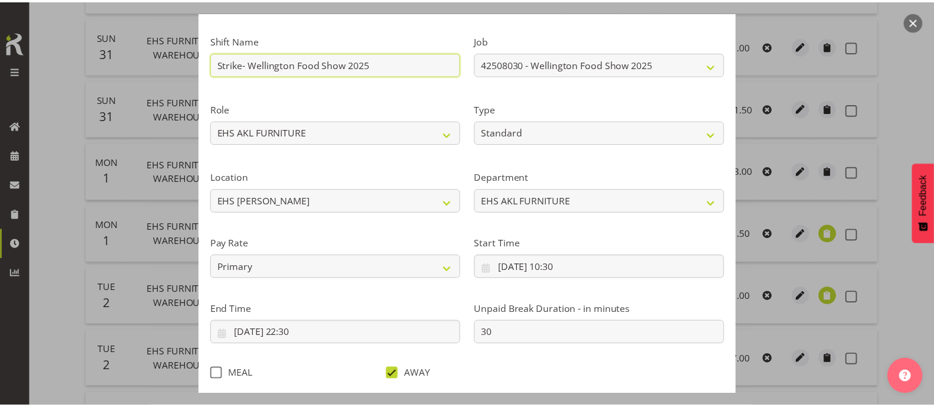
scroll to position [141, 0]
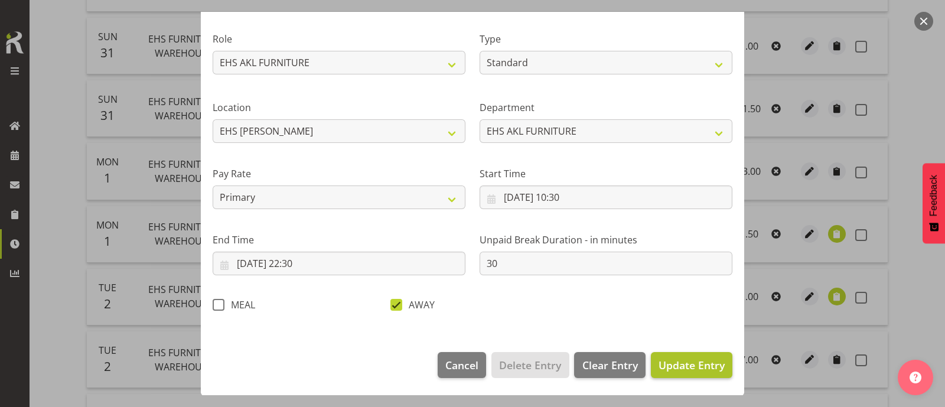
type input "Strike- Wellington Food Show 2025"
click at [694, 367] on span "Update Entry" at bounding box center [691, 365] width 66 height 14
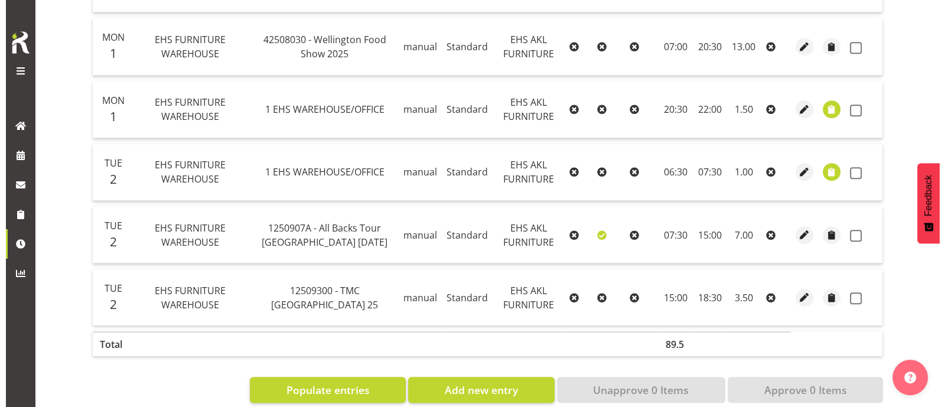
scroll to position [1042, 0]
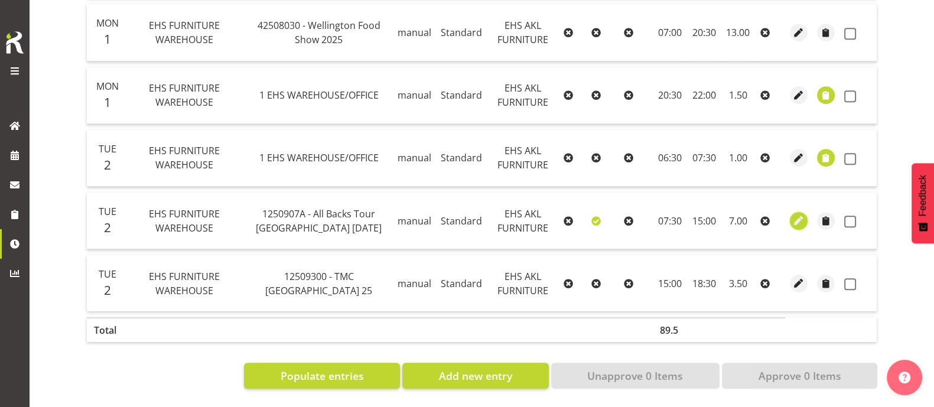
click at [798, 214] on span "button" at bounding box center [799, 221] width 14 height 14
select select "Standard"
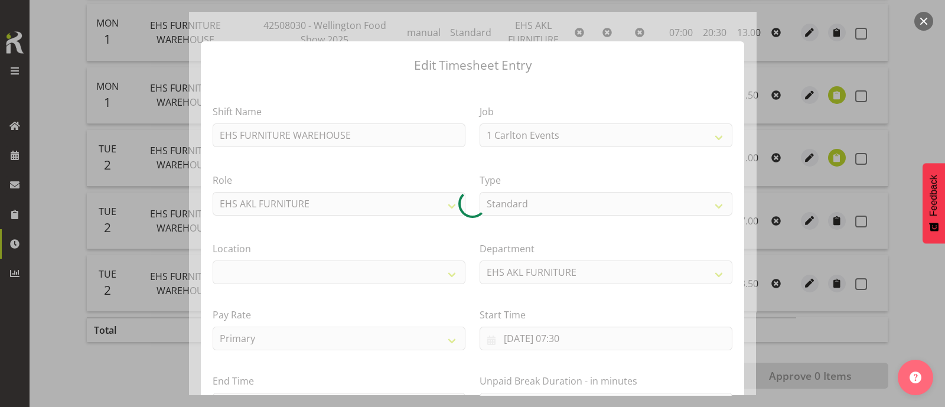
select select "10496"
select select "35"
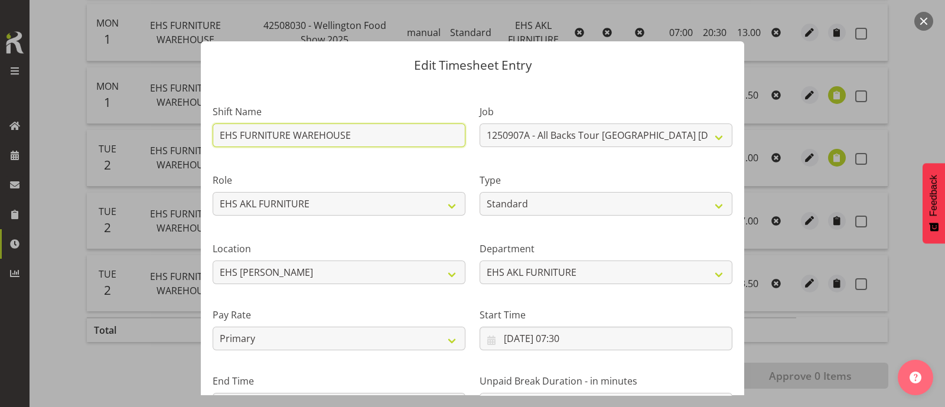
drag, startPoint x: 358, startPoint y: 135, endPoint x: 122, endPoint y: 137, distance: 236.2
click at [122, 137] on div "Edit Timesheet Entry Shift Name EHS FURNITURE WAREHOUSE Job 1 Carlton Events 1 …" at bounding box center [472, 203] width 945 height 407
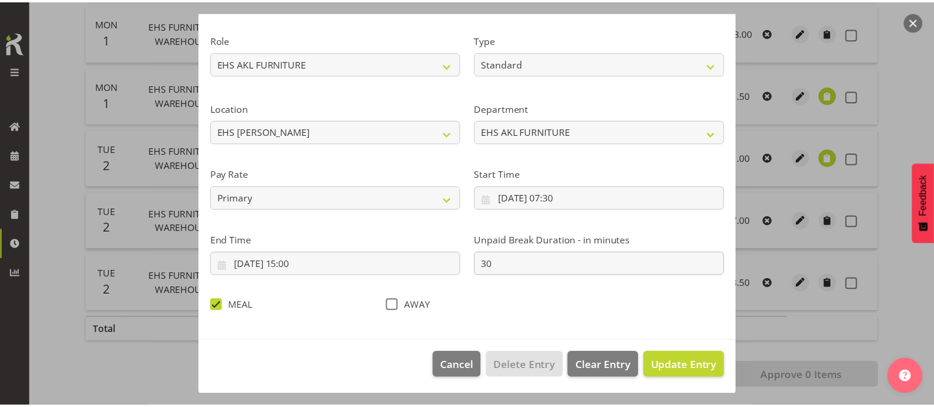
scroll to position [141, 0]
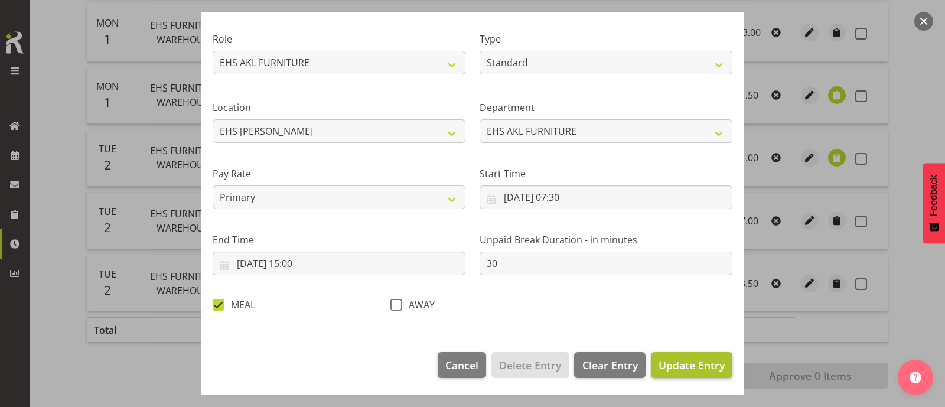
type input "Install - All Blacks [GEOGRAPHIC_DATA] [DATE]"
click at [685, 364] on span "Update Entry" at bounding box center [691, 365] width 66 height 14
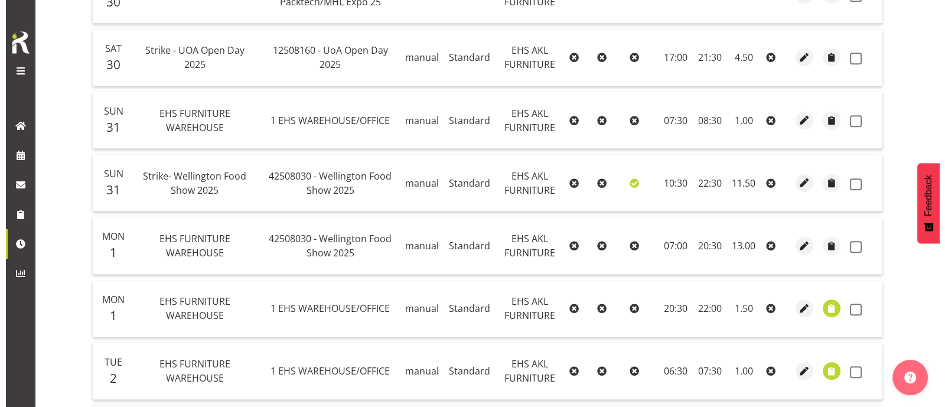
scroll to position [821, 0]
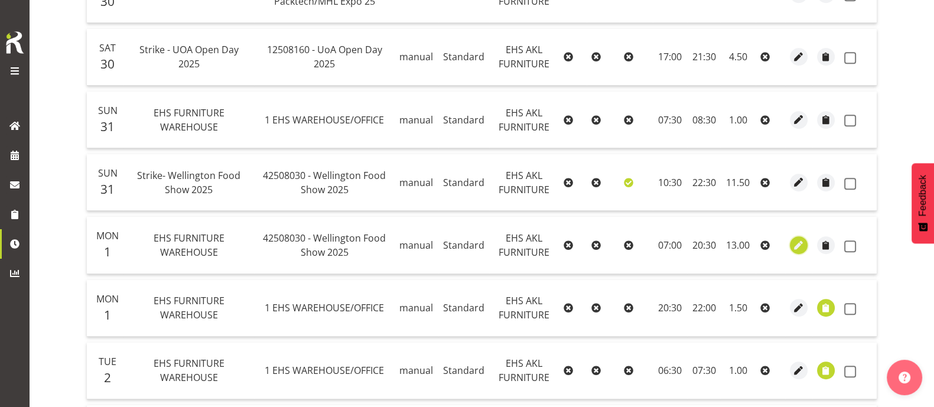
click at [797, 244] on span "button" at bounding box center [799, 246] width 14 height 14
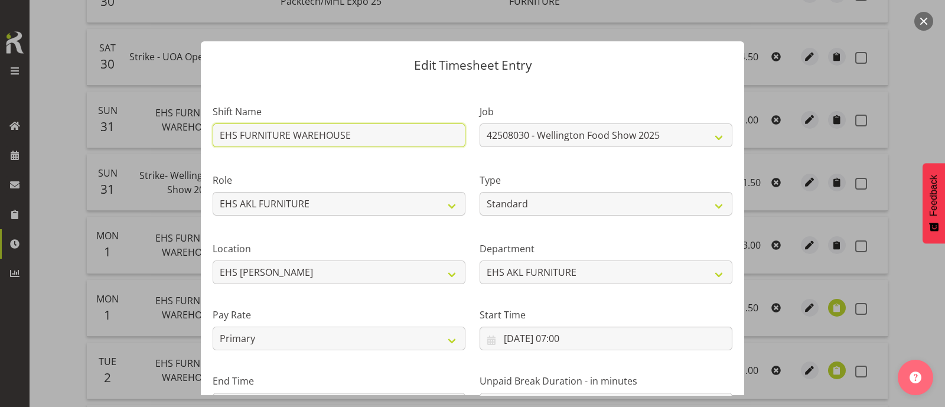
drag, startPoint x: 363, startPoint y: 132, endPoint x: 170, endPoint y: 135, distance: 193.1
click at [170, 135] on div "Edit Timesheet Entry Shift Name EHS FURNITURE WAREHOUSE Job 1 Carlton Events 1 …" at bounding box center [472, 203] width 945 height 407
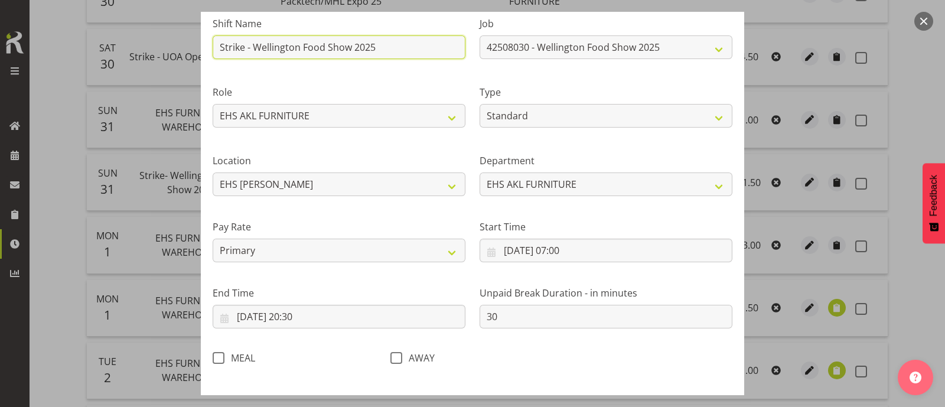
scroll to position [141, 0]
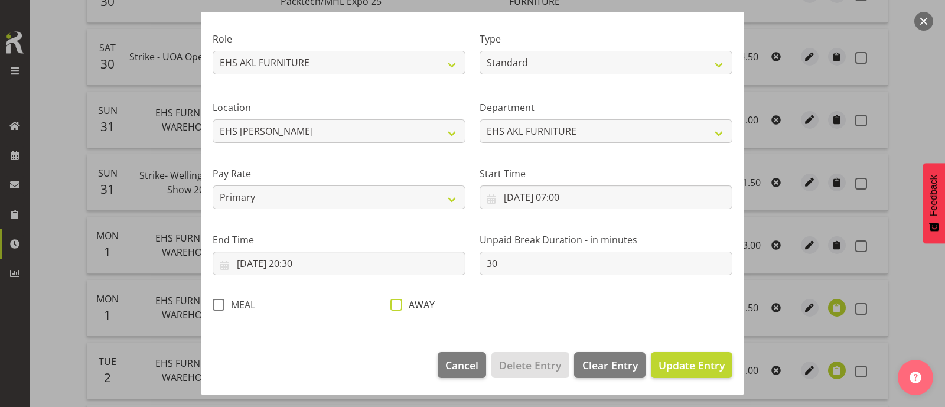
click at [393, 306] on span at bounding box center [396, 305] width 12 height 12
click at [393, 306] on input "AWAY" at bounding box center [394, 305] width 8 height 8
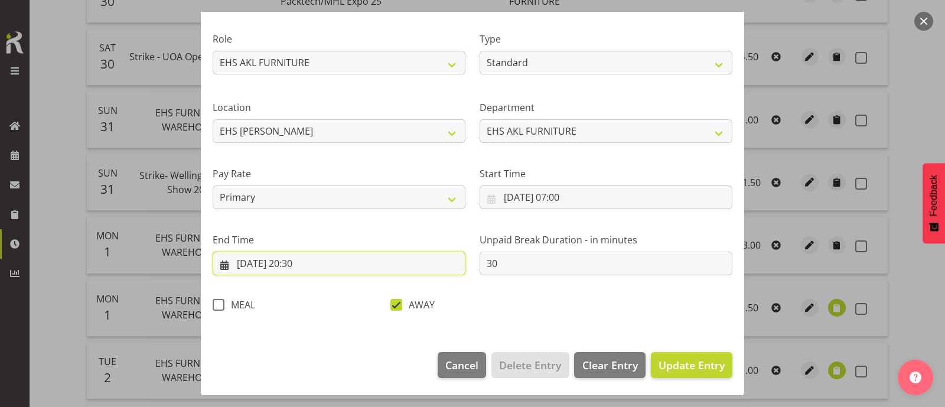
click at [303, 261] on input "[DATE] 20:30" at bounding box center [339, 264] width 253 height 24
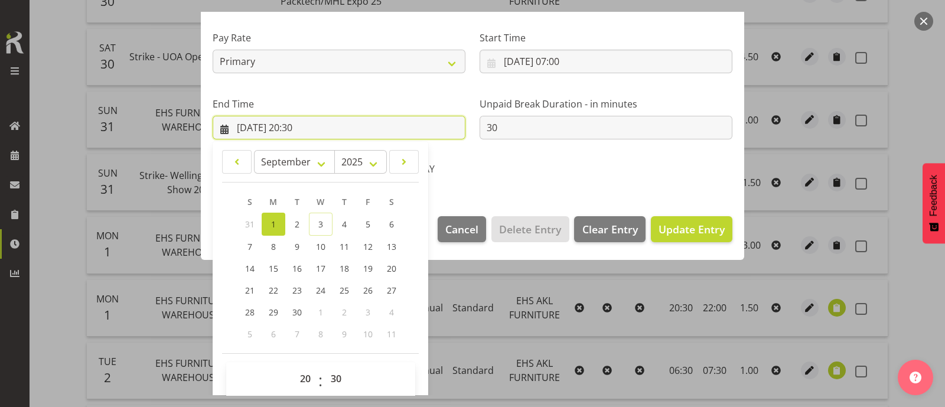
scroll to position [289, 0]
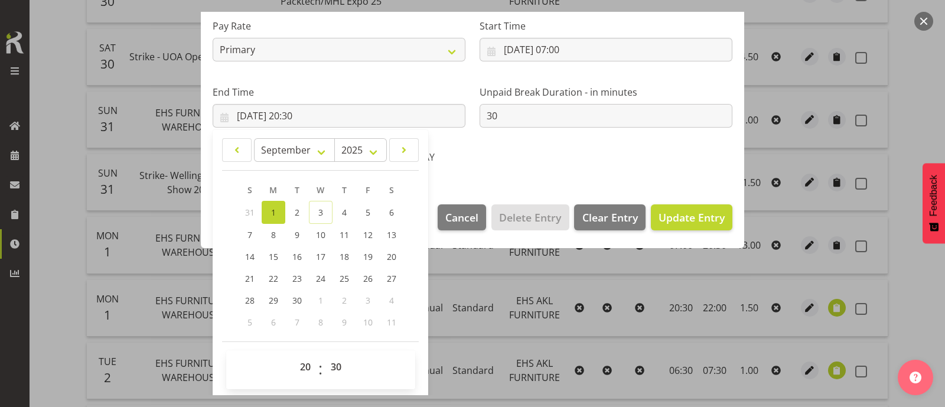
drag, startPoint x: 521, startPoint y: 152, endPoint x: 530, endPoint y: 160, distance: 11.7
click at [521, 152] on div "AWAY" at bounding box center [472, 158] width 164 height 15
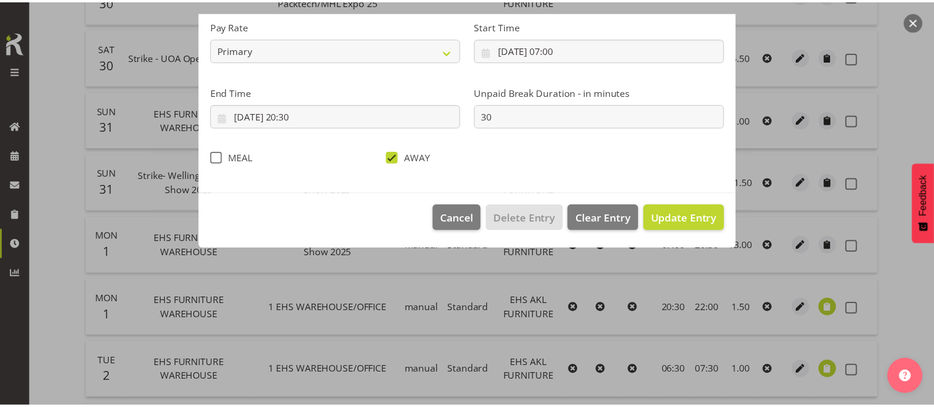
scroll to position [141, 0]
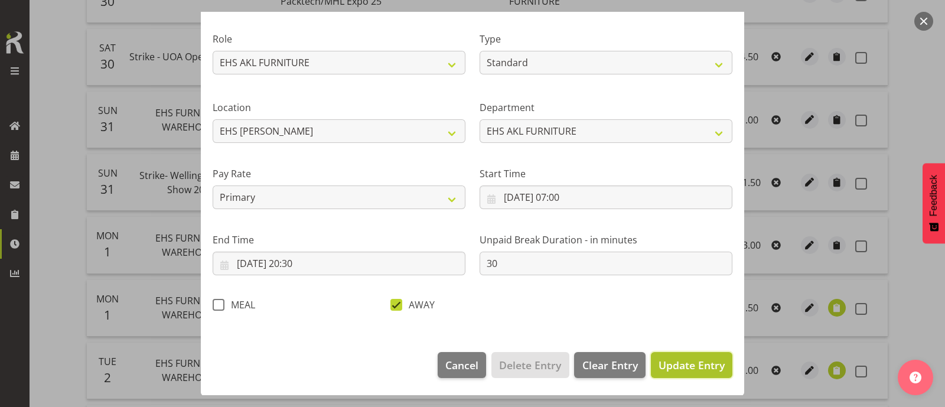
click at [677, 366] on span "Update Entry" at bounding box center [691, 365] width 66 height 14
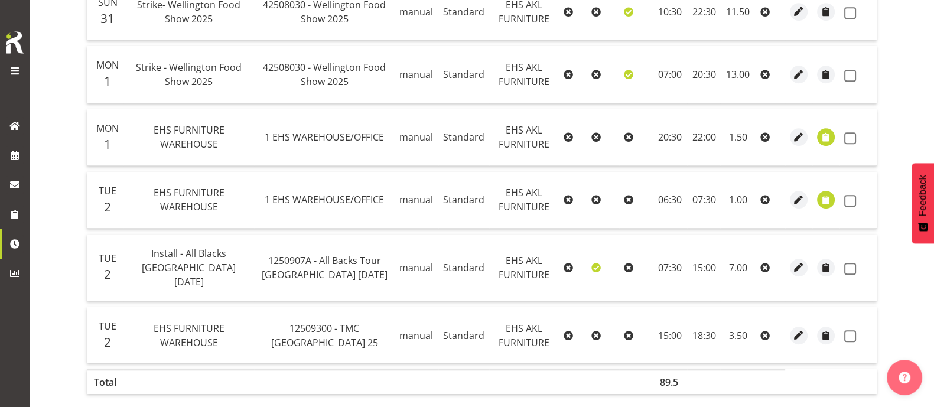
scroll to position [968, 0]
